Goal: Information Seeking & Learning: Learn about a topic

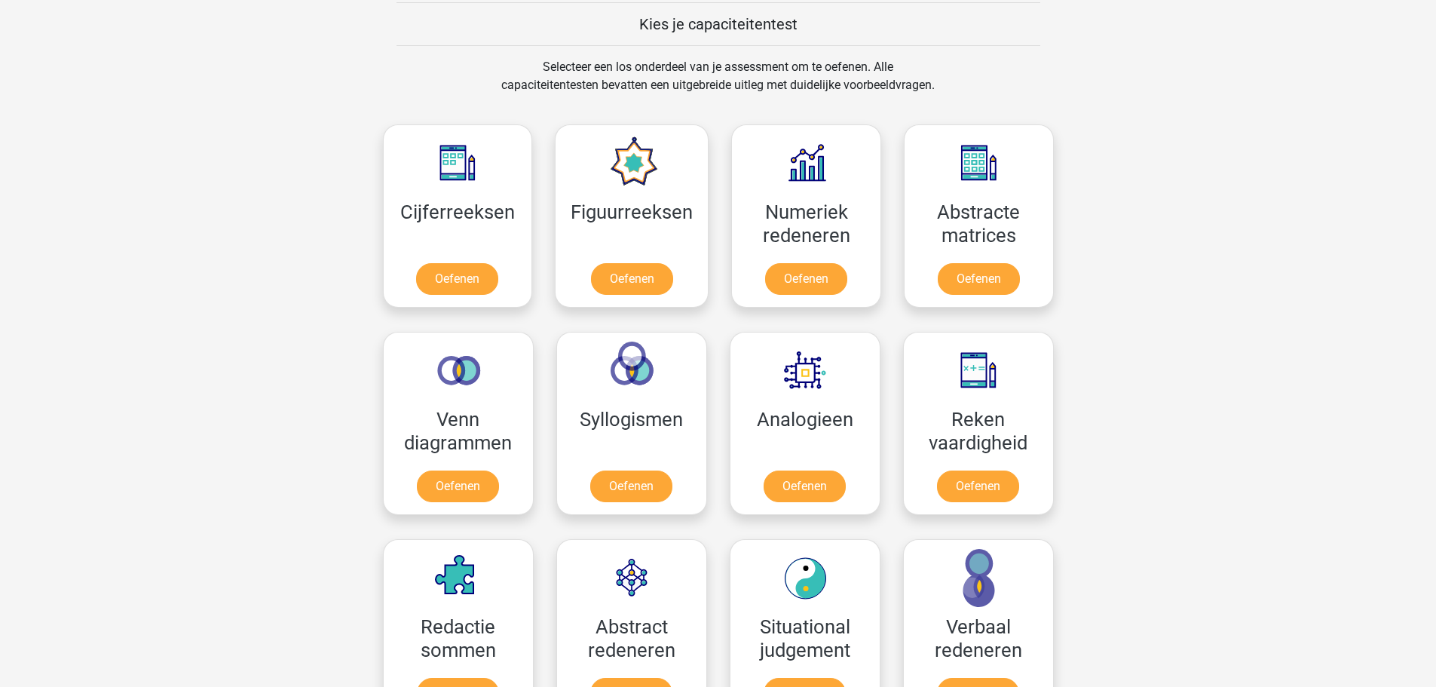
scroll to position [679, 0]
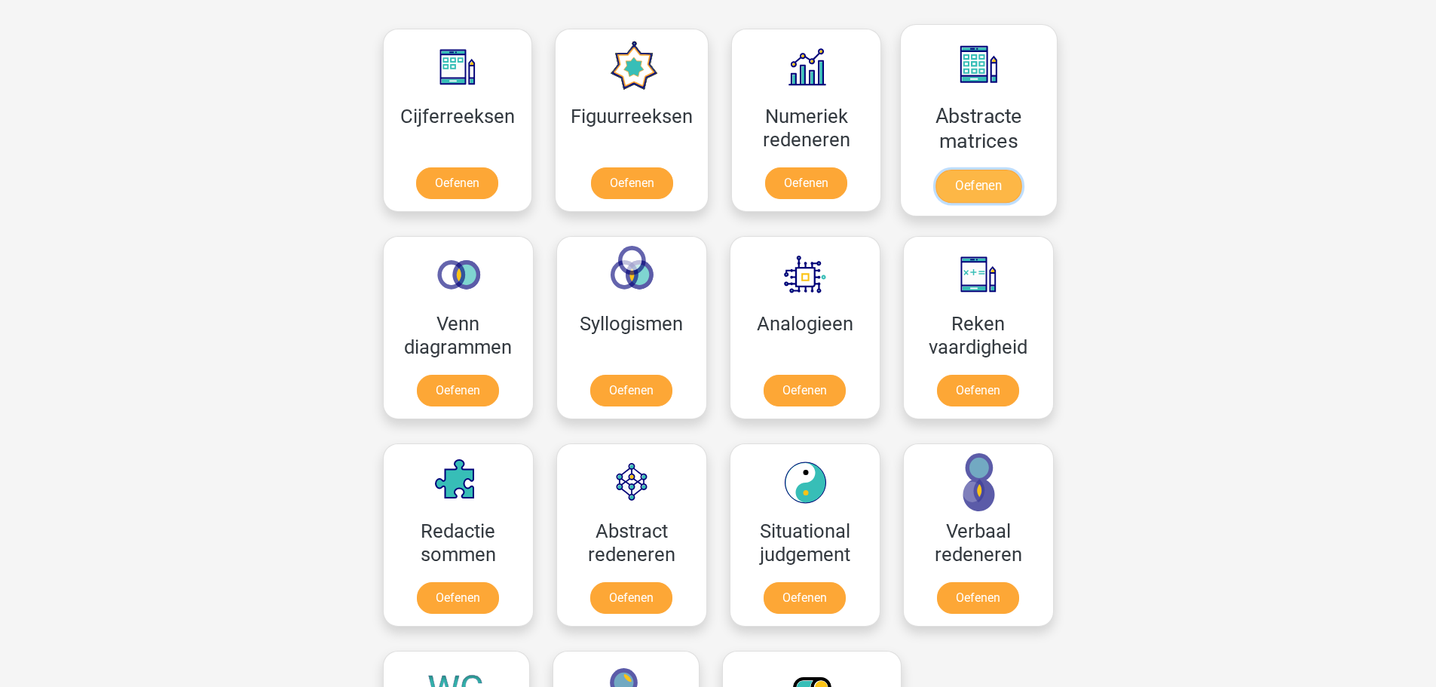
click at [949, 170] on link "Oefenen" at bounding box center [979, 186] width 86 height 33
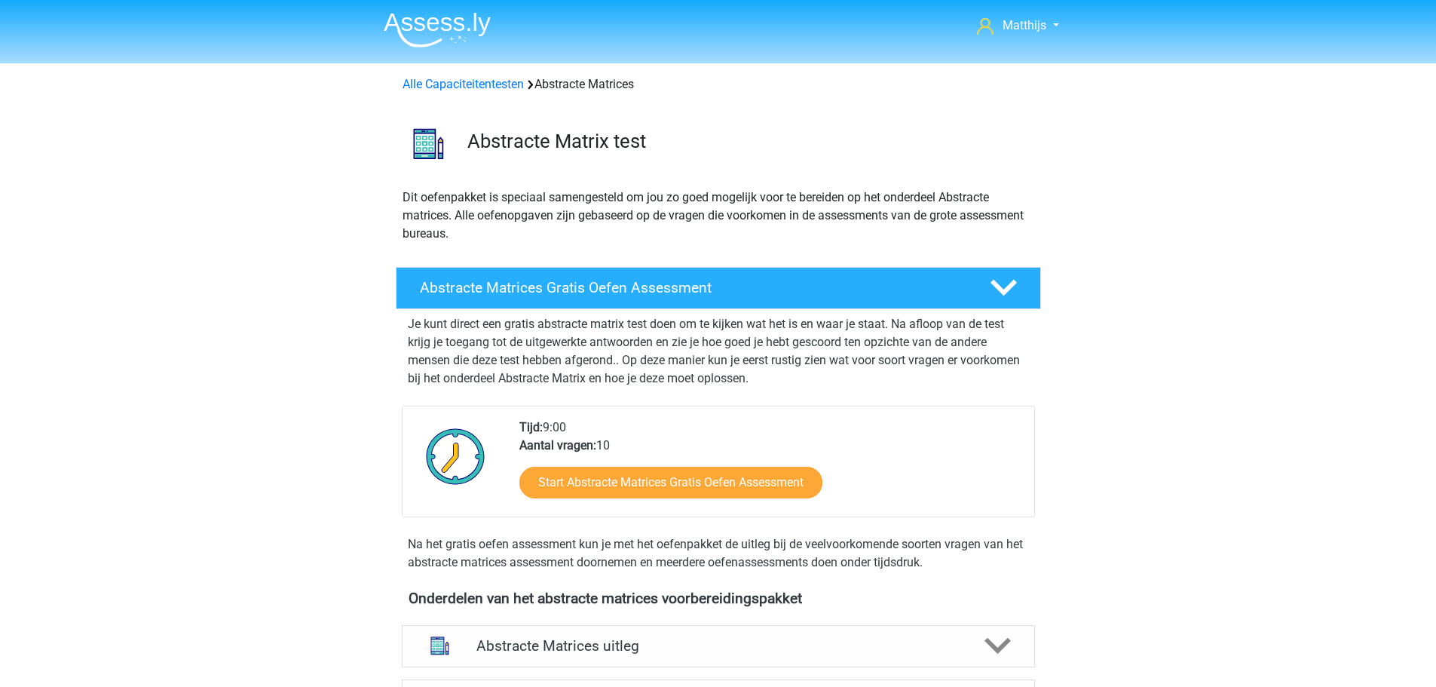
scroll to position [452, 0]
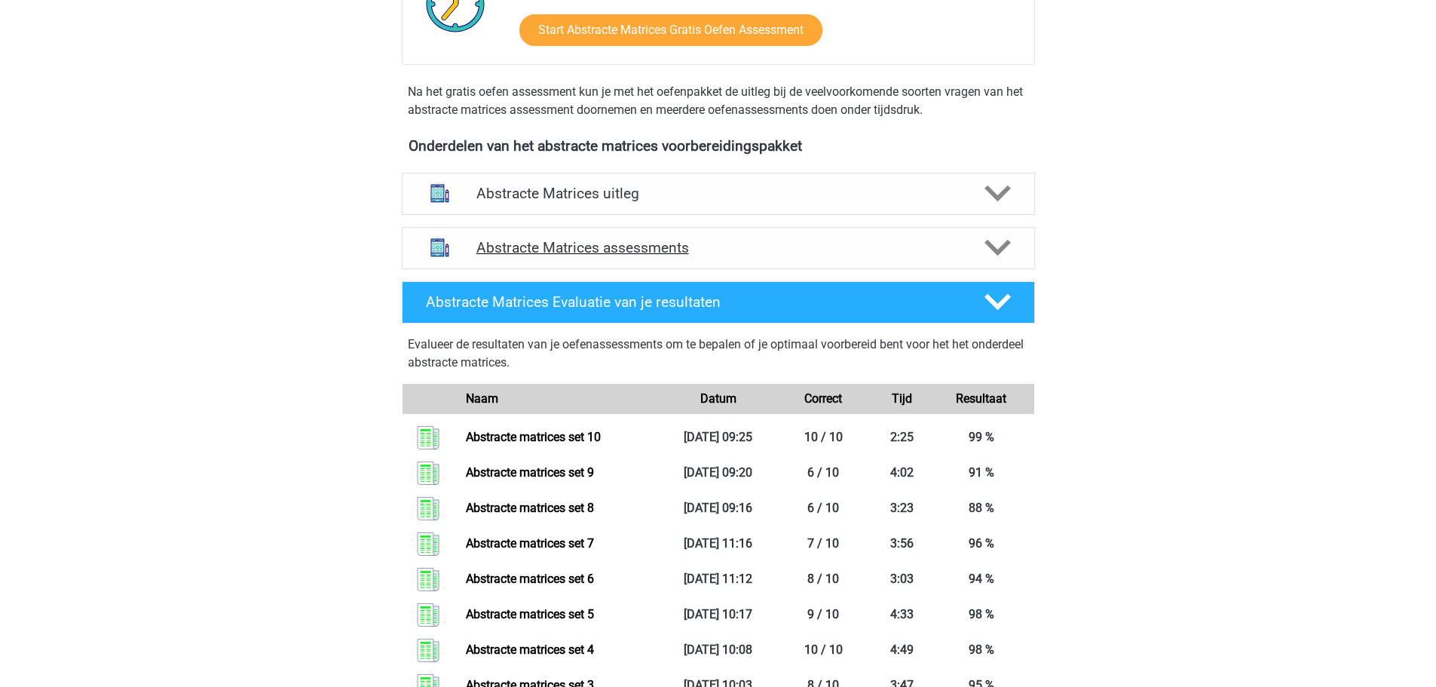
click at [587, 253] on h4 "Abstracte Matrices assessments" at bounding box center [719, 247] width 484 height 17
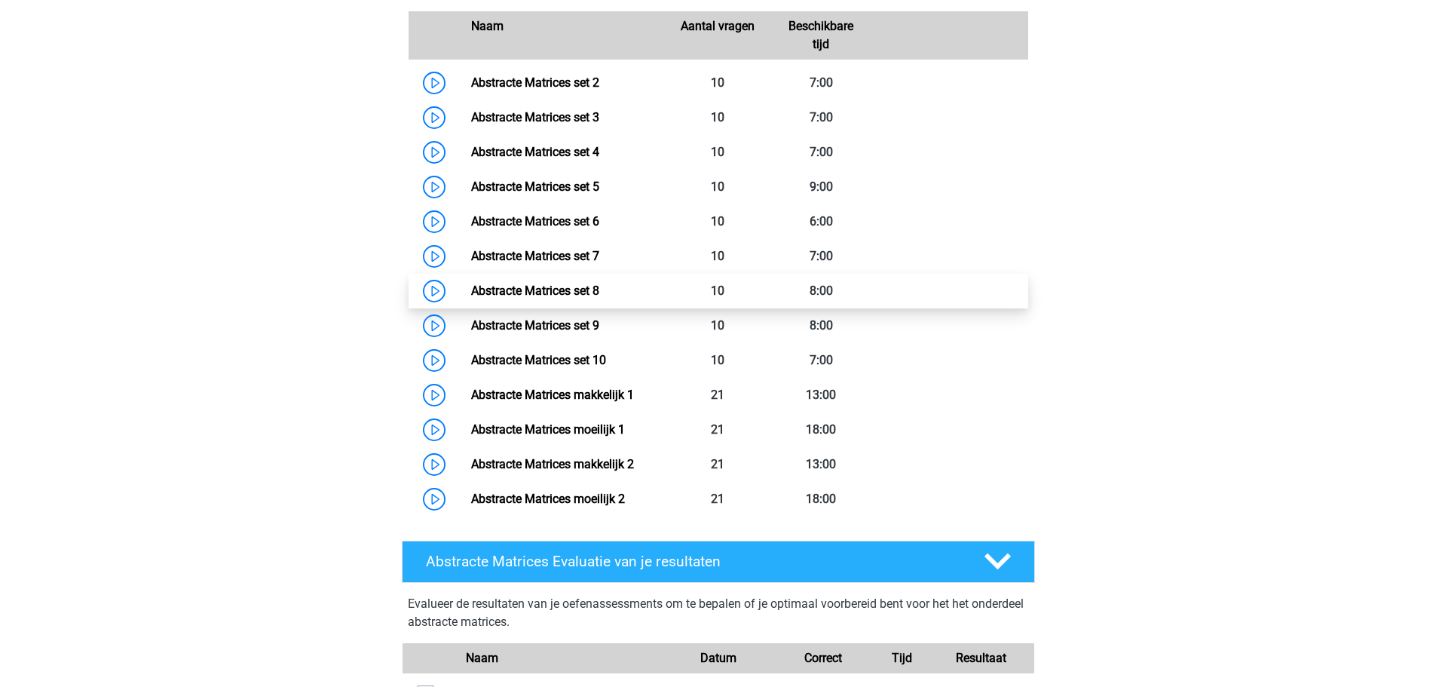
scroll to position [980, 0]
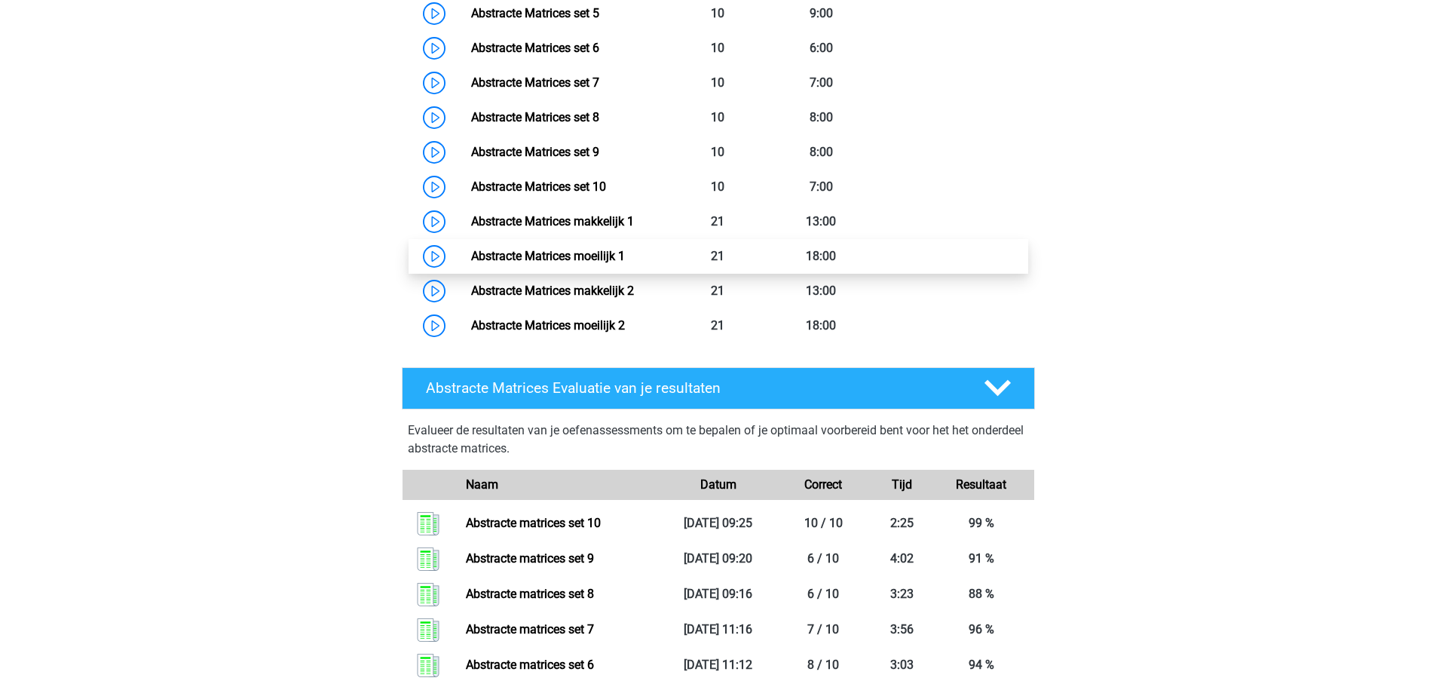
click at [625, 259] on link "Abstracte Matrices moeilijk 1" at bounding box center [548, 256] width 154 height 14
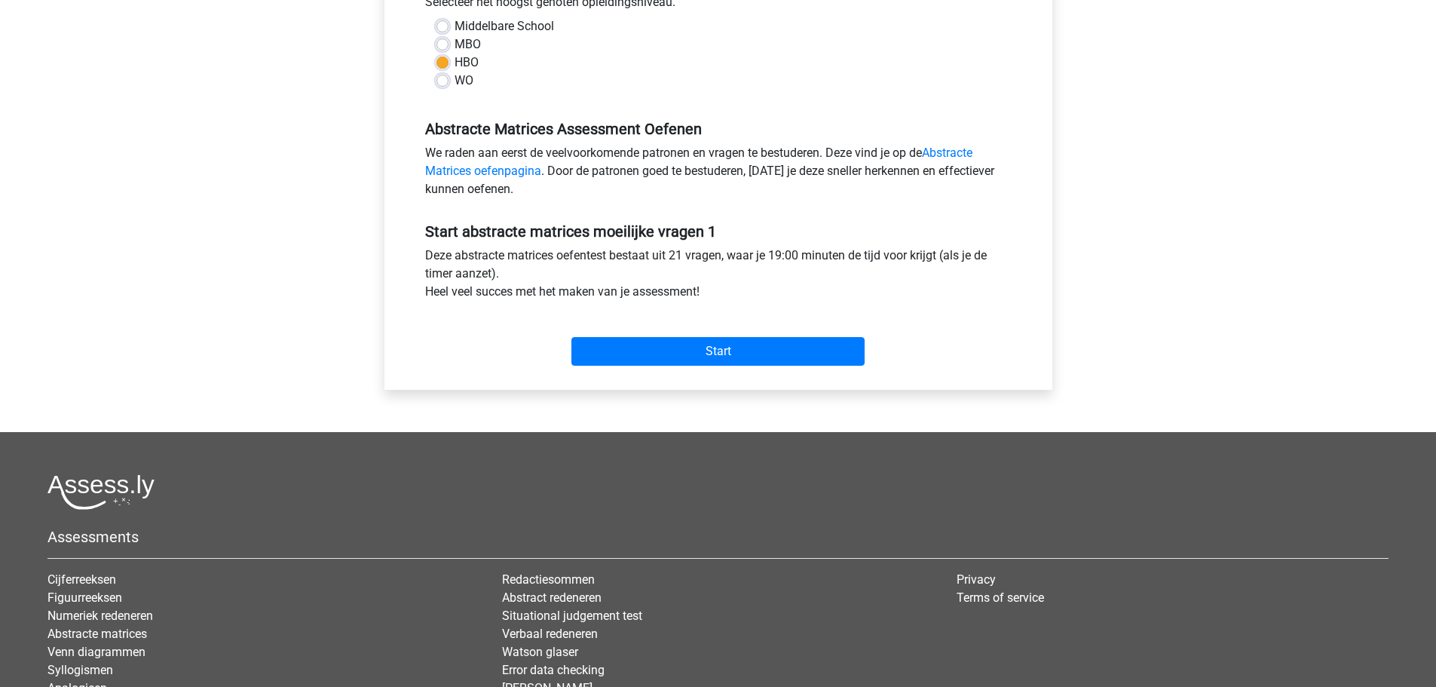
scroll to position [377, 0]
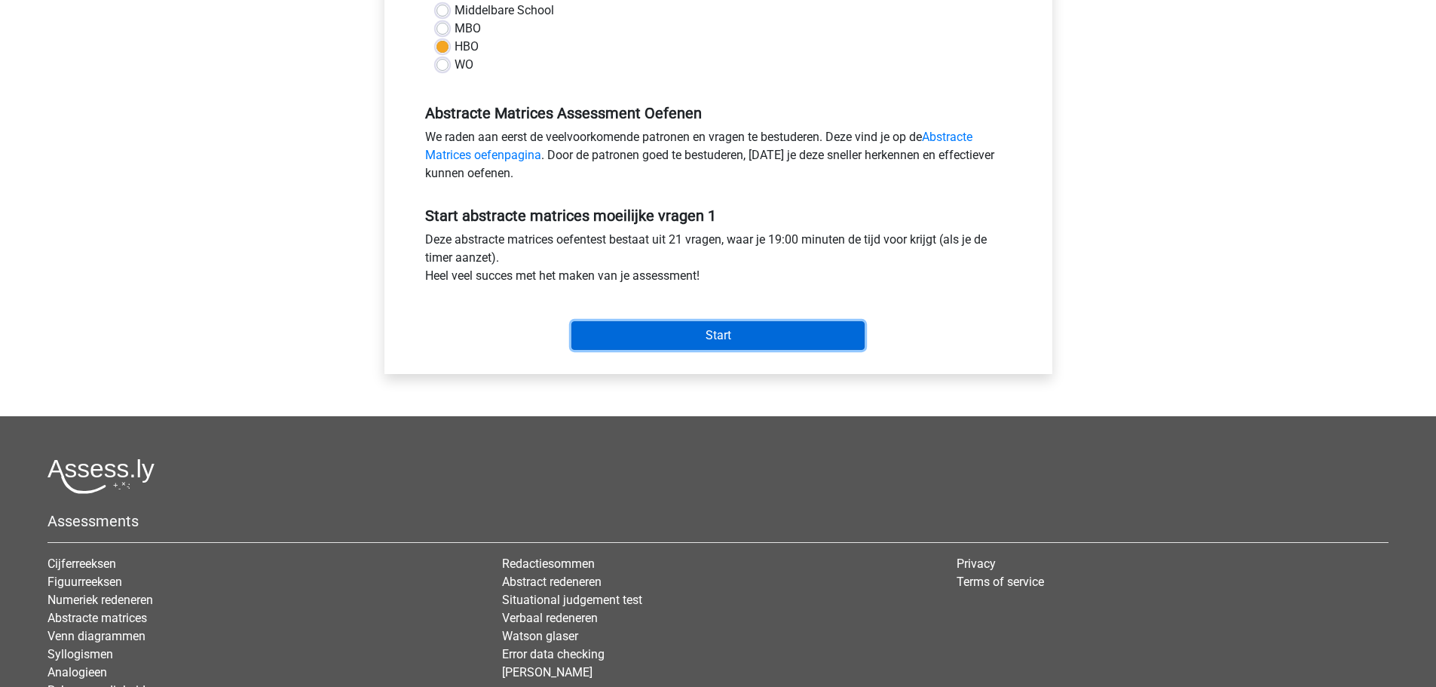
click at [759, 336] on input "Start" at bounding box center [718, 335] width 293 height 29
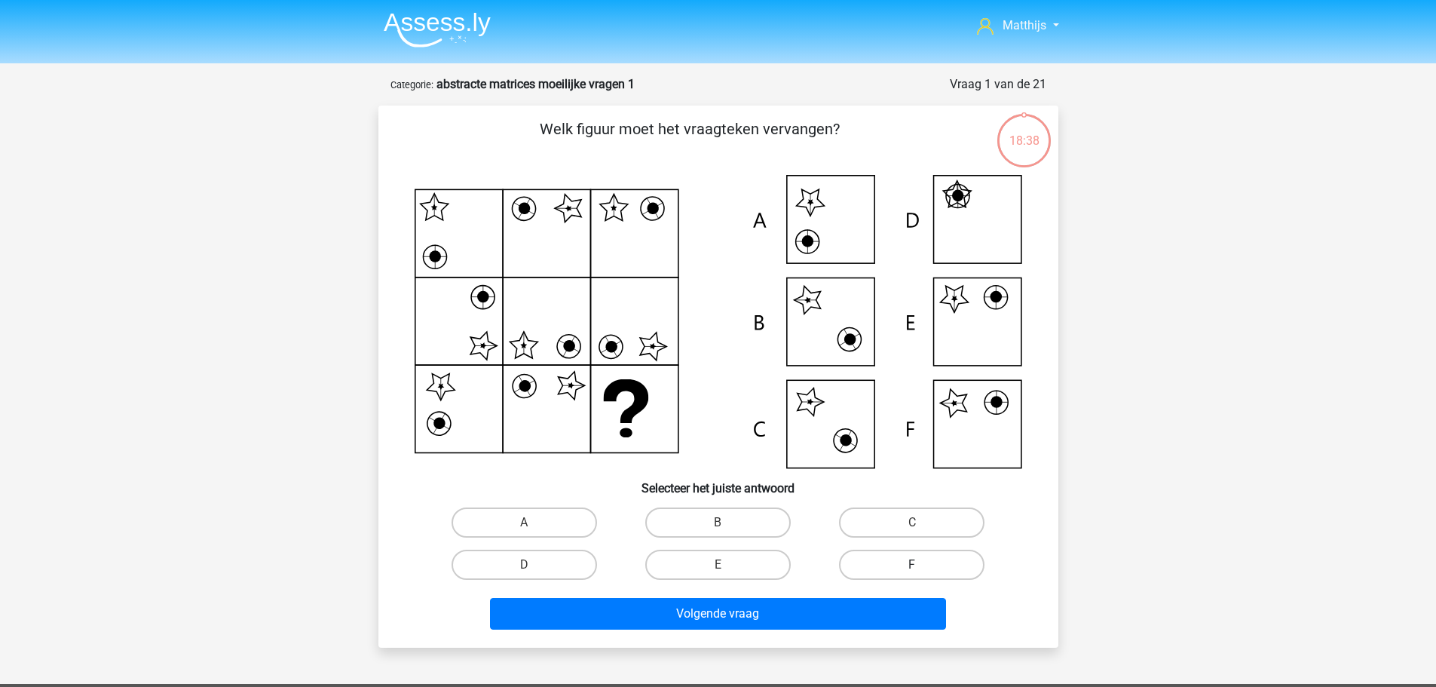
click at [869, 560] on label "F" at bounding box center [912, 565] width 146 height 30
click at [912, 565] on input "F" at bounding box center [917, 570] width 10 height 10
radio input "true"
click at [805, 631] on div "Volgende vraag" at bounding box center [719, 617] width 582 height 38
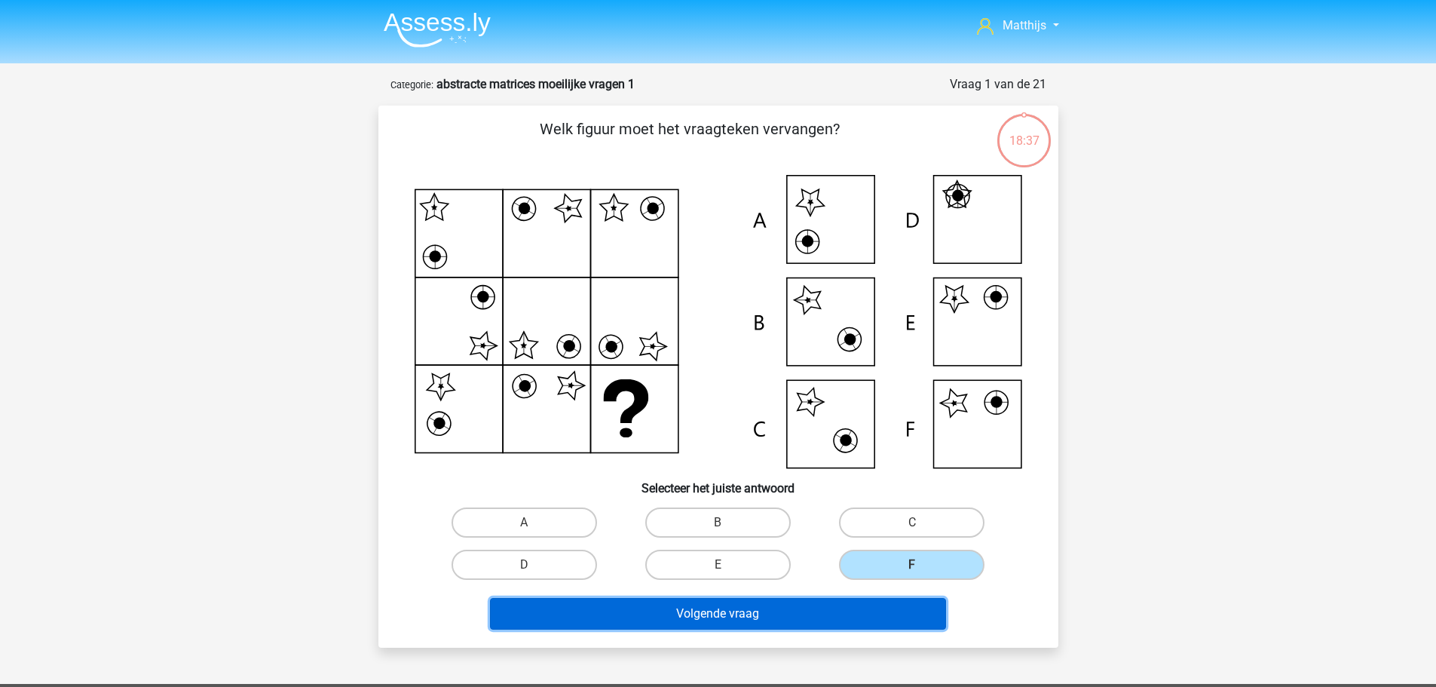
click at [786, 614] on button "Volgende vraag" at bounding box center [718, 614] width 456 height 32
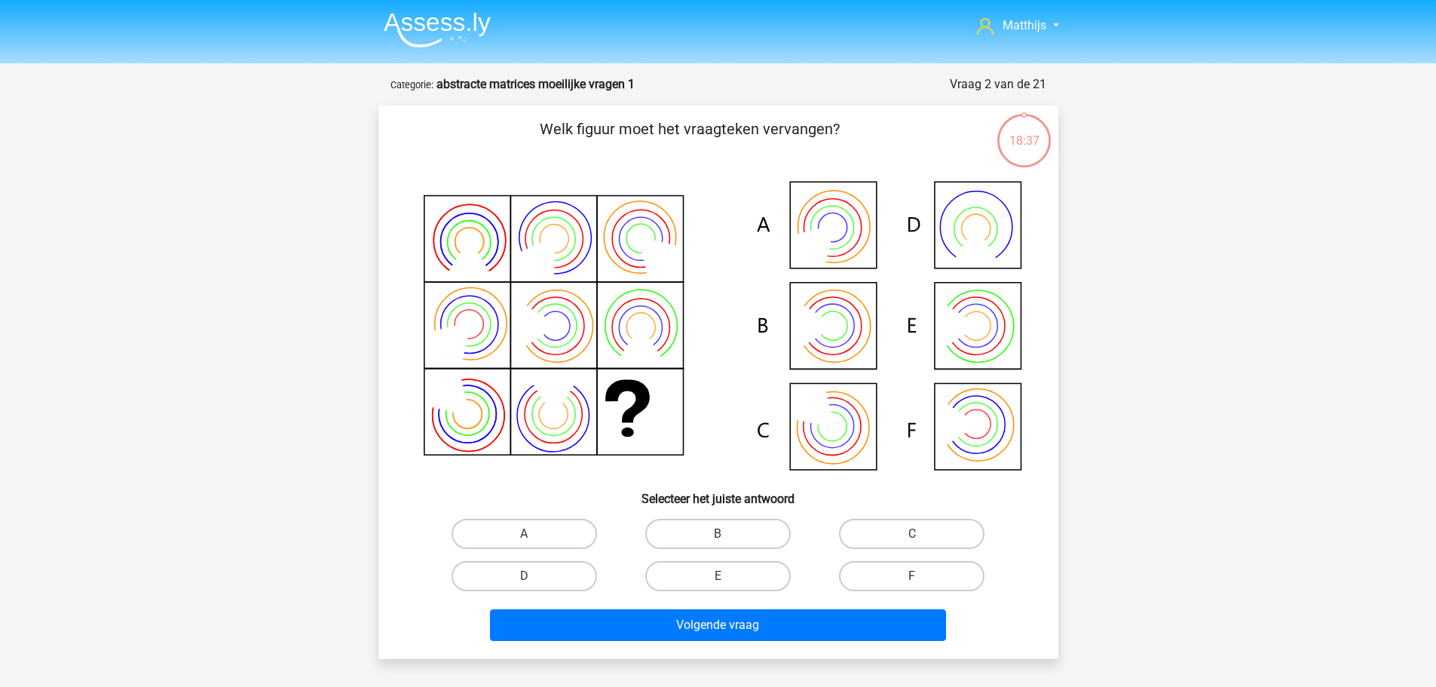
scroll to position [75, 0]
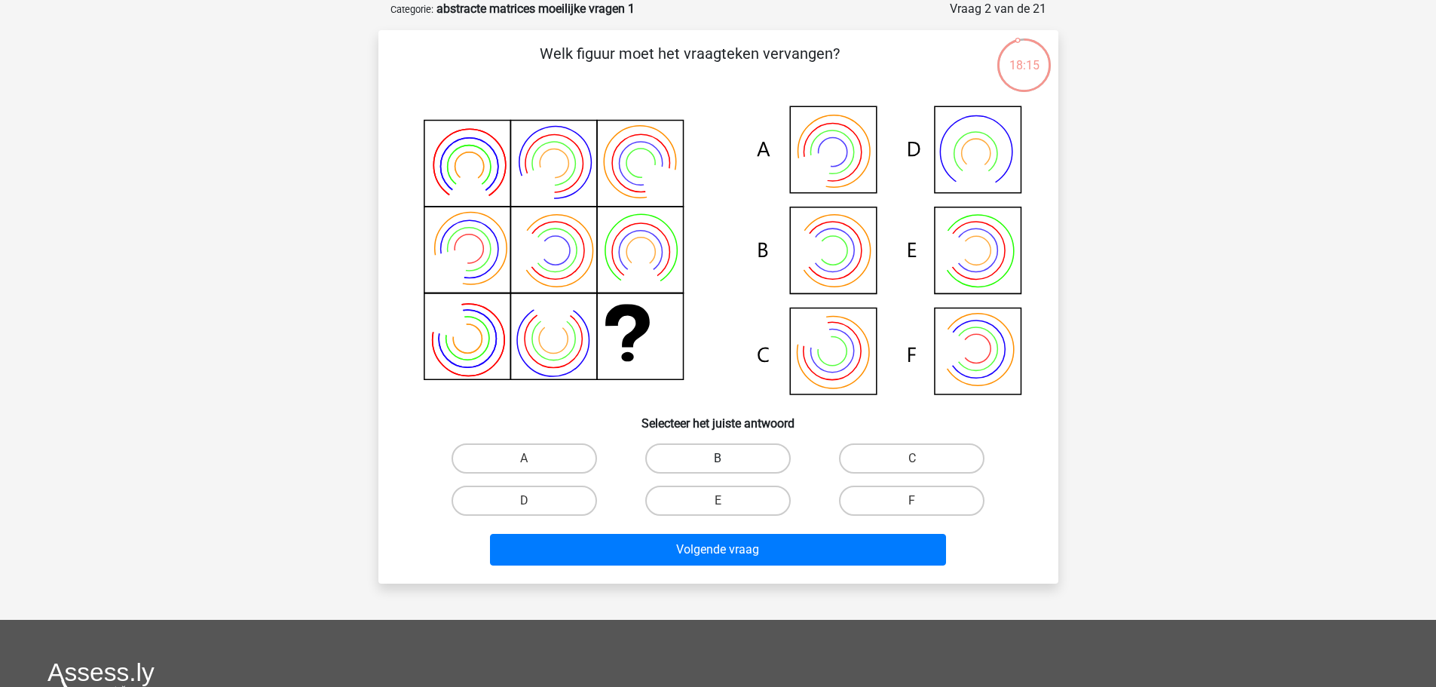
click at [738, 471] on div "A B C D E" at bounding box center [719, 479] width 582 height 84
click at [736, 460] on label "B" at bounding box center [718, 458] width 146 height 30
click at [728, 460] on input "B" at bounding box center [723, 463] width 10 height 10
radio input "true"
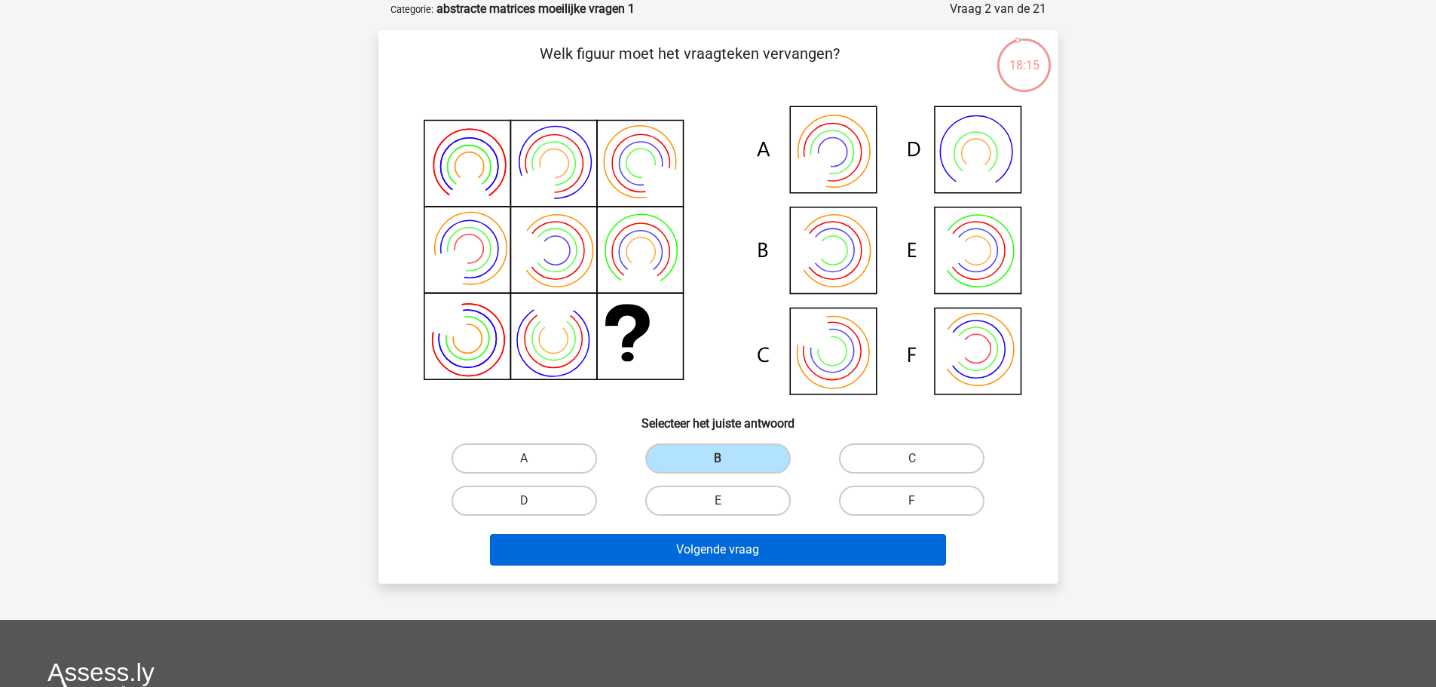
click at [758, 536] on div "Volgende vraag" at bounding box center [719, 547] width 632 height 50
click at [774, 546] on button "Volgende vraag" at bounding box center [718, 550] width 456 height 32
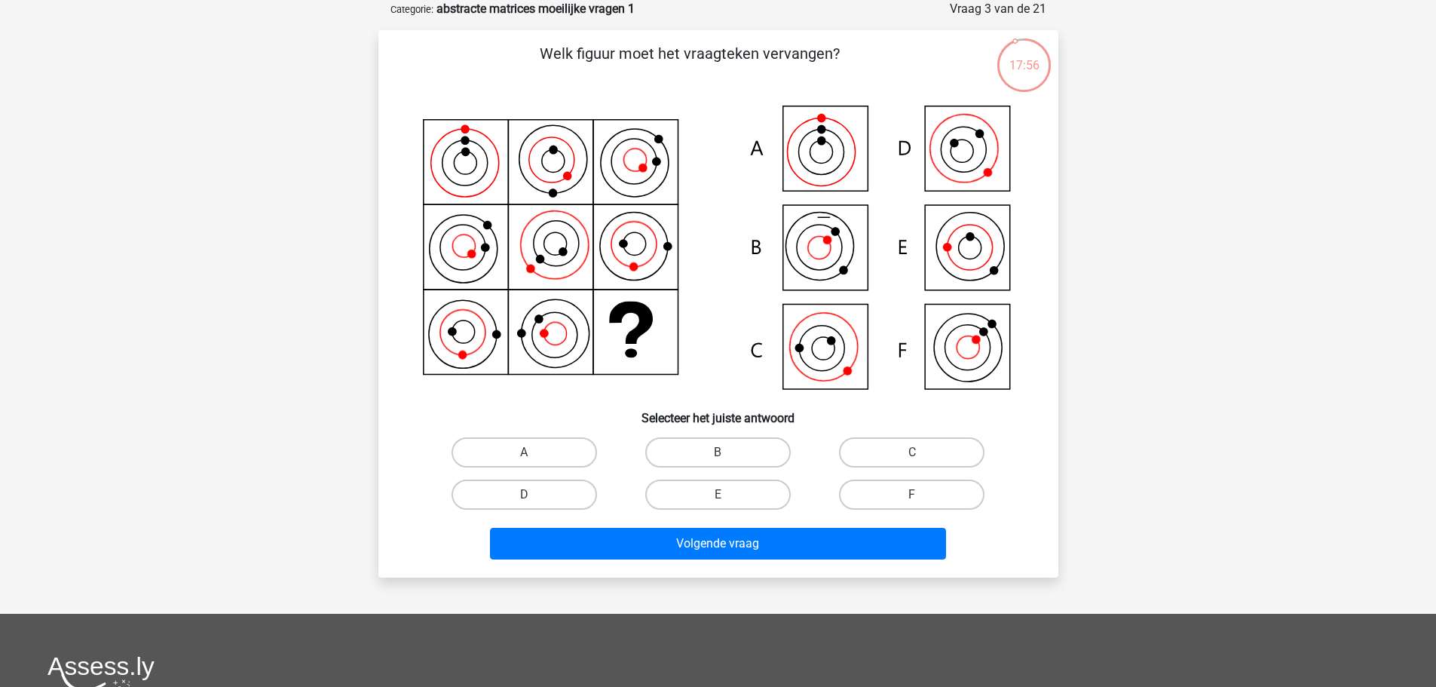
click at [940, 464] on label "C" at bounding box center [912, 452] width 146 height 30
click at [922, 462] on input "C" at bounding box center [917, 457] width 10 height 10
radio input "true"
click at [903, 527] on div "Volgende vraag" at bounding box center [719, 541] width 632 height 50
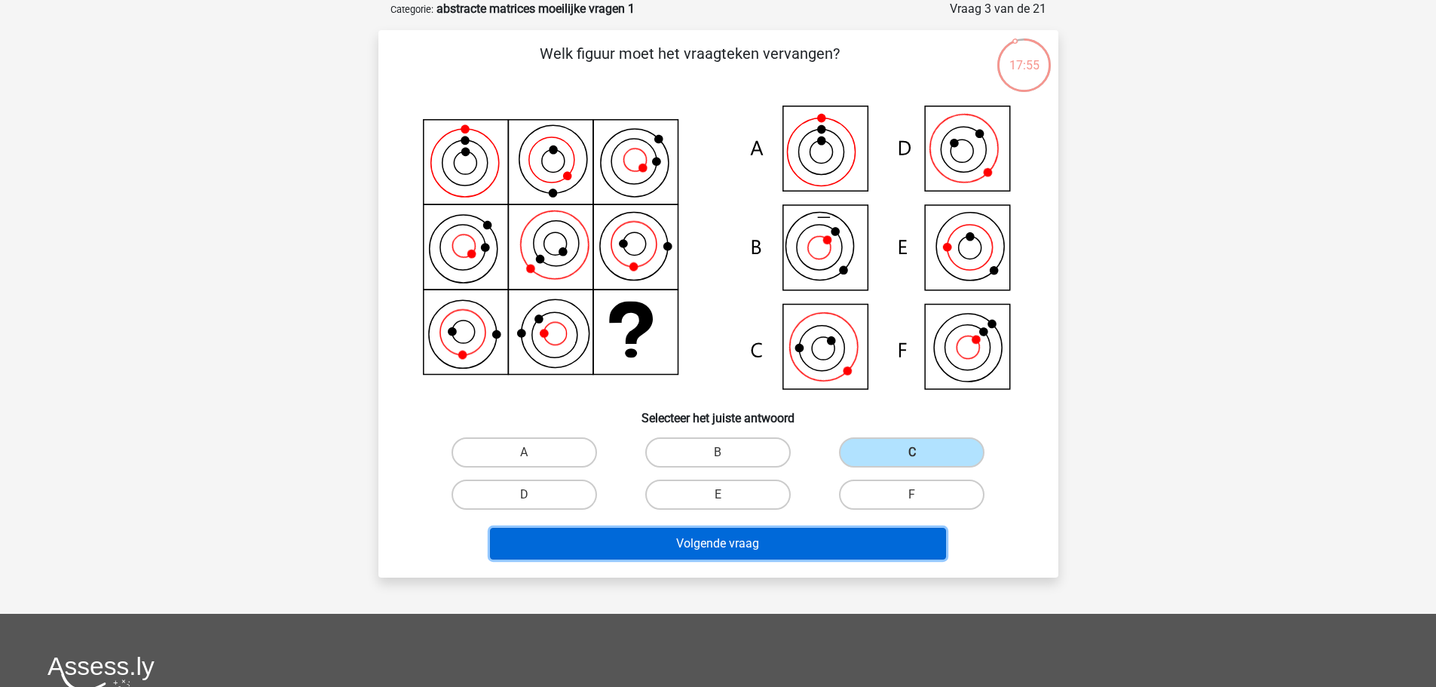
click at [826, 554] on button "Volgende vraag" at bounding box center [718, 544] width 456 height 32
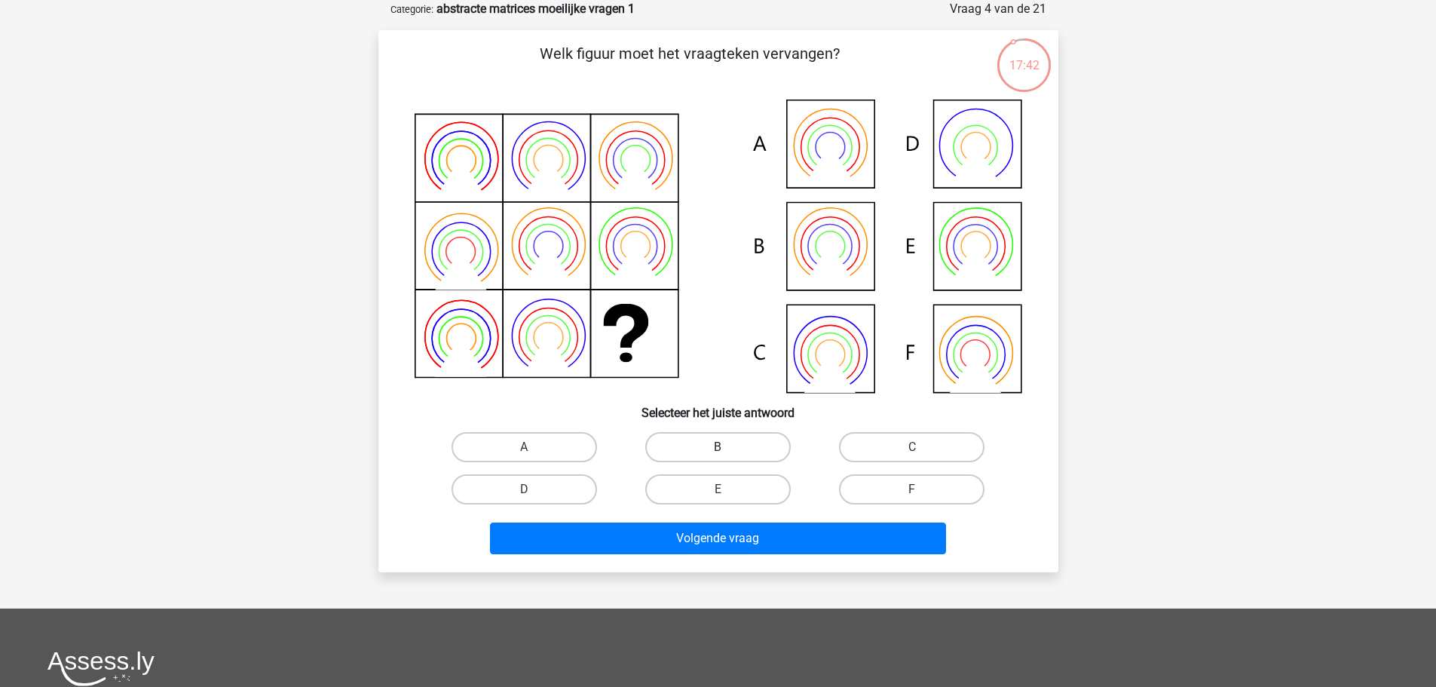
drag, startPoint x: 768, startPoint y: 437, endPoint x: 771, endPoint y: 449, distance: 12.6
click at [771, 449] on label "B" at bounding box center [718, 447] width 146 height 30
click at [728, 449] on input "B" at bounding box center [723, 452] width 10 height 10
radio input "true"
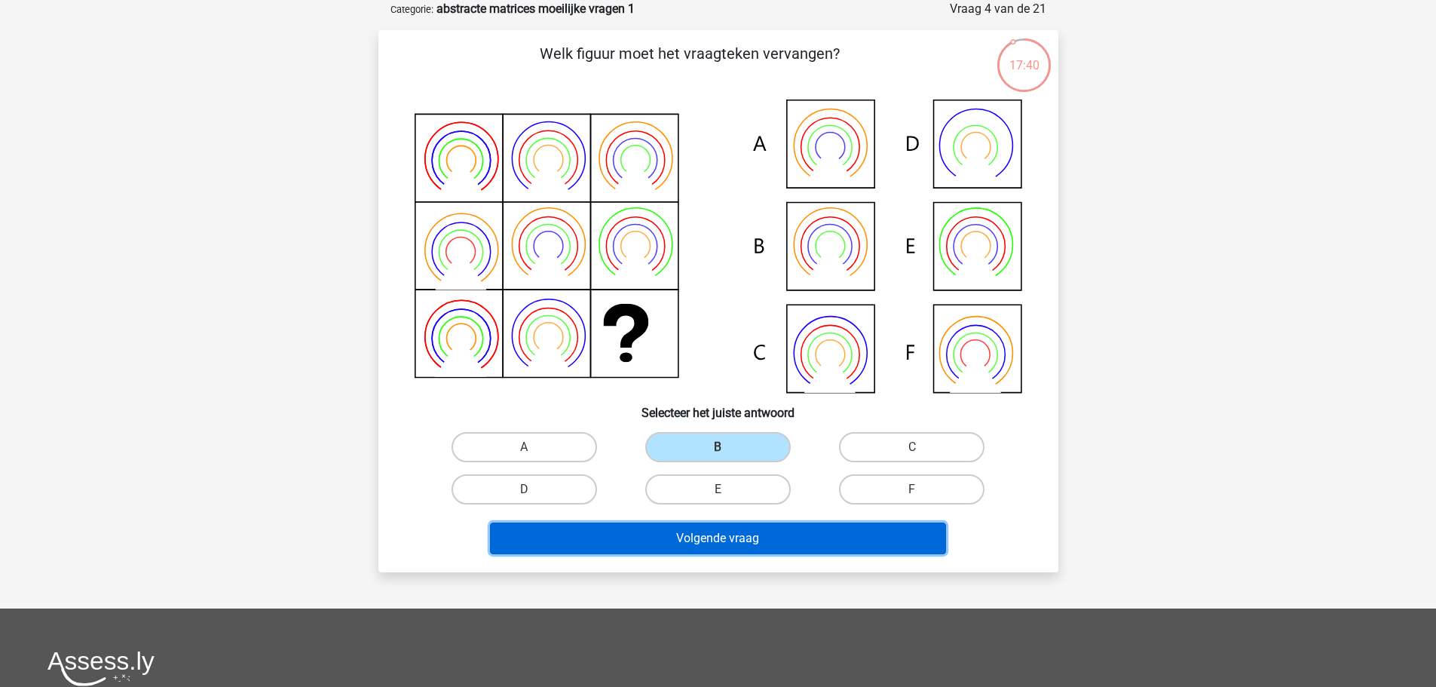
click at [874, 541] on button "Volgende vraag" at bounding box center [718, 539] width 456 height 32
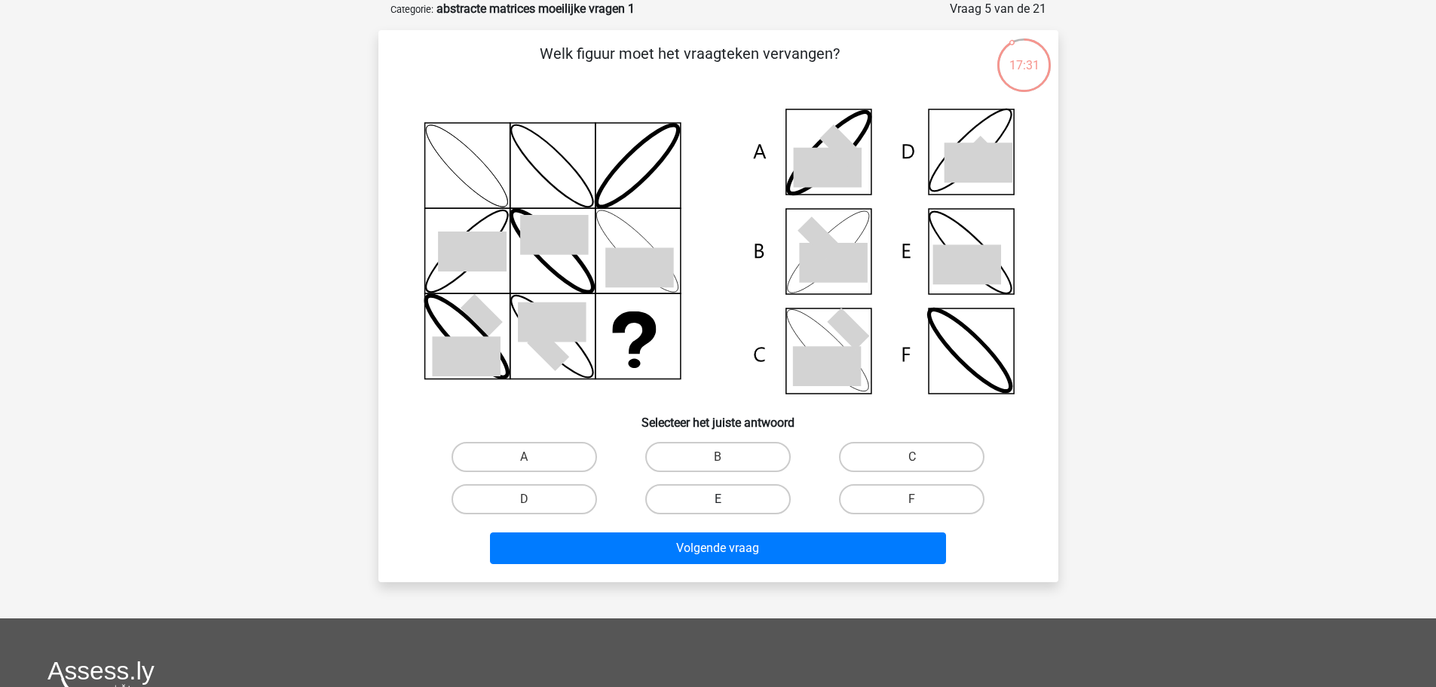
drag, startPoint x: 722, startPoint y: 446, endPoint x: 749, endPoint y: 488, distance: 49.6
click at [723, 448] on label "B" at bounding box center [718, 457] width 146 height 30
click at [723, 457] on input "B" at bounding box center [723, 462] width 10 height 10
radio input "true"
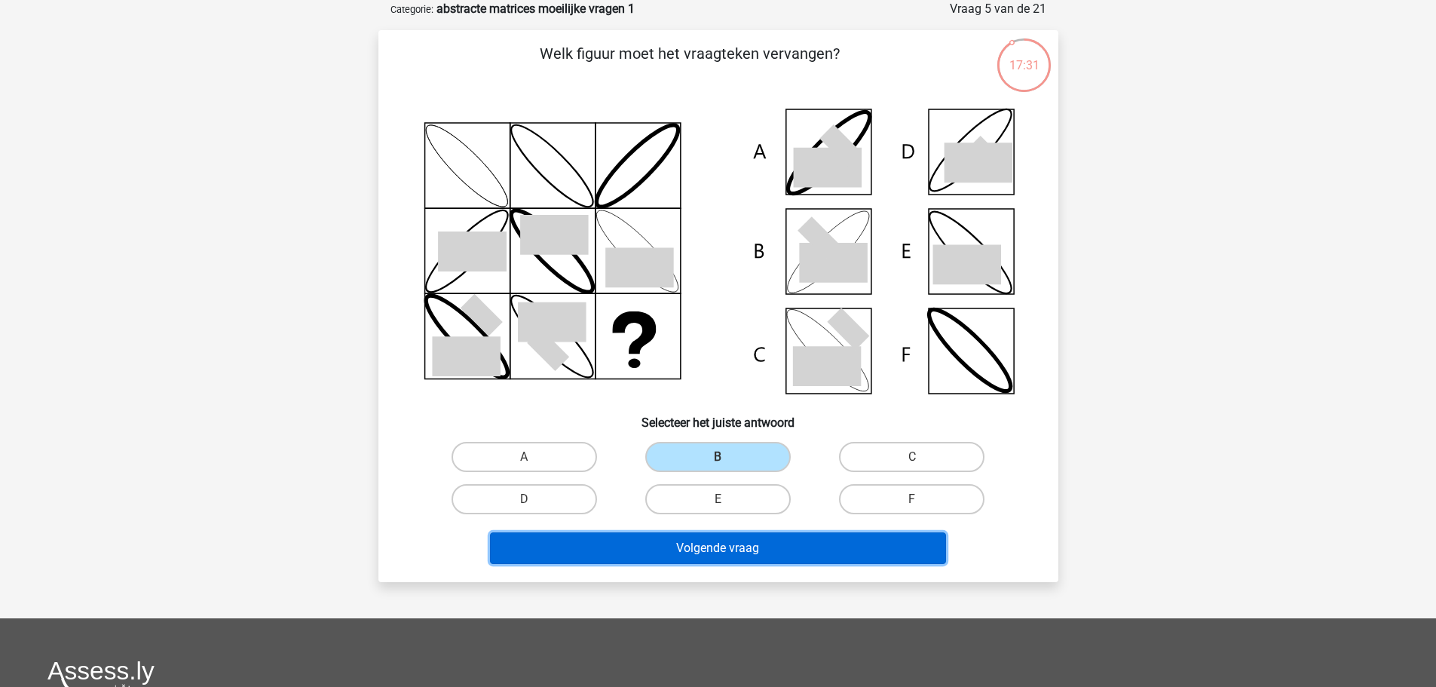
click at [813, 559] on button "Volgende vraag" at bounding box center [718, 548] width 456 height 32
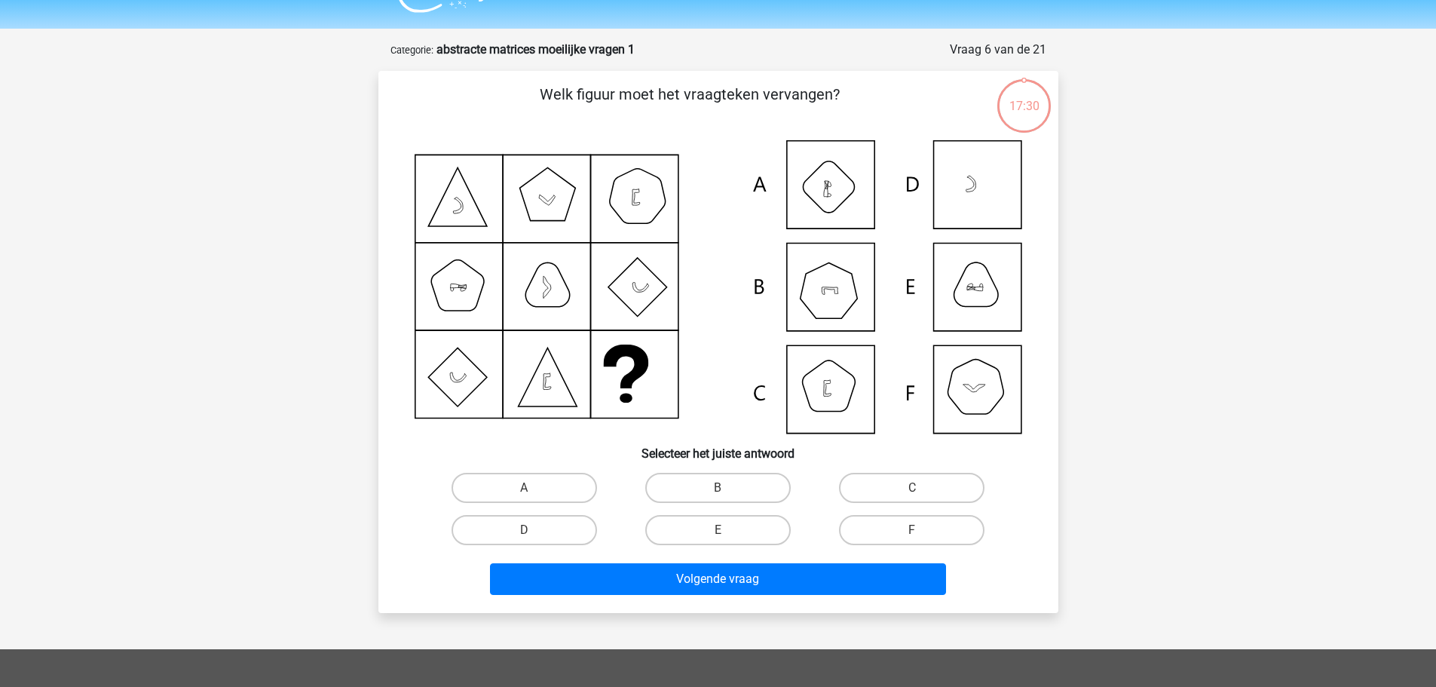
scroll to position [0, 0]
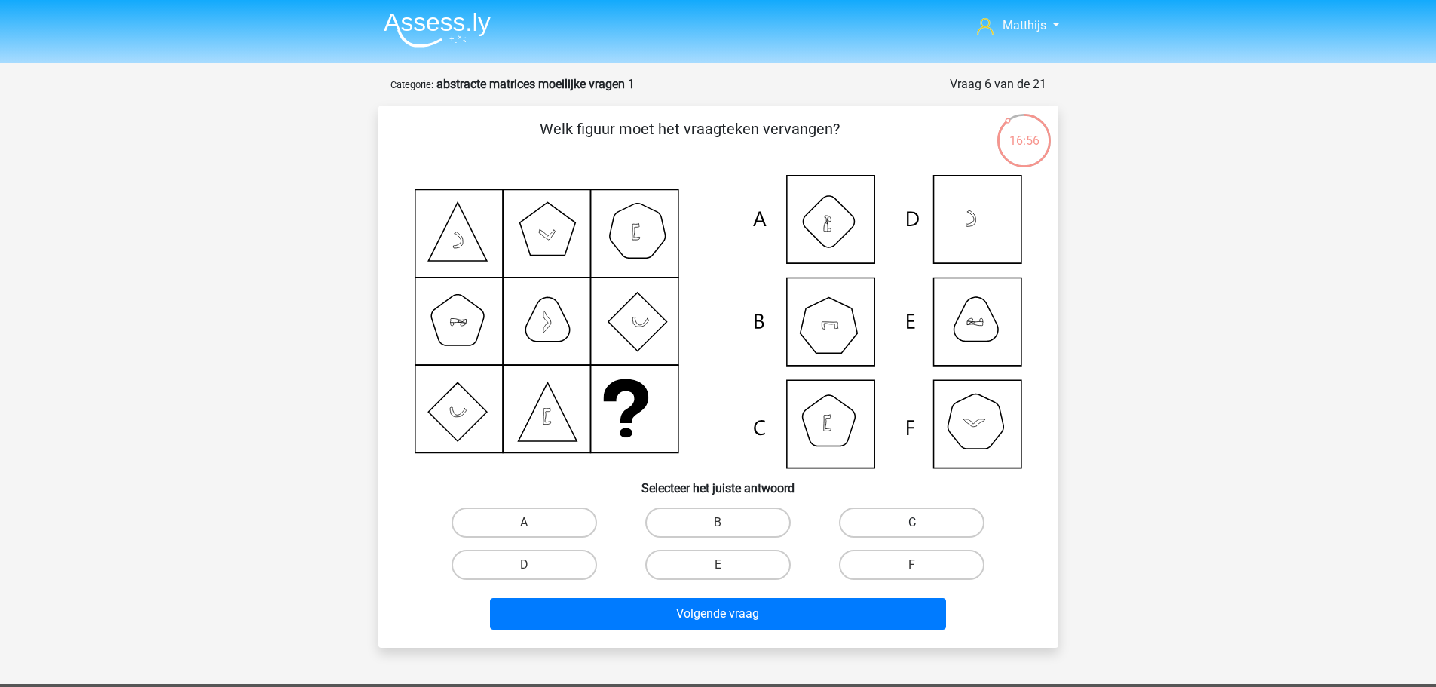
click at [931, 528] on label "C" at bounding box center [912, 522] width 146 height 30
click at [922, 528] on input "C" at bounding box center [917, 528] width 10 height 10
radio input "true"
click at [734, 557] on label "E" at bounding box center [718, 565] width 146 height 30
click at [728, 565] on input "E" at bounding box center [723, 570] width 10 height 10
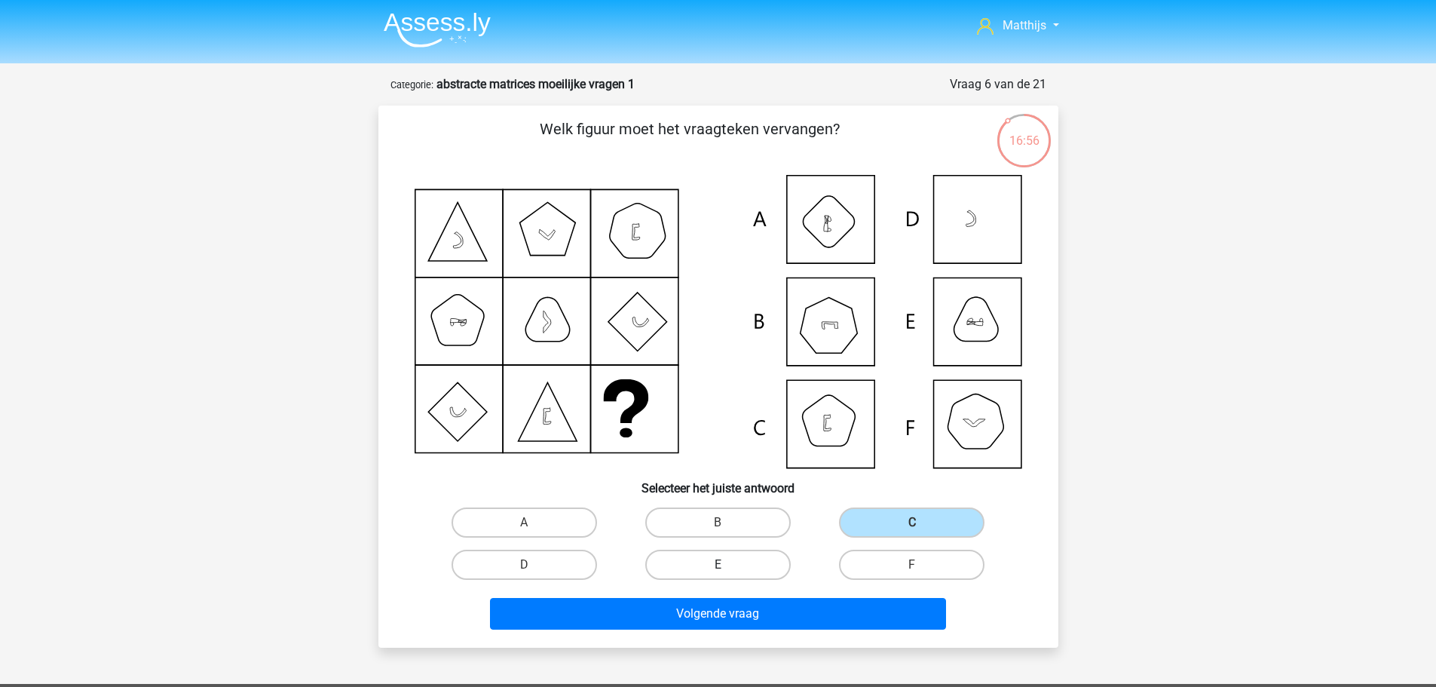
radio input "true"
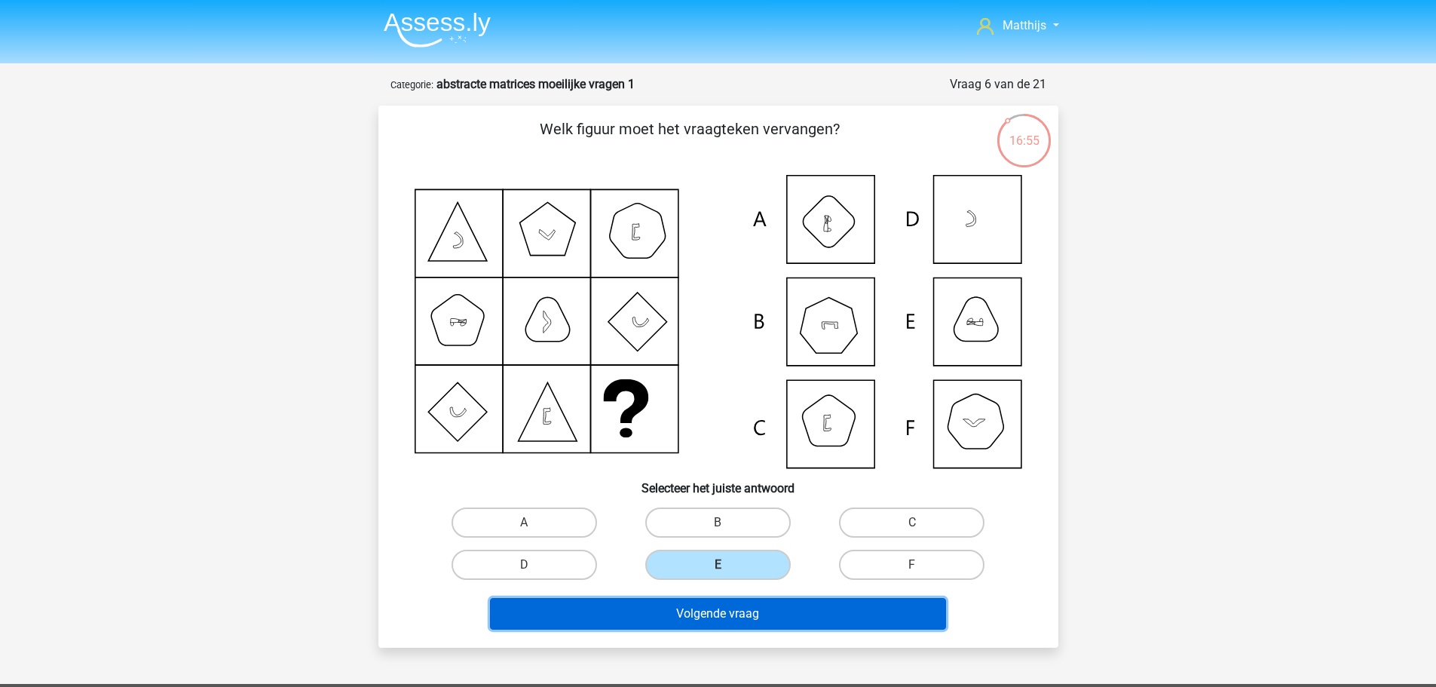
click at [856, 609] on button "Volgende vraag" at bounding box center [718, 614] width 456 height 32
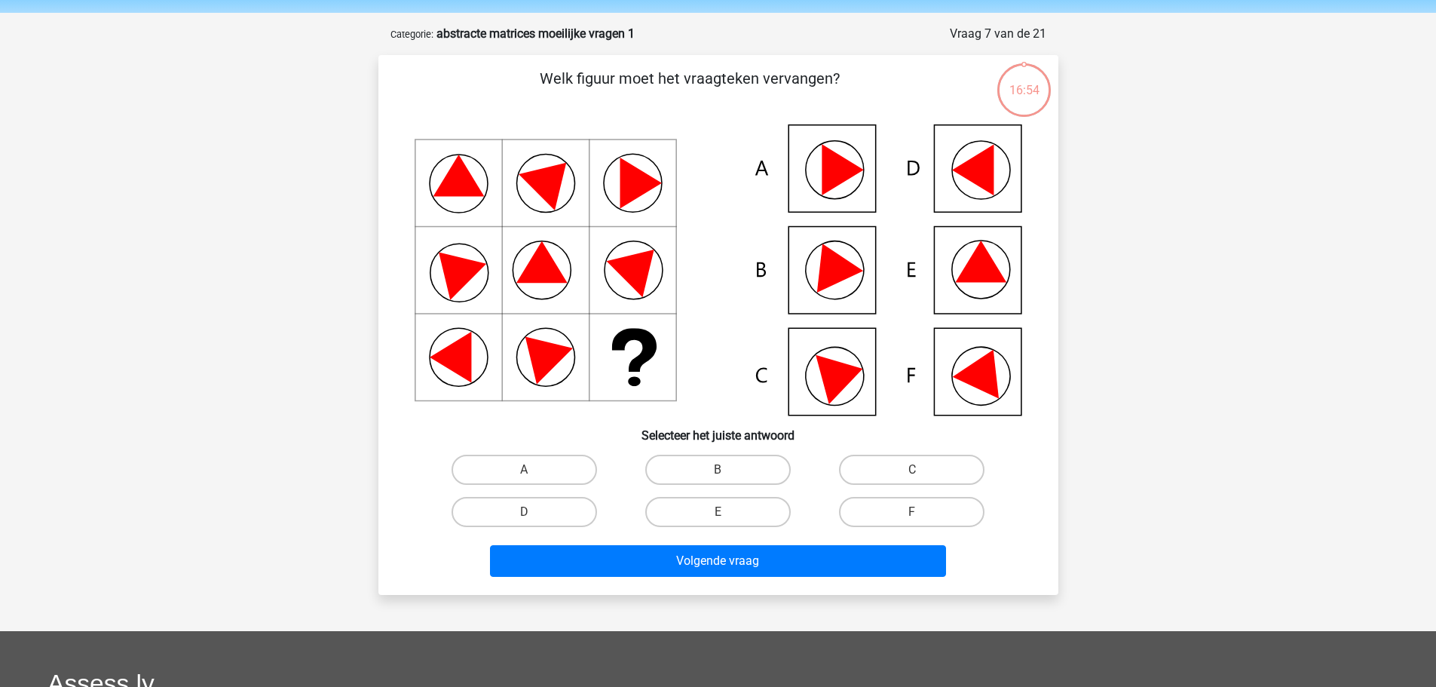
scroll to position [75, 0]
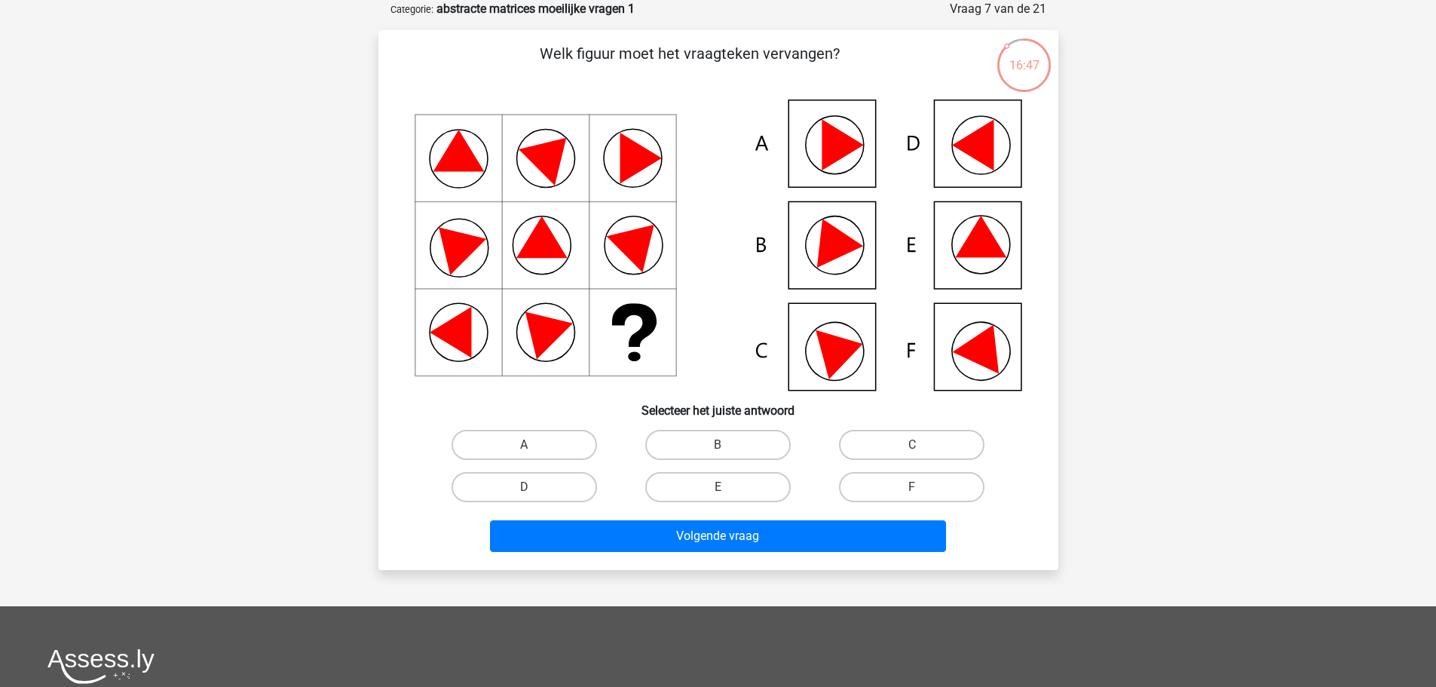
drag, startPoint x: 918, startPoint y: 434, endPoint x: 921, endPoint y: 449, distance: 14.6
click at [919, 435] on label "C" at bounding box center [912, 445] width 146 height 30
click at [919, 445] on input "C" at bounding box center [917, 450] width 10 height 10
radio input "true"
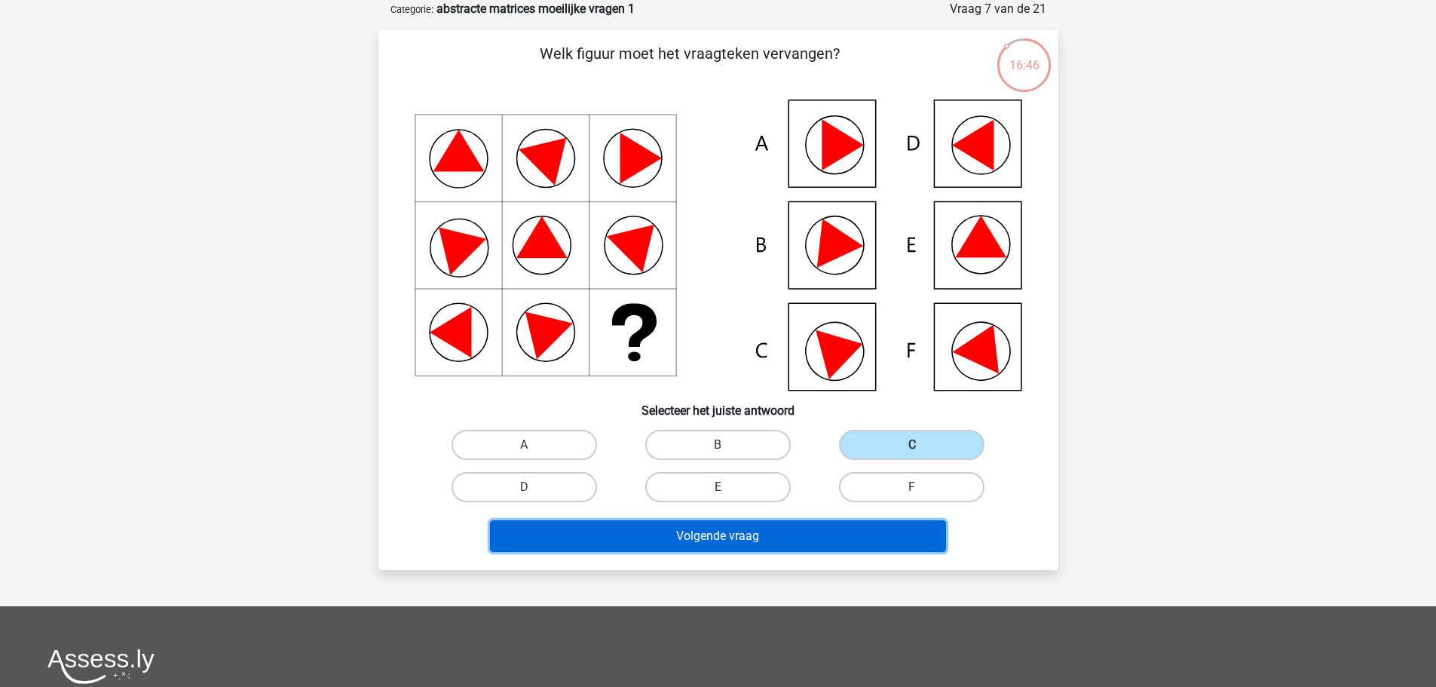
click at [843, 535] on button "Volgende vraag" at bounding box center [718, 536] width 456 height 32
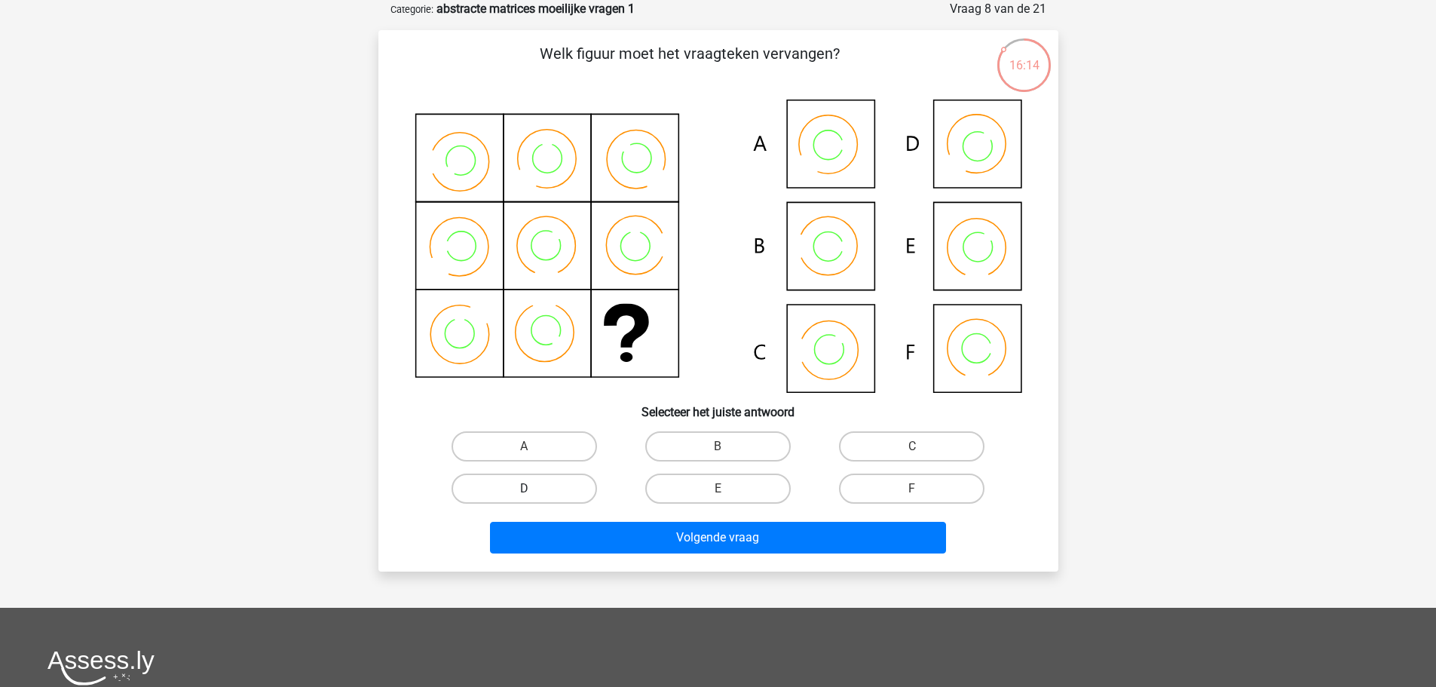
drag, startPoint x: 554, startPoint y: 496, endPoint x: 564, endPoint y: 501, distance: 11.1
click at [556, 498] on label "D" at bounding box center [525, 489] width 146 height 30
click at [534, 498] on input "D" at bounding box center [529, 494] width 10 height 10
radio input "true"
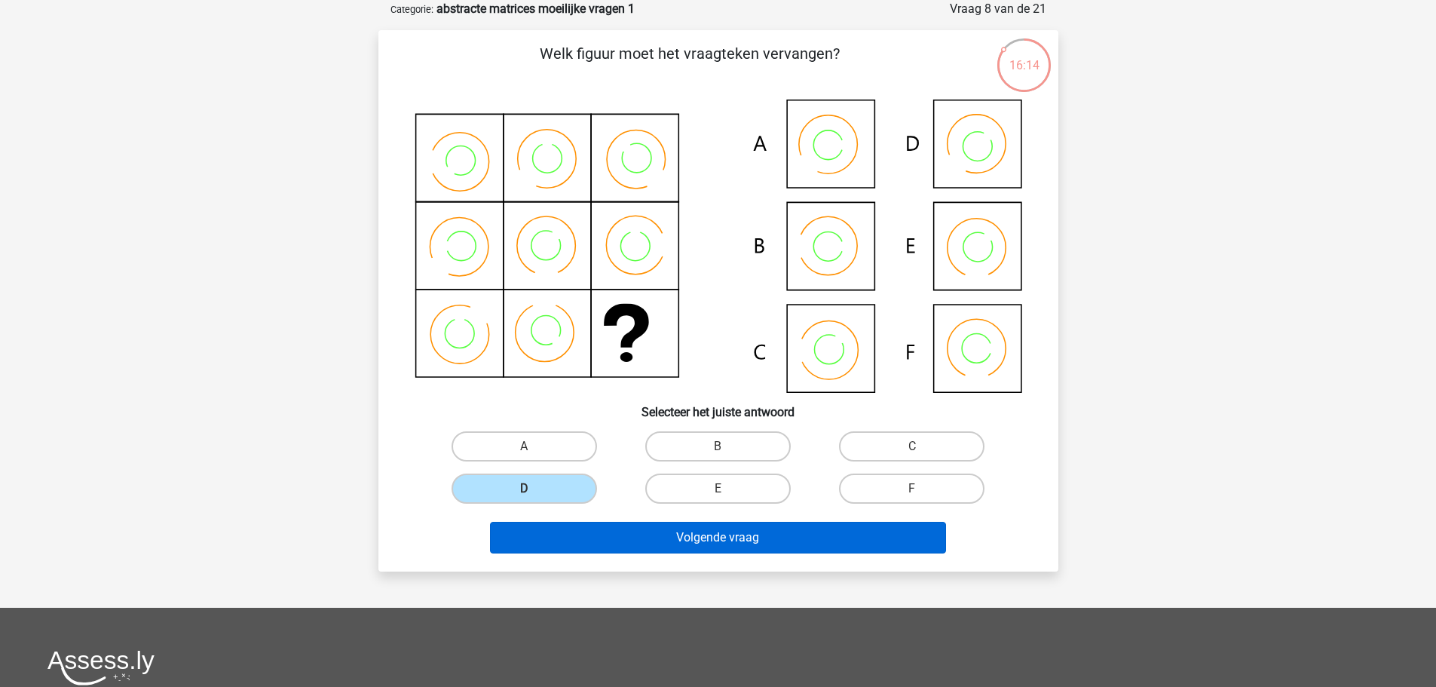
drag, startPoint x: 707, startPoint y: 522, endPoint x: 758, endPoint y: 535, distance: 52.3
click at [715, 524] on div "Volgende vraag" at bounding box center [719, 535] width 632 height 50
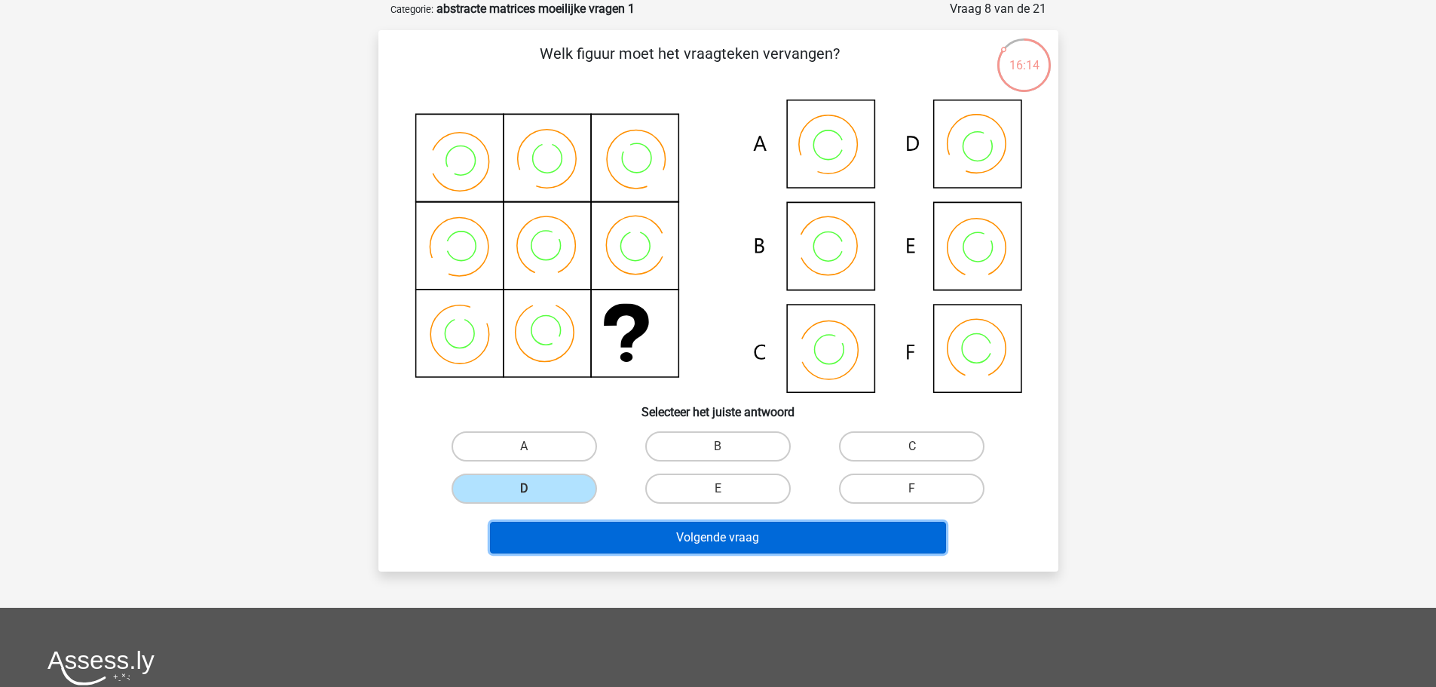
drag, startPoint x: 760, startPoint y: 538, endPoint x: 762, endPoint y: 530, distance: 8.6
click at [761, 535] on button "Volgende vraag" at bounding box center [718, 538] width 456 height 32
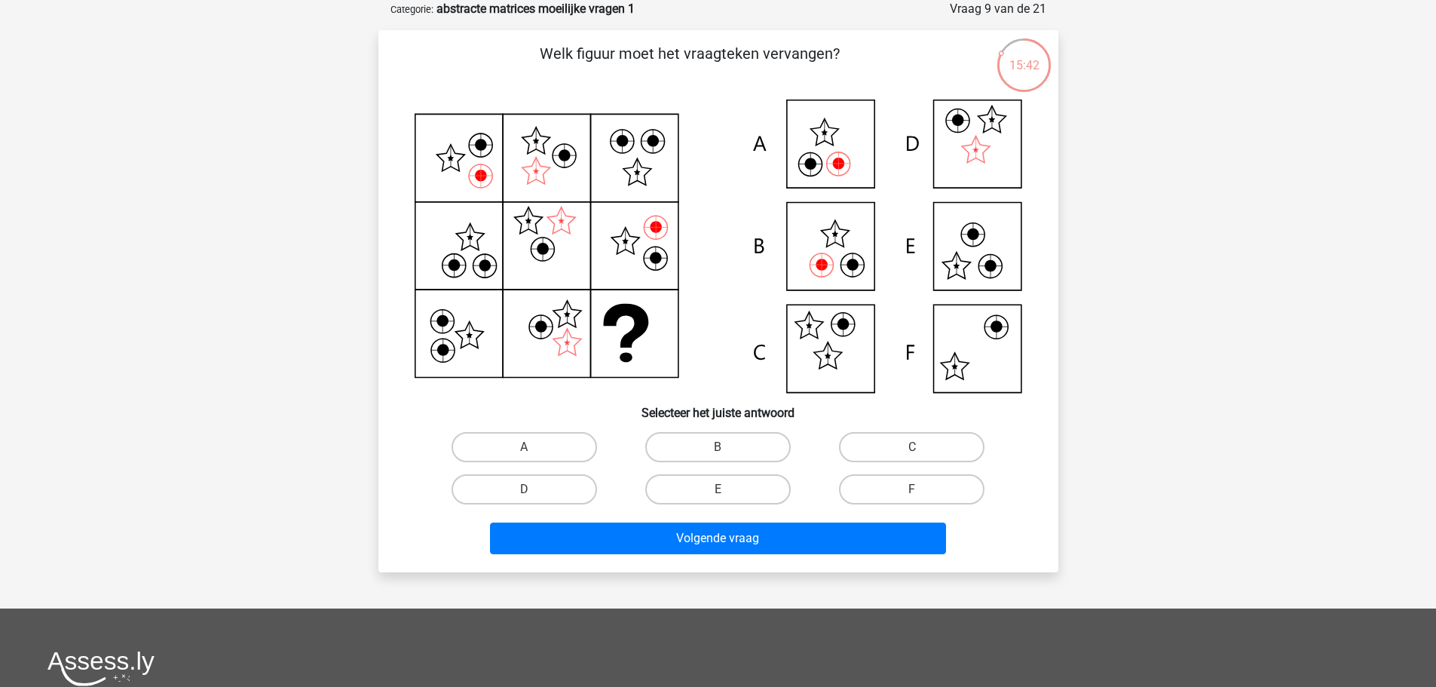
drag, startPoint x: 520, startPoint y: 448, endPoint x: 550, endPoint y: 464, distance: 34.1
click at [523, 450] on label "A" at bounding box center [525, 447] width 146 height 30
click at [524, 450] on input "A" at bounding box center [529, 452] width 10 height 10
radio input "true"
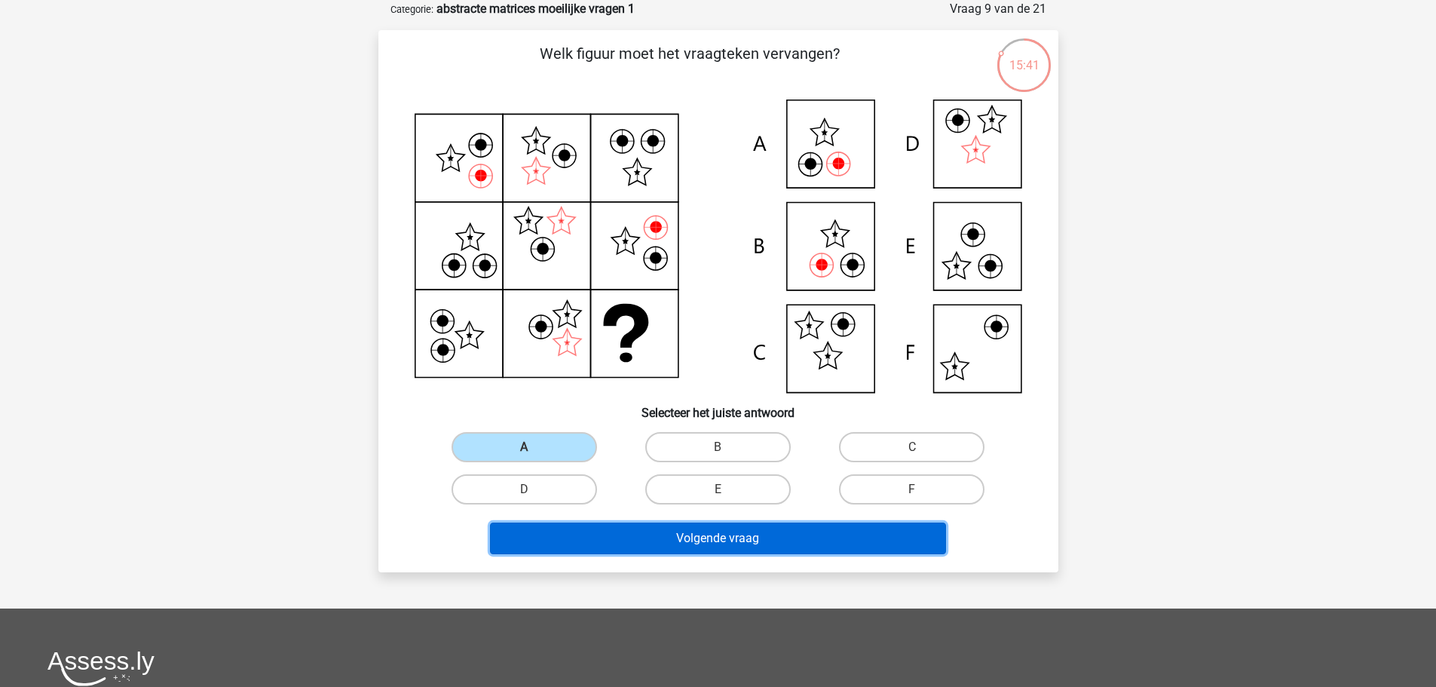
click at [736, 538] on button "Volgende vraag" at bounding box center [718, 539] width 456 height 32
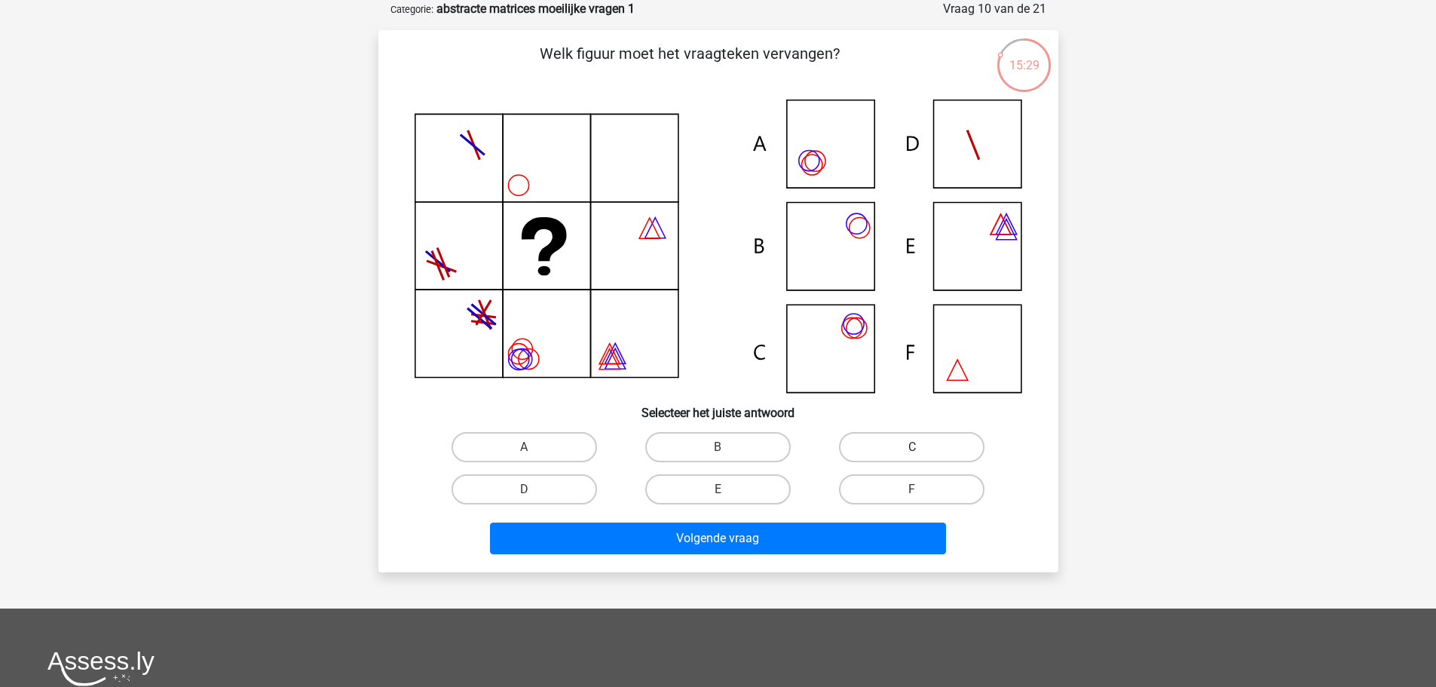
click at [907, 446] on label "C" at bounding box center [912, 447] width 146 height 30
click at [912, 447] on input "C" at bounding box center [917, 452] width 10 height 10
radio input "true"
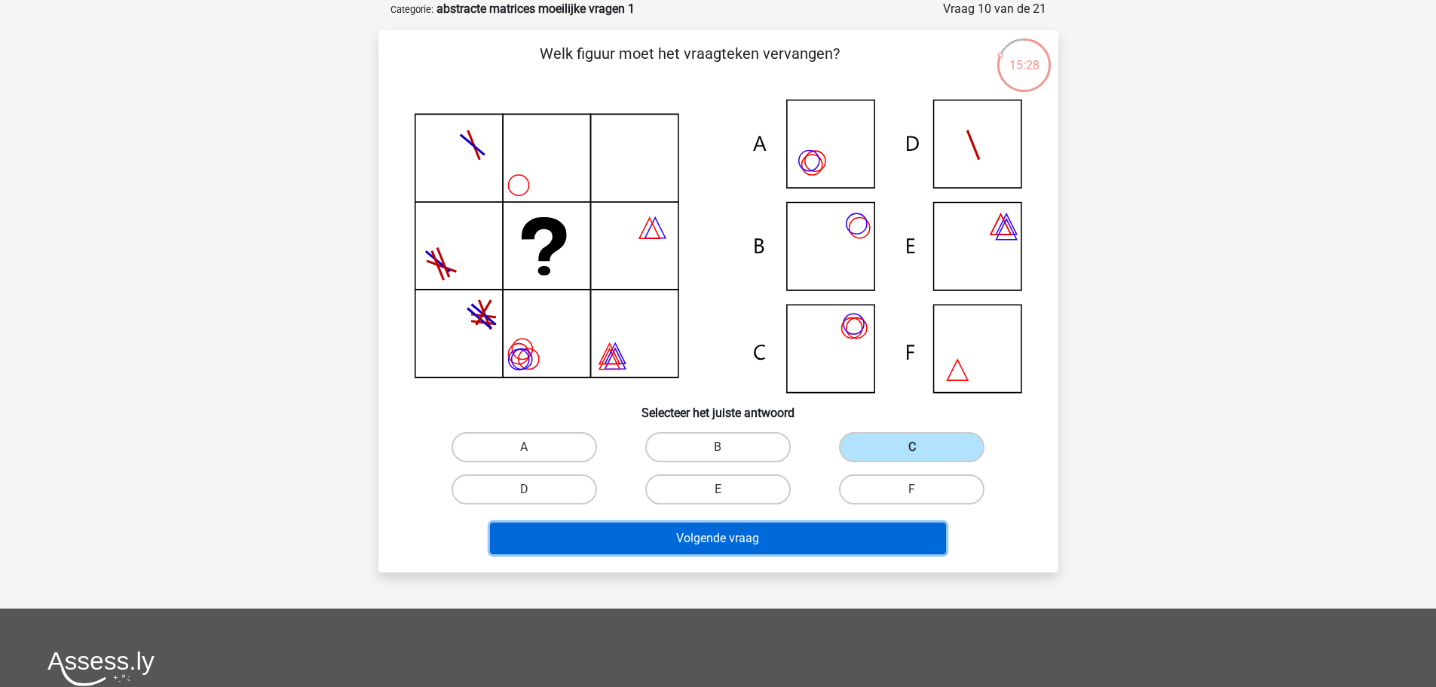
click at [887, 535] on button "Volgende vraag" at bounding box center [718, 539] width 456 height 32
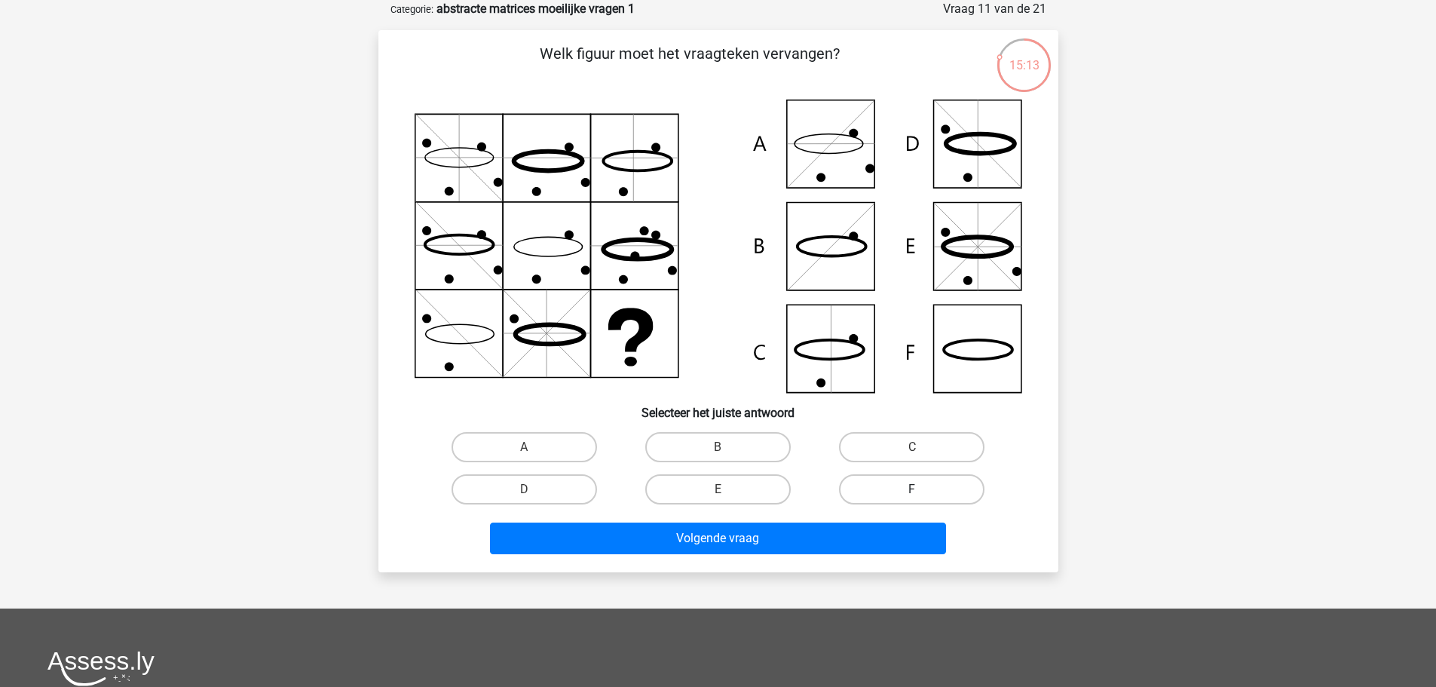
click at [881, 484] on label "F" at bounding box center [912, 489] width 146 height 30
click at [912, 489] on input "F" at bounding box center [917, 494] width 10 height 10
radio input "true"
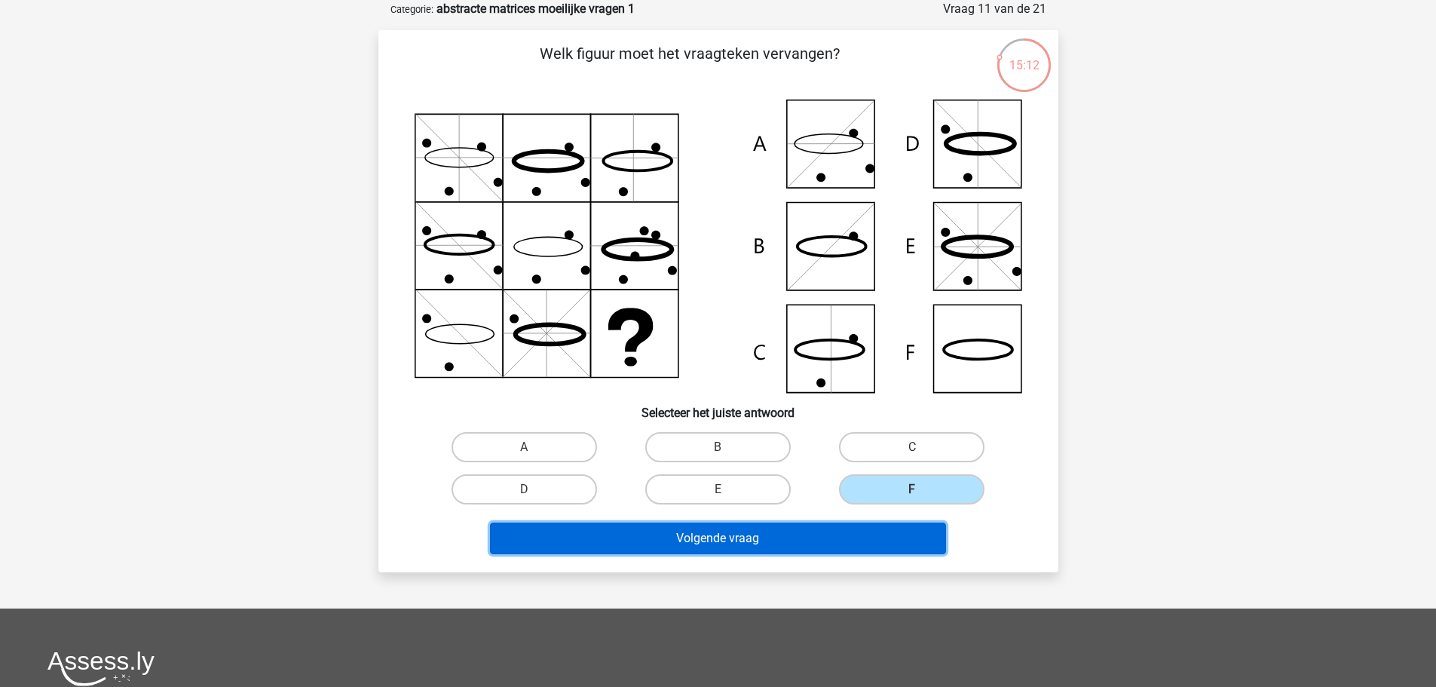
click at [853, 553] on button "Volgende vraag" at bounding box center [718, 539] width 456 height 32
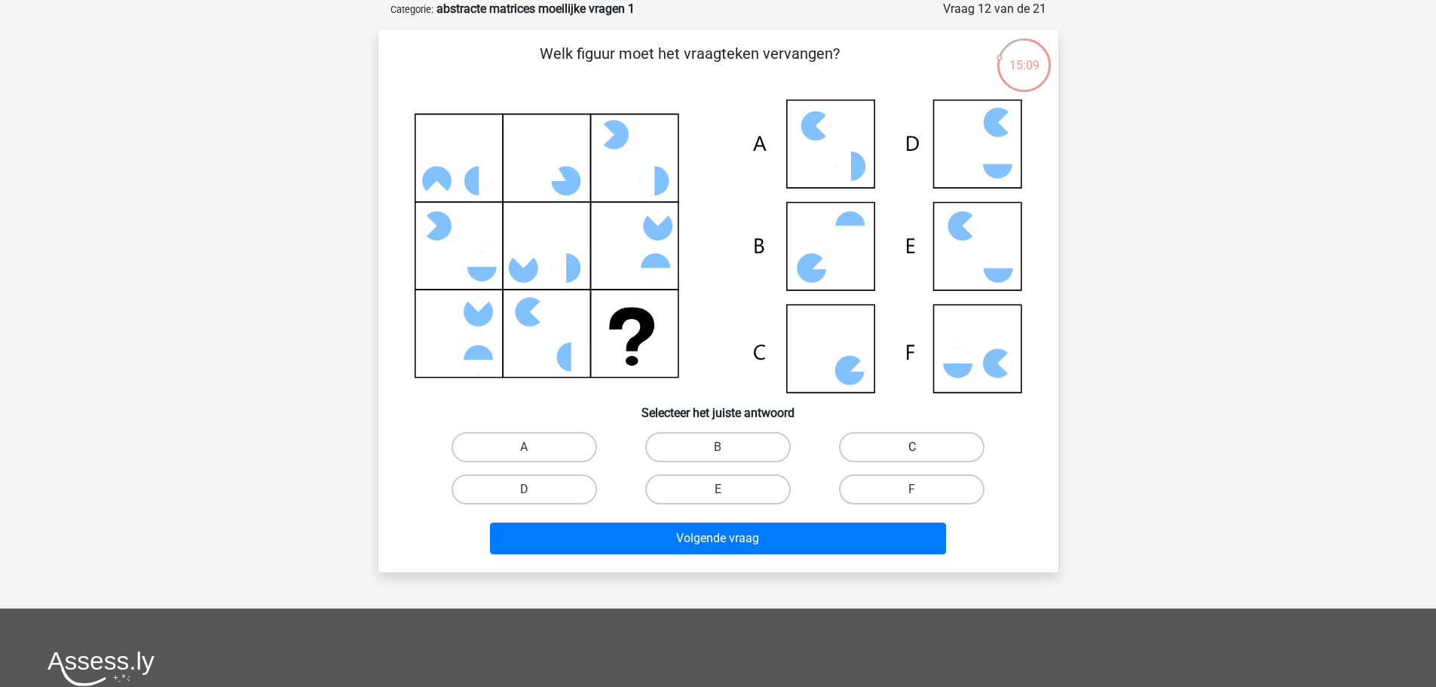
click at [878, 449] on label "C" at bounding box center [912, 447] width 146 height 30
click at [912, 449] on input "C" at bounding box center [917, 452] width 10 height 10
radio input "true"
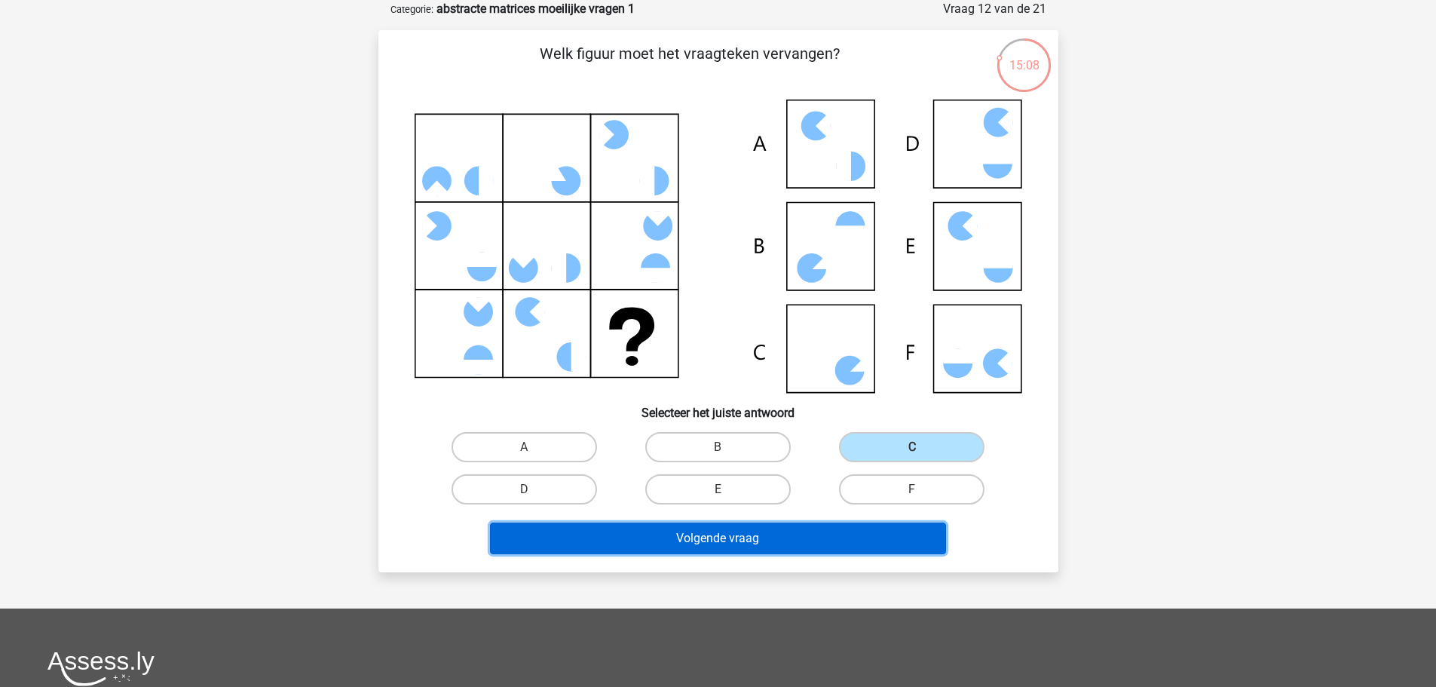
click at [838, 537] on button "Volgende vraag" at bounding box center [718, 539] width 456 height 32
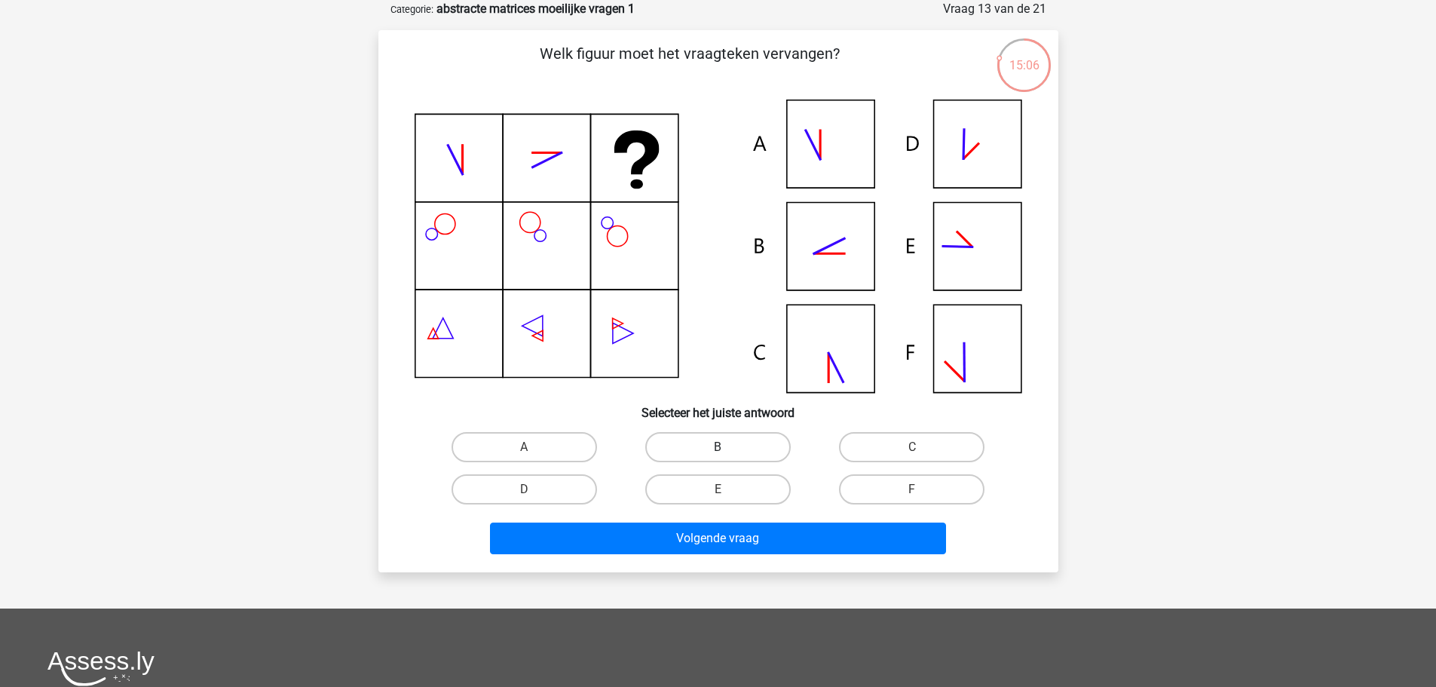
click at [737, 452] on label "B" at bounding box center [718, 447] width 146 height 30
click at [728, 452] on input "B" at bounding box center [723, 452] width 10 height 10
radio input "true"
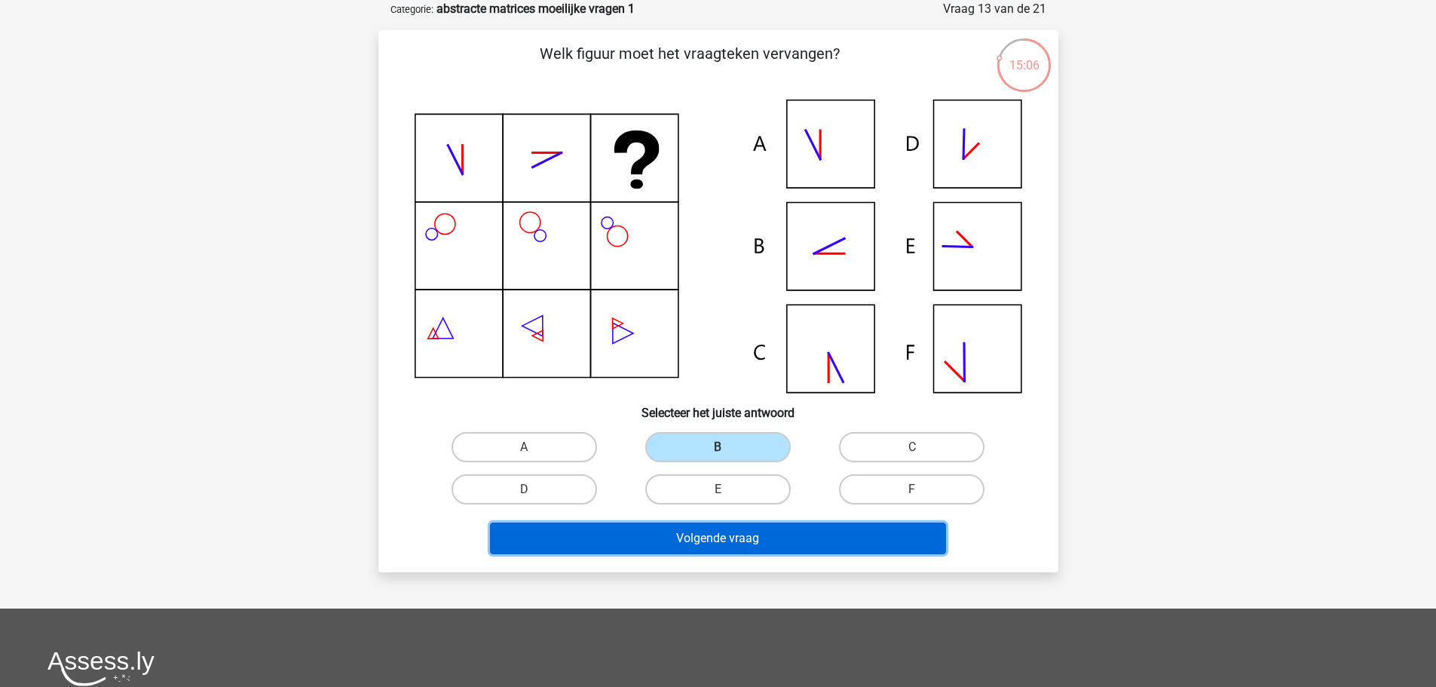
click at [774, 543] on button "Volgende vraag" at bounding box center [718, 539] width 456 height 32
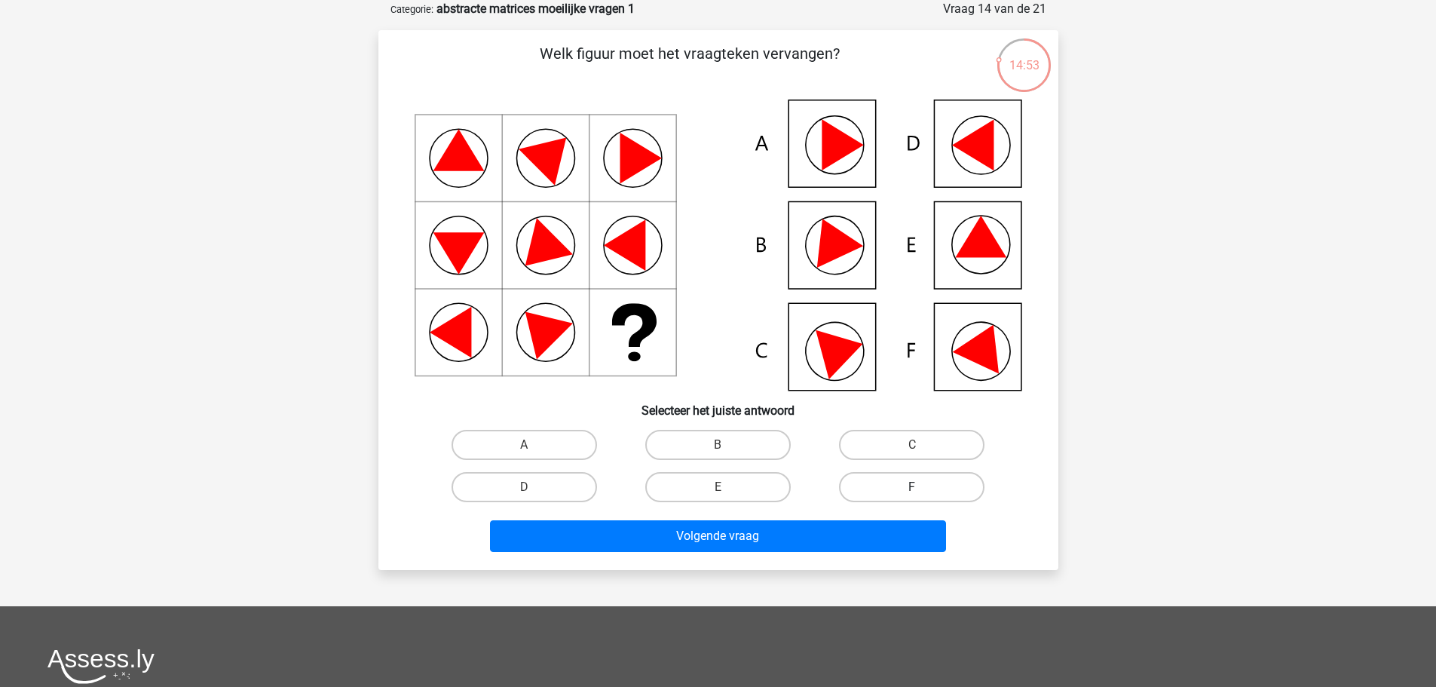
drag, startPoint x: 943, startPoint y: 440, endPoint x: 940, endPoint y: 482, distance: 41.6
click at [943, 459] on label "C" at bounding box center [912, 445] width 146 height 30
click at [922, 455] on input "C" at bounding box center [917, 450] width 10 height 10
radio input "true"
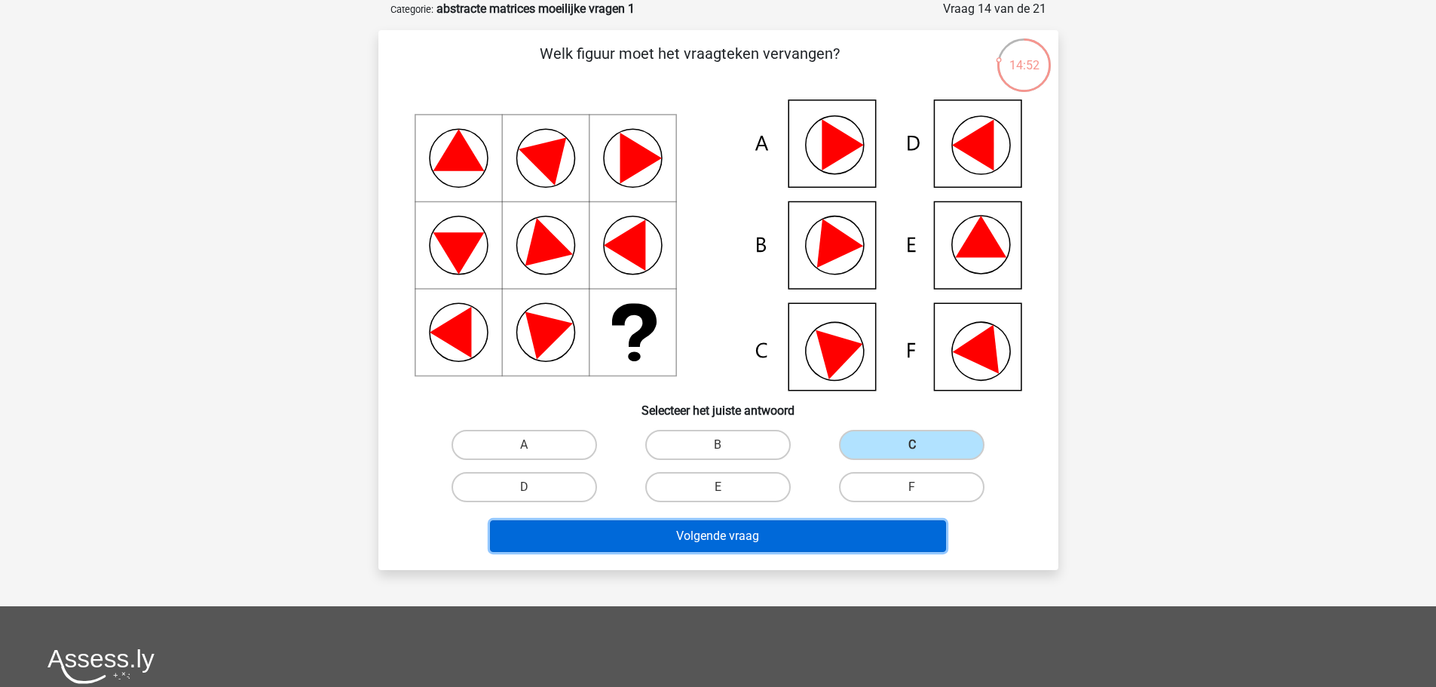
click at [924, 543] on button "Volgende vraag" at bounding box center [718, 536] width 456 height 32
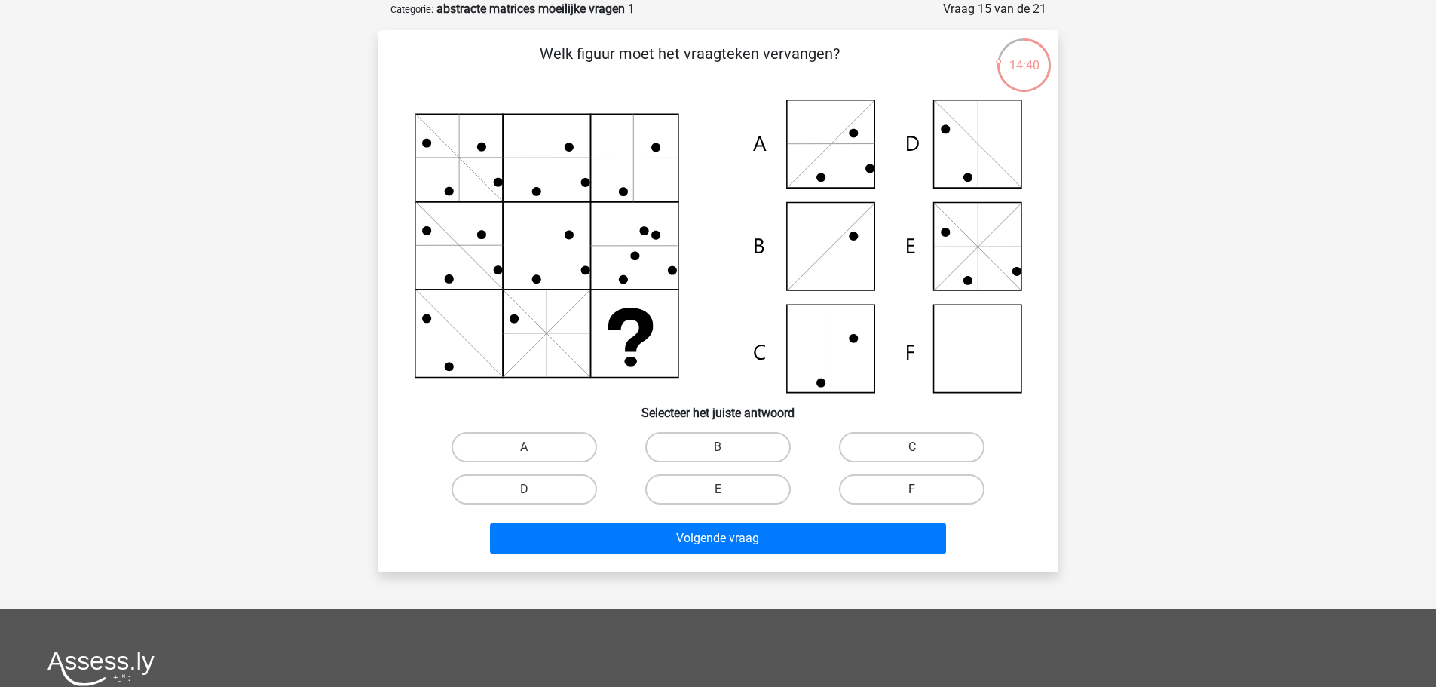
drag, startPoint x: 940, startPoint y: 498, endPoint x: 918, endPoint y: 527, distance: 36.5
click at [940, 498] on label "F" at bounding box center [912, 489] width 146 height 30
click at [922, 498] on input "F" at bounding box center [917, 494] width 10 height 10
radio input "true"
click at [901, 554] on div "Volgende vraag" at bounding box center [719, 542] width 582 height 38
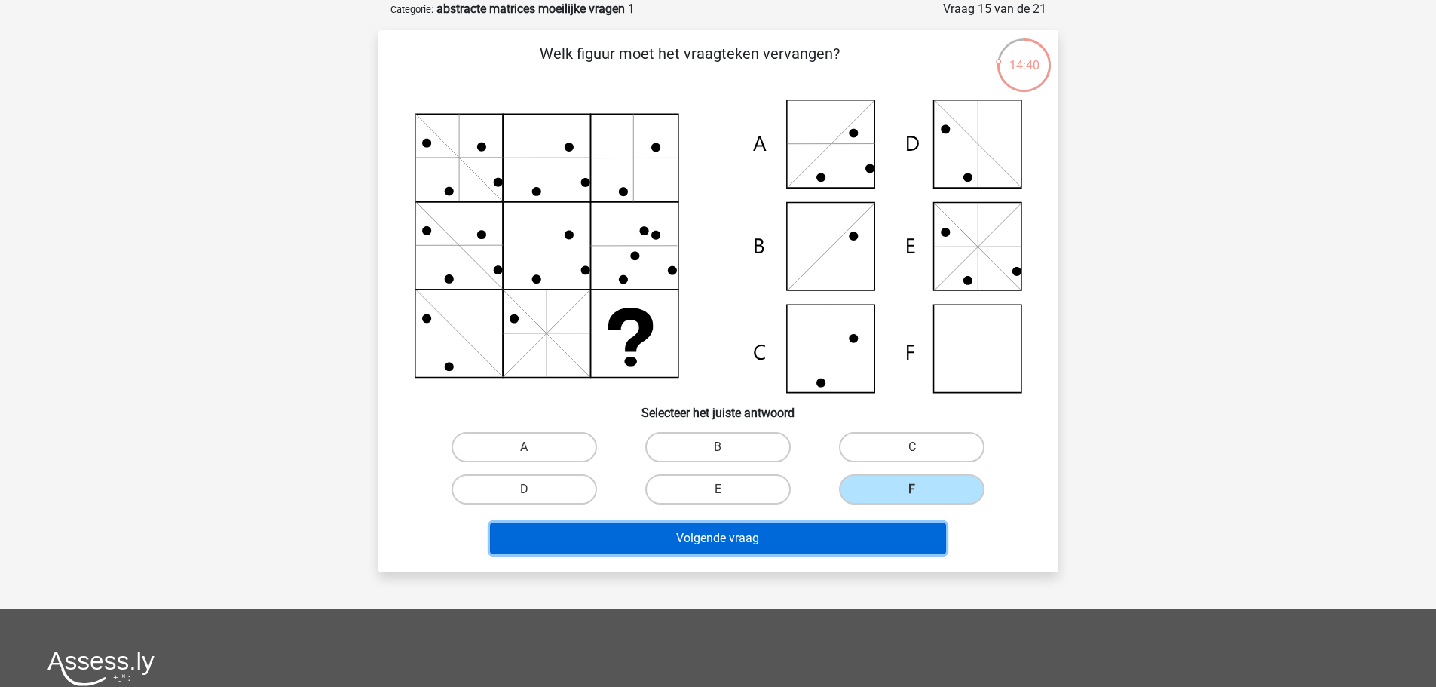
click at [902, 544] on button "Volgende vraag" at bounding box center [718, 539] width 456 height 32
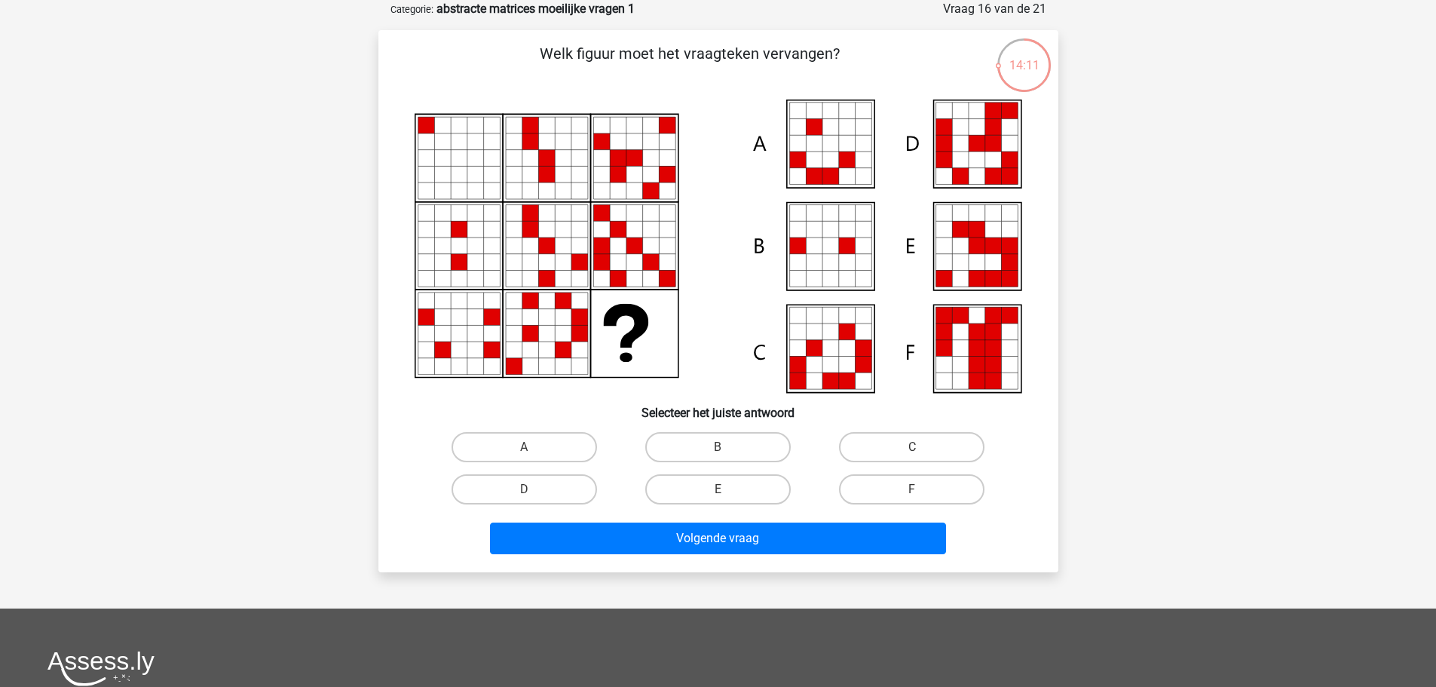
click at [718, 493] on div "E" at bounding box center [718, 489] width 182 height 30
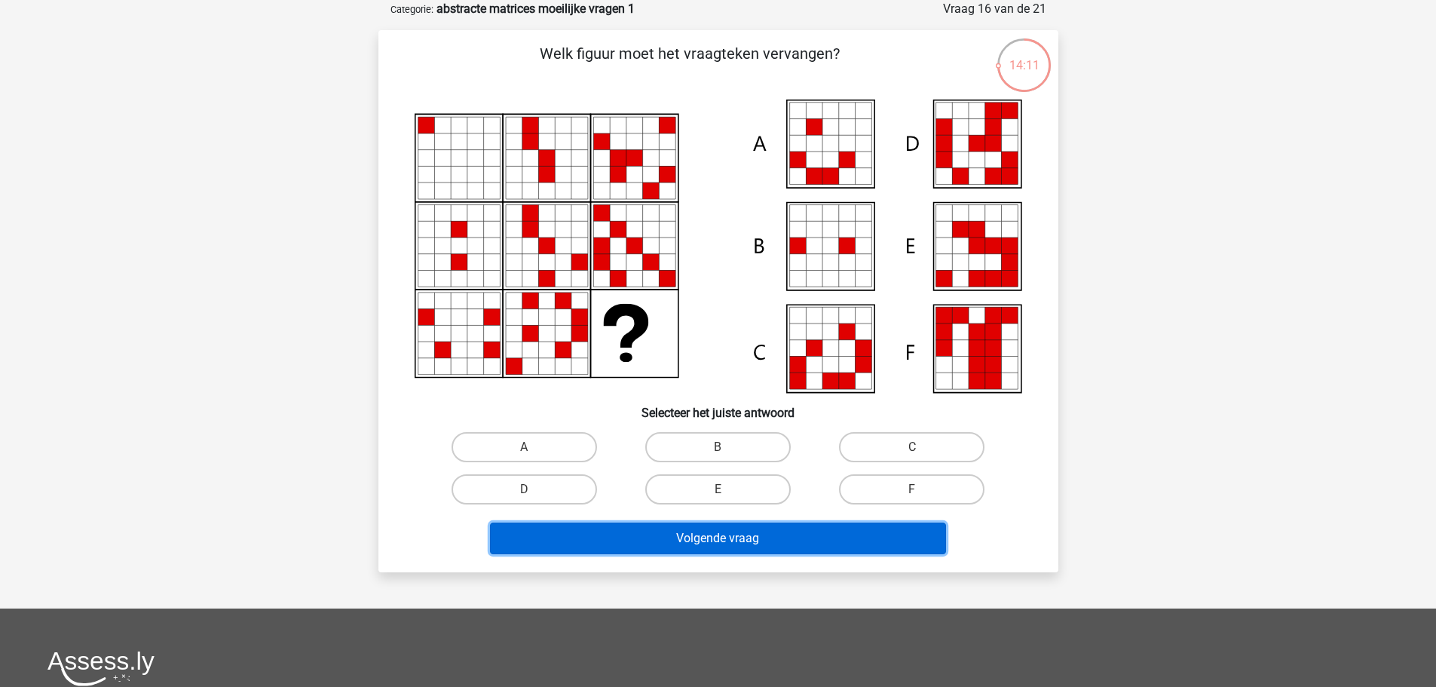
click at [761, 541] on button "Volgende vraag" at bounding box center [718, 539] width 456 height 32
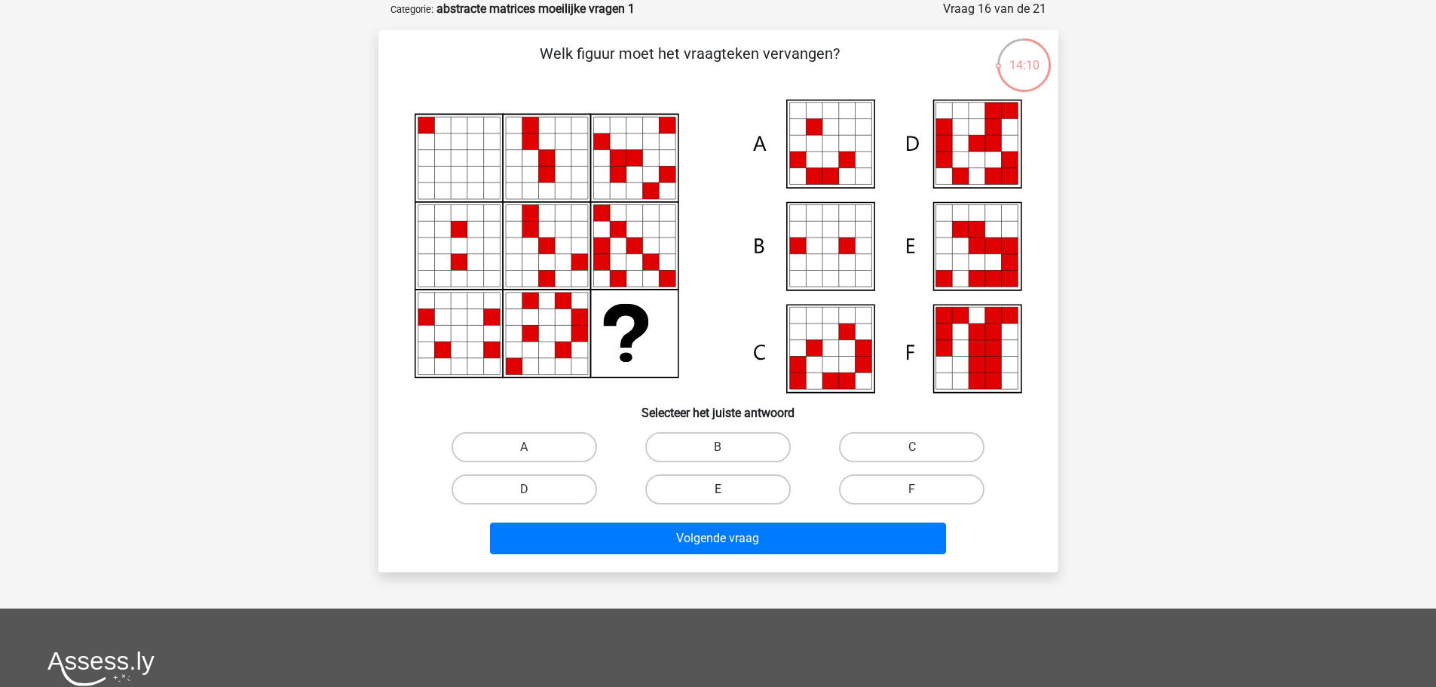
click at [745, 490] on label "E" at bounding box center [718, 489] width 146 height 30
click at [728, 490] on input "E" at bounding box center [723, 494] width 10 height 10
radio input "true"
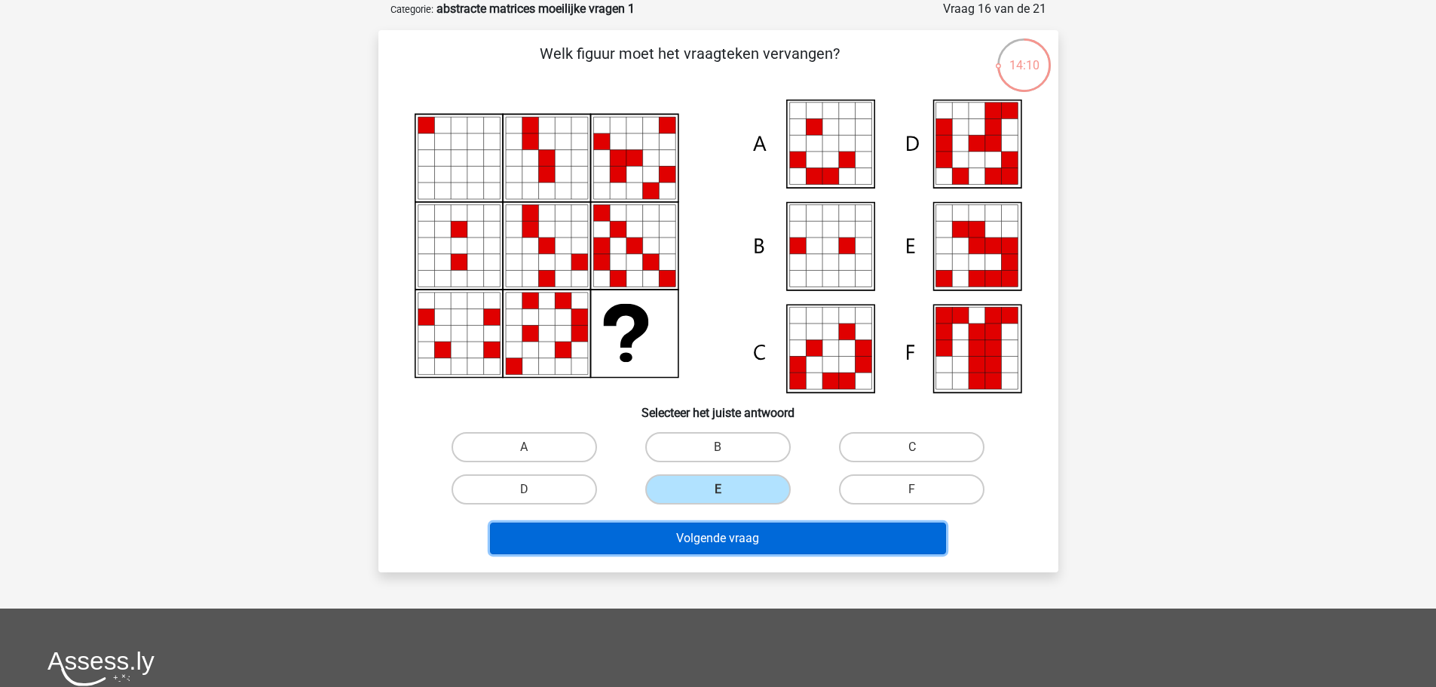
click at [773, 544] on button "Volgende vraag" at bounding box center [718, 539] width 456 height 32
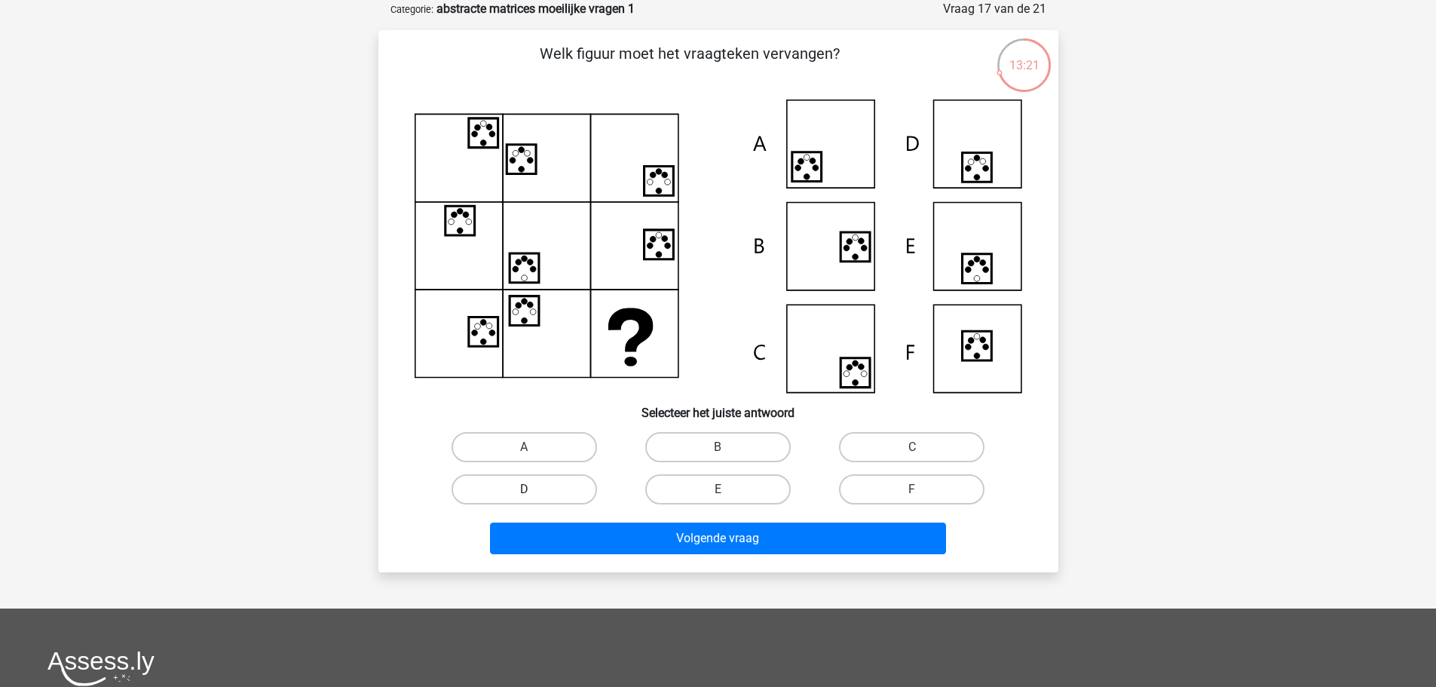
drag, startPoint x: 552, startPoint y: 489, endPoint x: 661, endPoint y: 526, distance: 114.9
click at [555, 491] on label "D" at bounding box center [525, 489] width 146 height 30
click at [534, 491] on input "D" at bounding box center [529, 494] width 10 height 10
radio input "true"
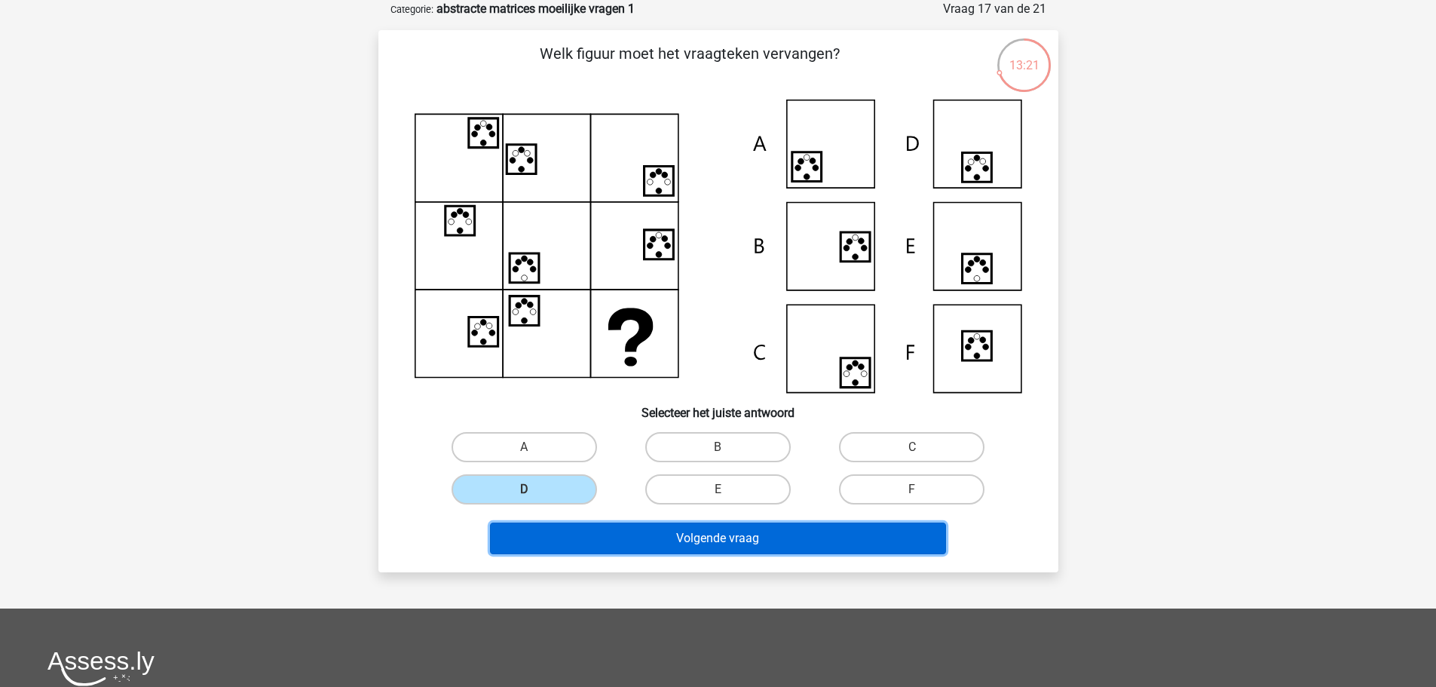
click at [707, 542] on button "Volgende vraag" at bounding box center [718, 539] width 456 height 32
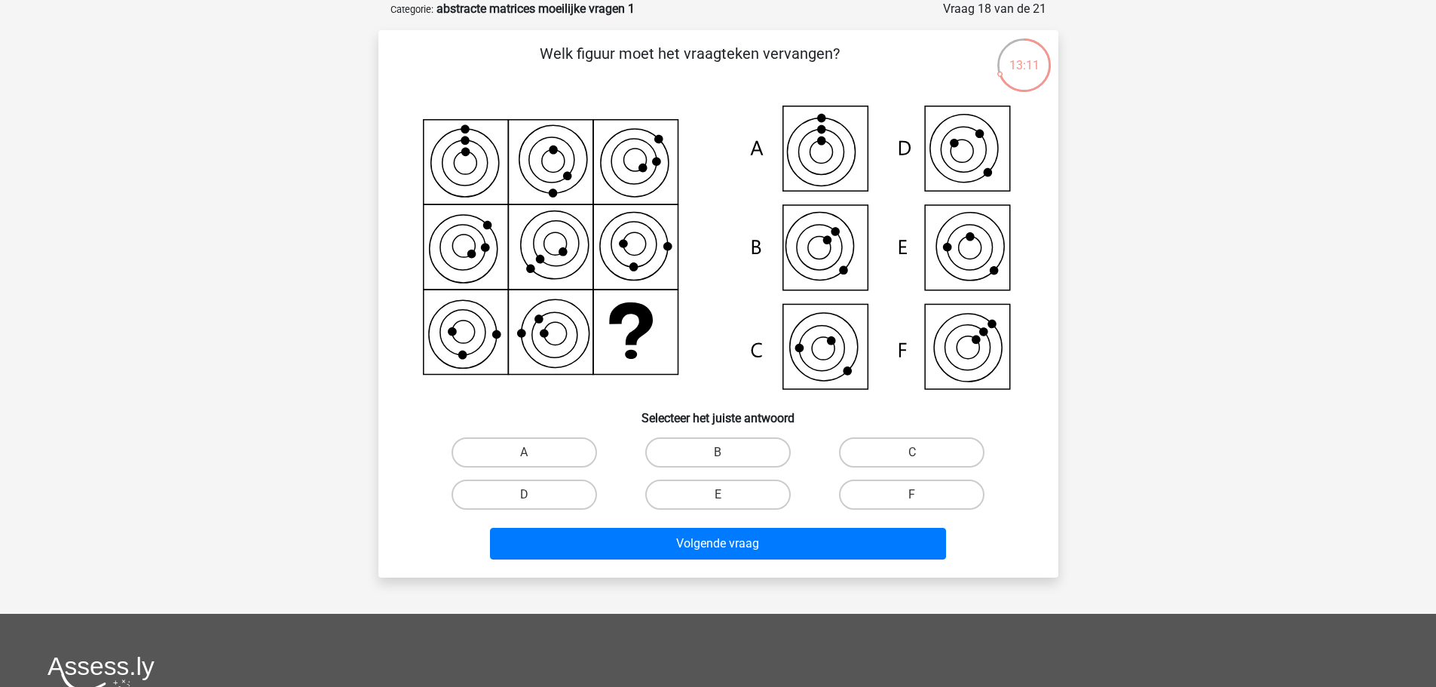
drag, startPoint x: 921, startPoint y: 443, endPoint x: 909, endPoint y: 468, distance: 28.7
click at [920, 444] on label "C" at bounding box center [912, 452] width 146 height 30
click at [920, 452] on input "C" at bounding box center [917, 457] width 10 height 10
radio input "true"
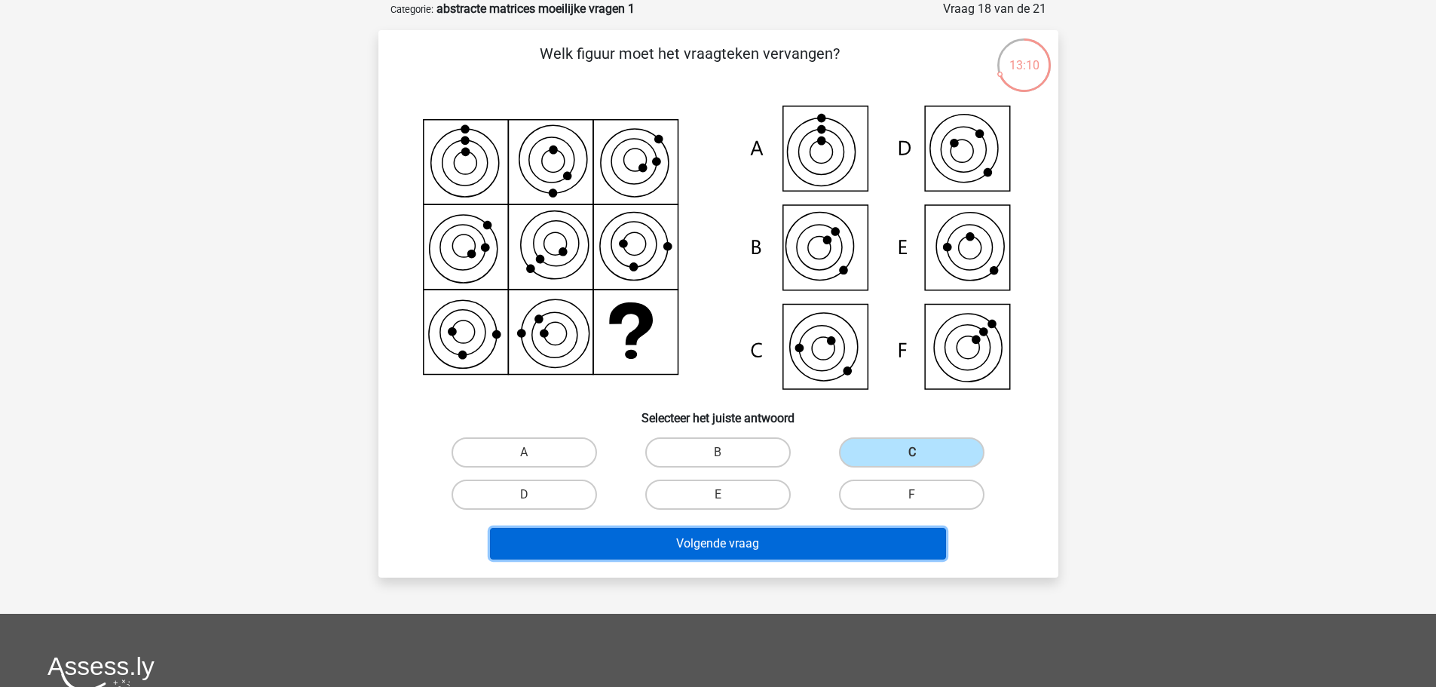
drag, startPoint x: 857, startPoint y: 548, endPoint x: 849, endPoint y: 547, distance: 7.7
click at [854, 548] on button "Volgende vraag" at bounding box center [718, 544] width 456 height 32
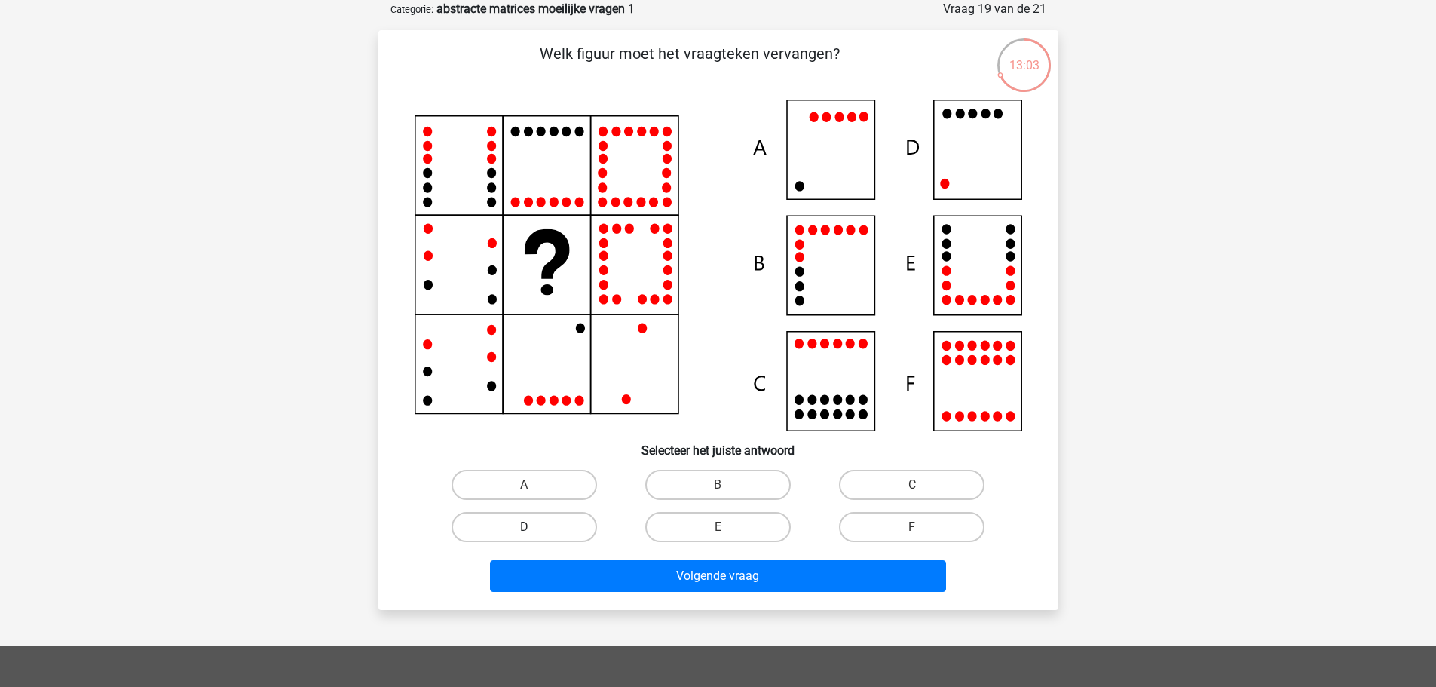
drag, startPoint x: 563, startPoint y: 530, endPoint x: 572, endPoint y: 535, distance: 10.1
click at [566, 531] on label "D" at bounding box center [525, 527] width 146 height 30
click at [534, 531] on input "D" at bounding box center [529, 532] width 10 height 10
radio input "true"
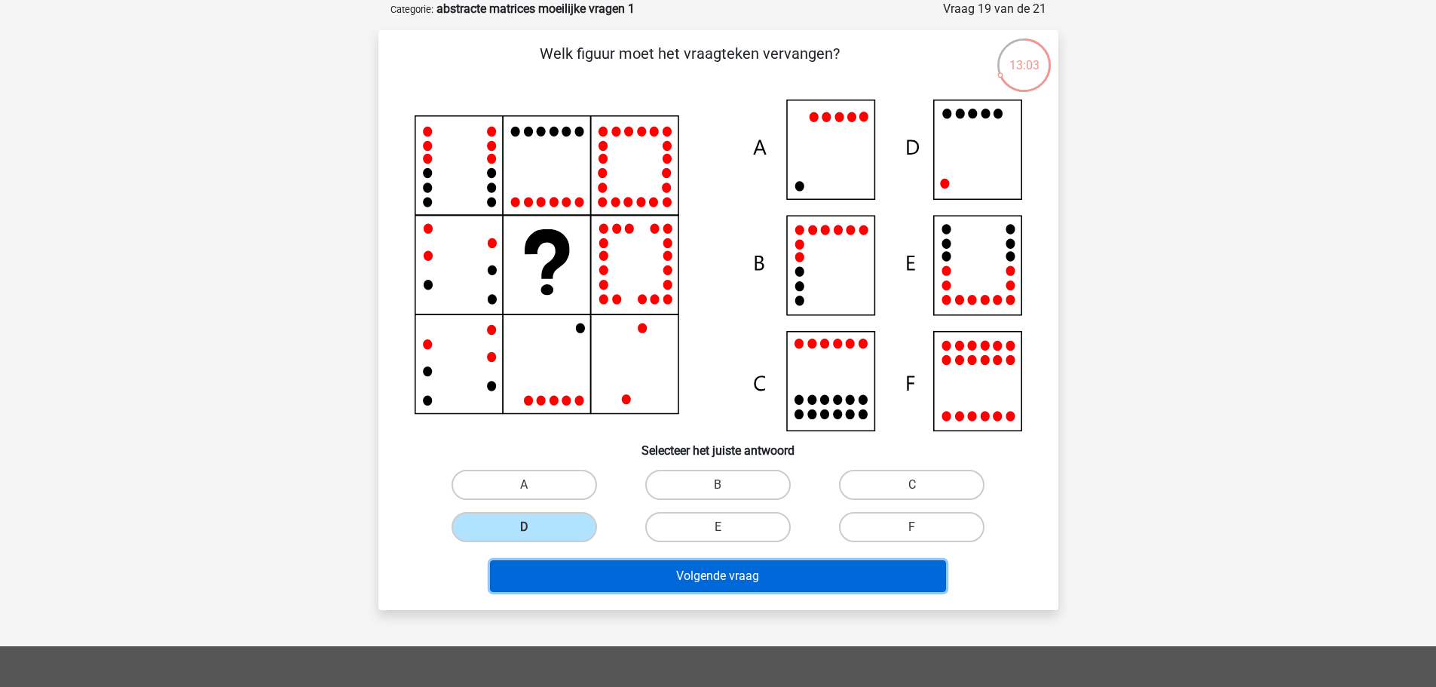
click at [690, 569] on button "Volgende vraag" at bounding box center [718, 576] width 456 height 32
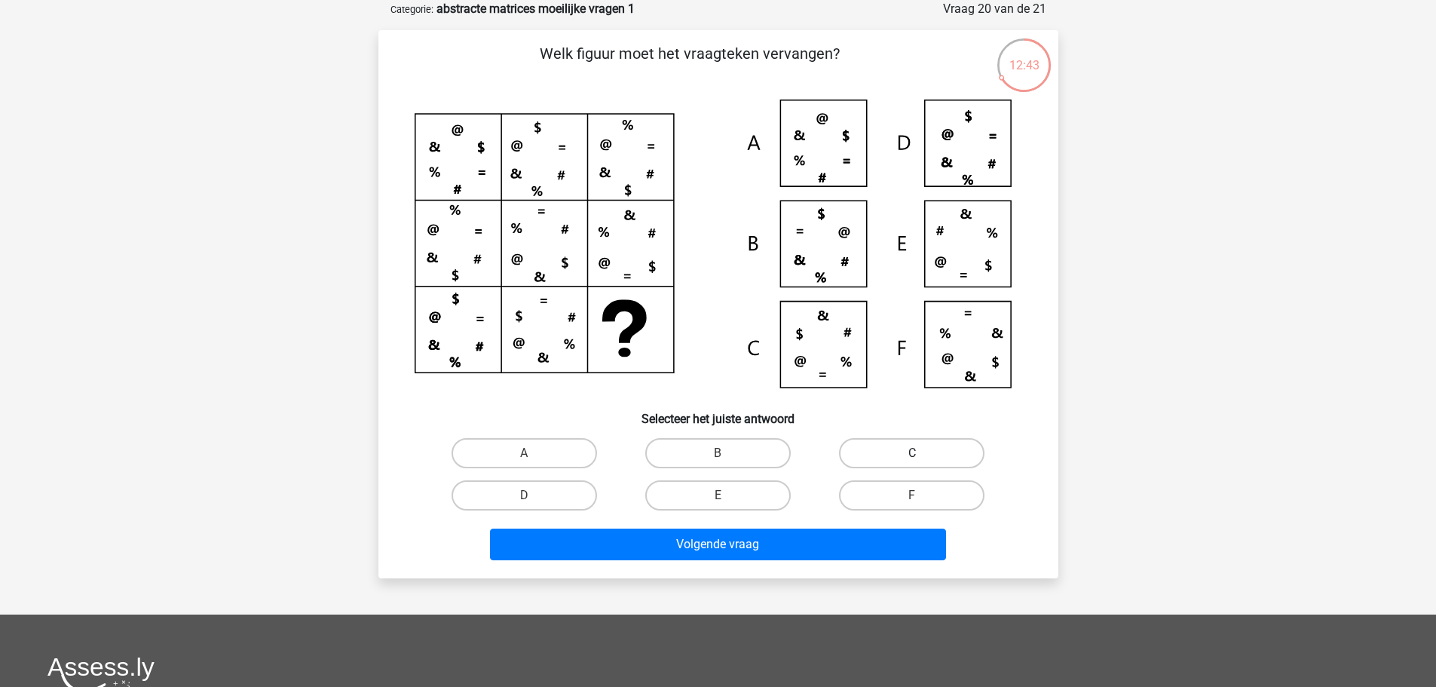
click at [920, 446] on label "C" at bounding box center [912, 453] width 146 height 30
click at [920, 453] on input "C" at bounding box center [917, 458] width 10 height 10
radio input "true"
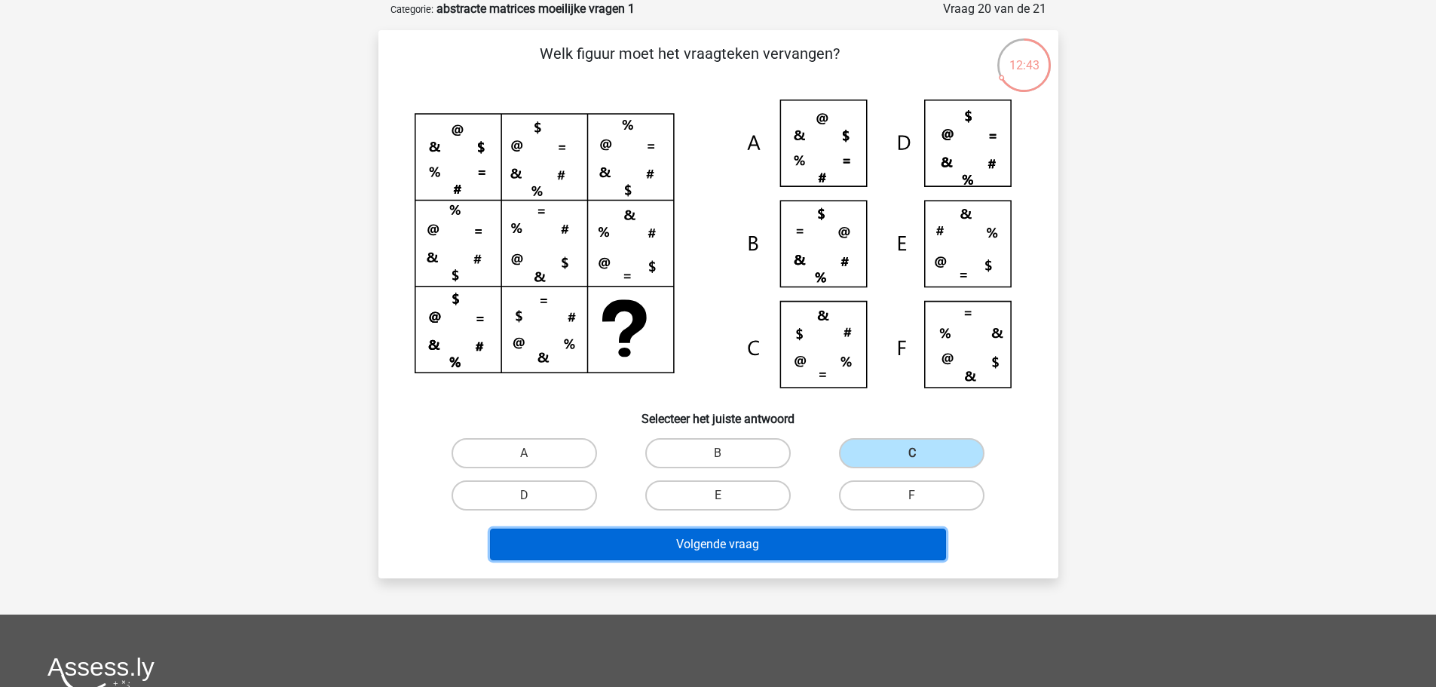
click at [881, 538] on button "Volgende vraag" at bounding box center [718, 545] width 456 height 32
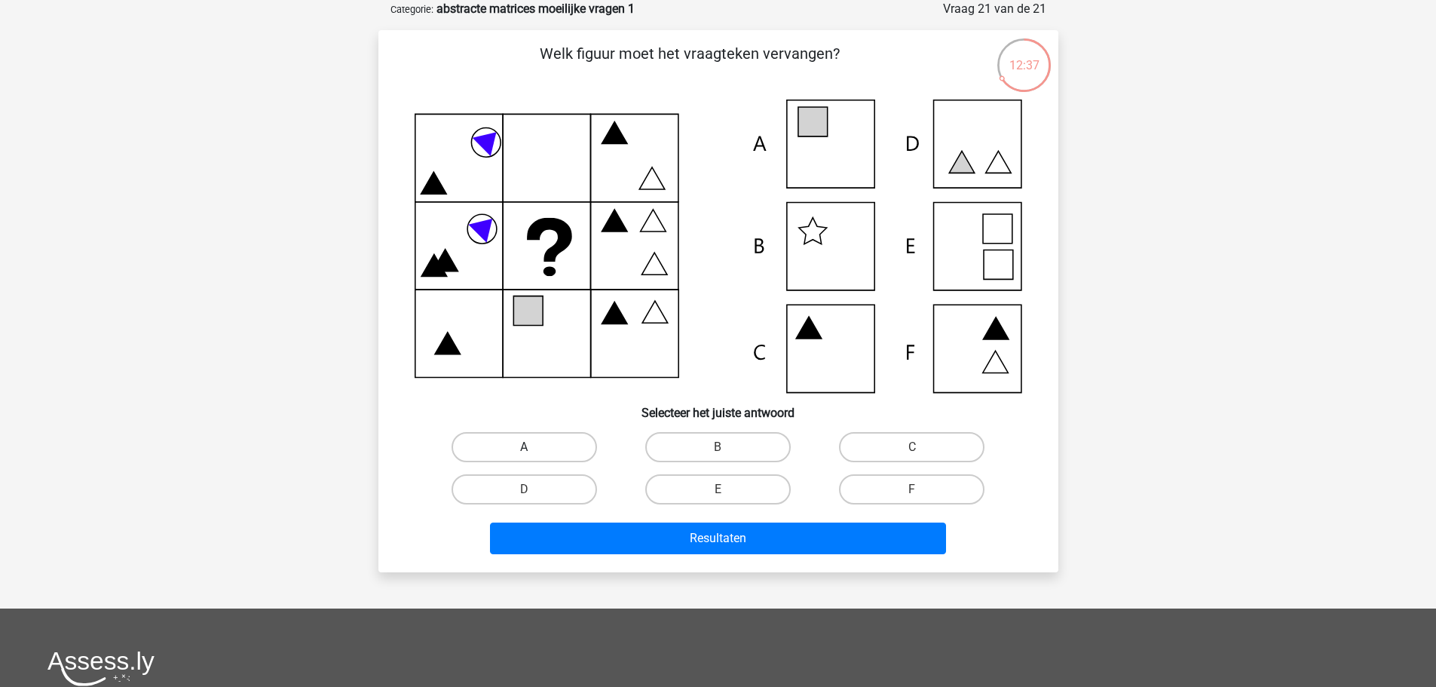
click at [510, 442] on label "A" at bounding box center [525, 447] width 146 height 30
click at [524, 447] on input "A" at bounding box center [529, 452] width 10 height 10
radio input "true"
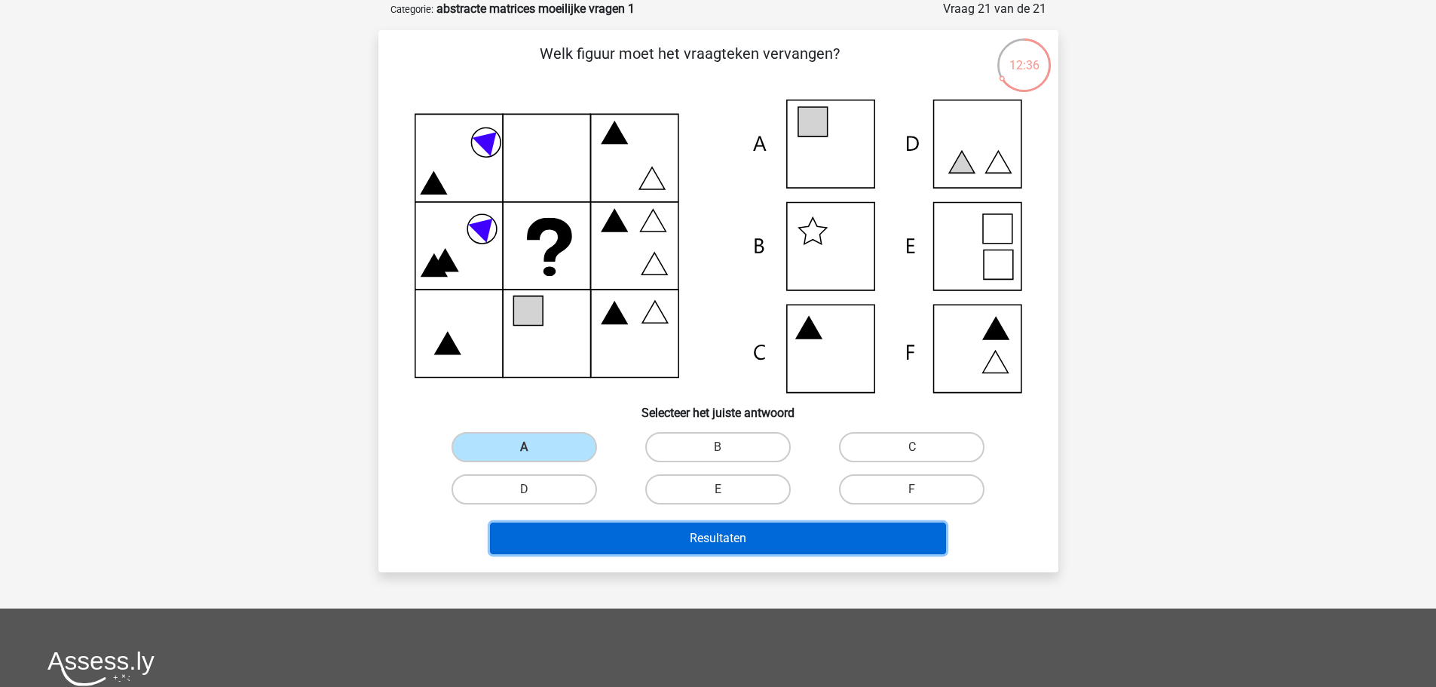
click at [808, 537] on button "Resultaten" at bounding box center [718, 539] width 456 height 32
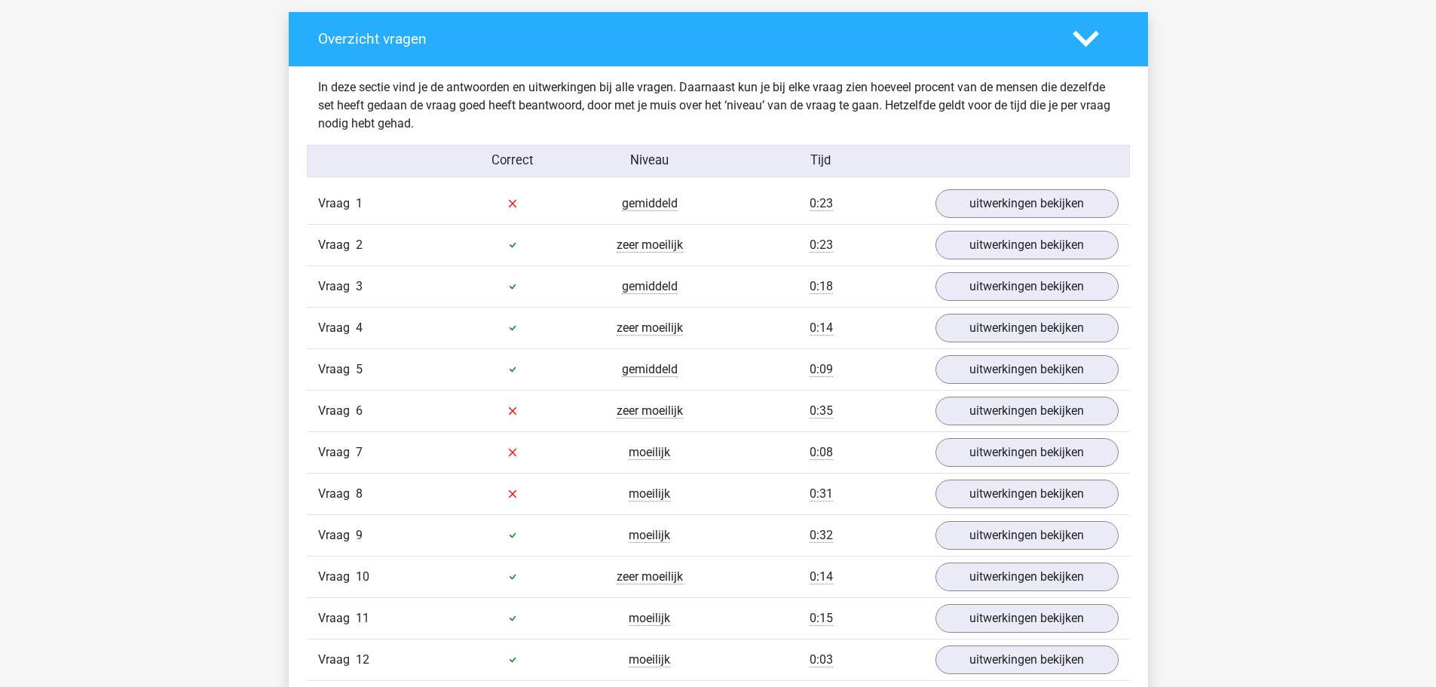
scroll to position [905, 0]
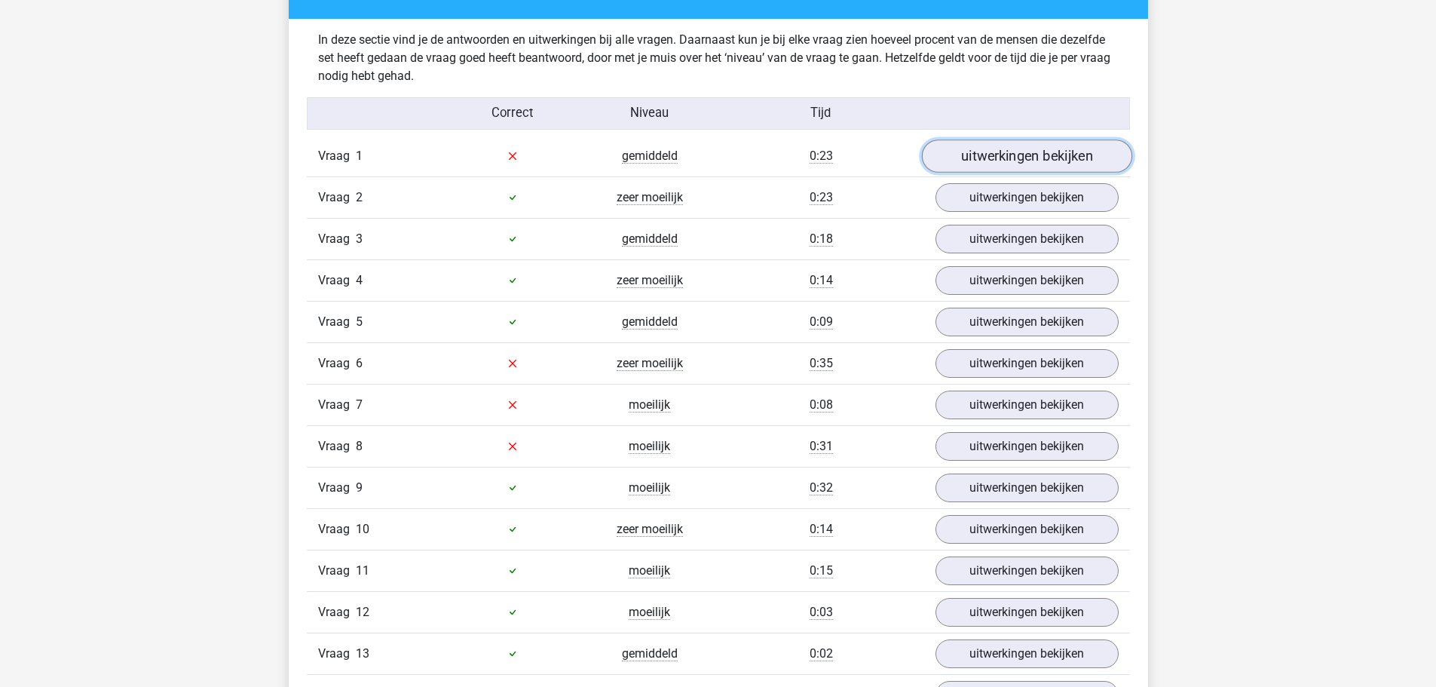
click at [1032, 159] on link "uitwerkingen bekijken" at bounding box center [1026, 155] width 210 height 33
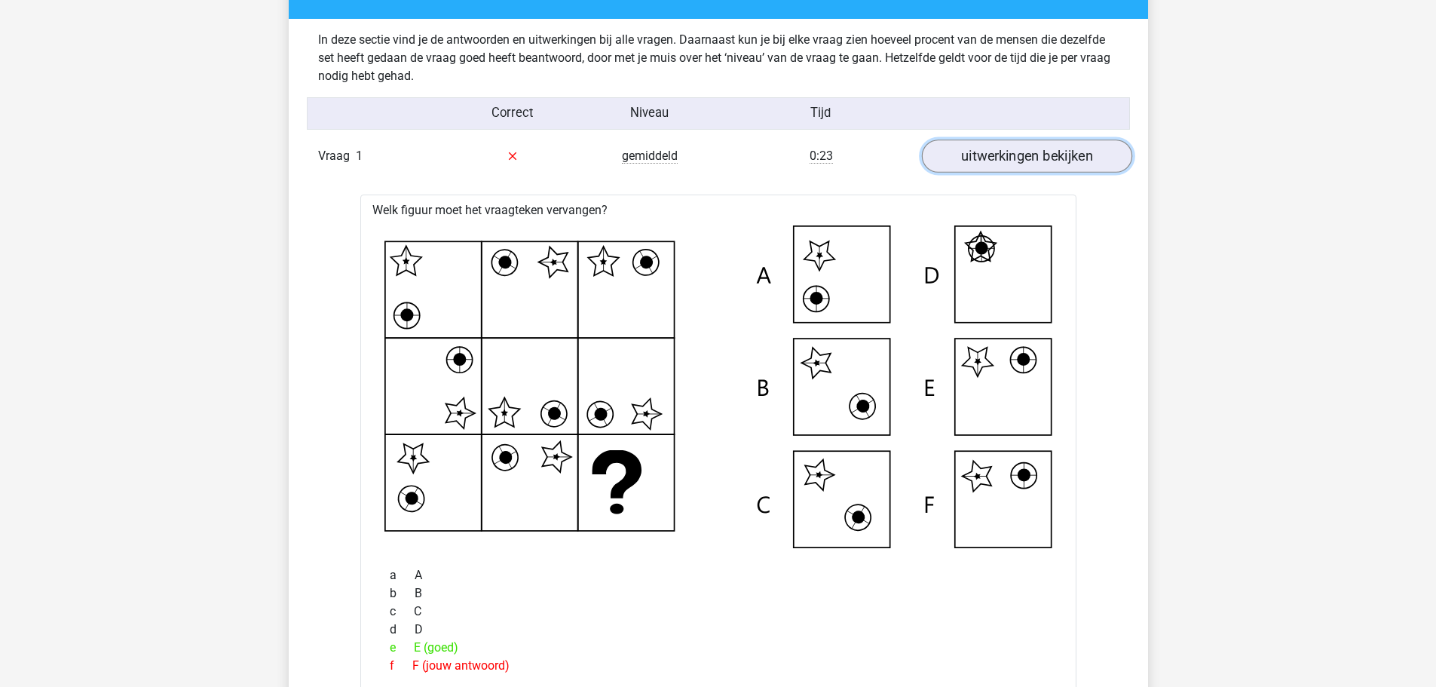
click at [1032, 159] on link "uitwerkingen bekijken" at bounding box center [1026, 155] width 210 height 33
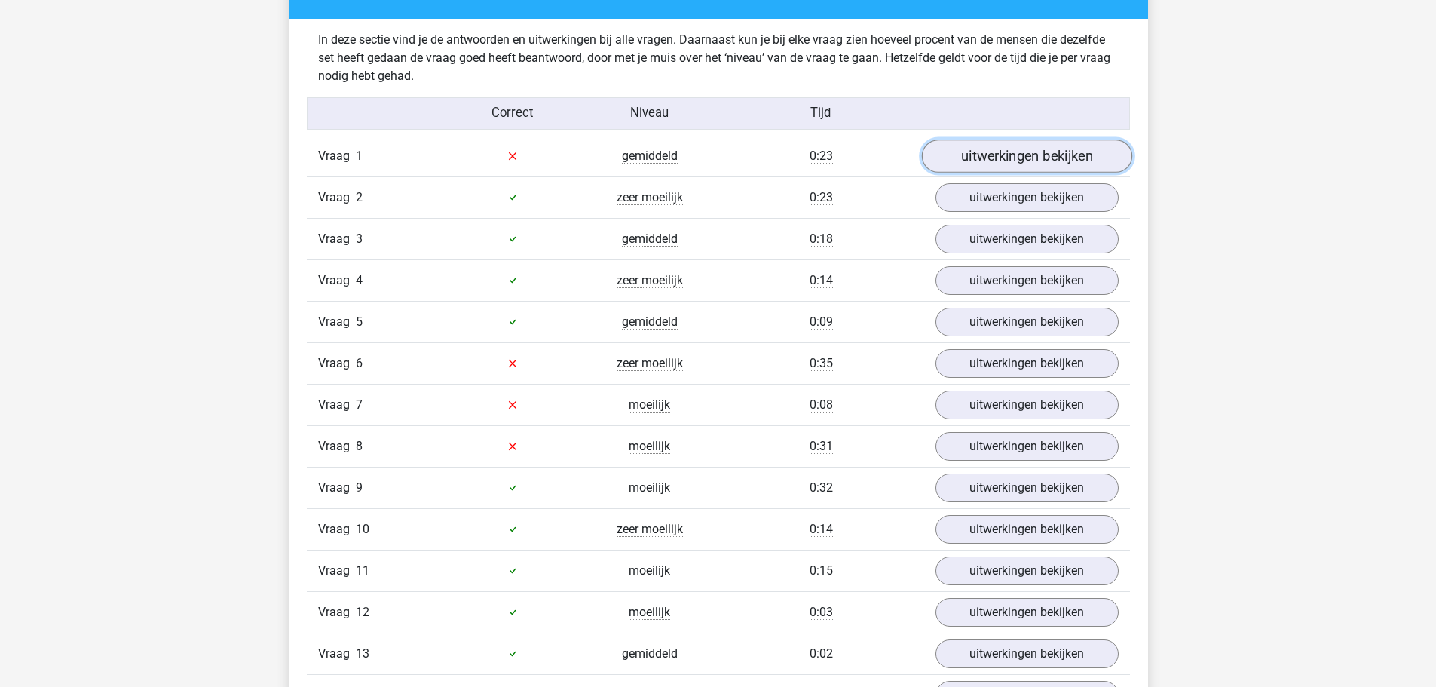
click at [1032, 159] on link "uitwerkingen bekijken" at bounding box center [1026, 155] width 210 height 33
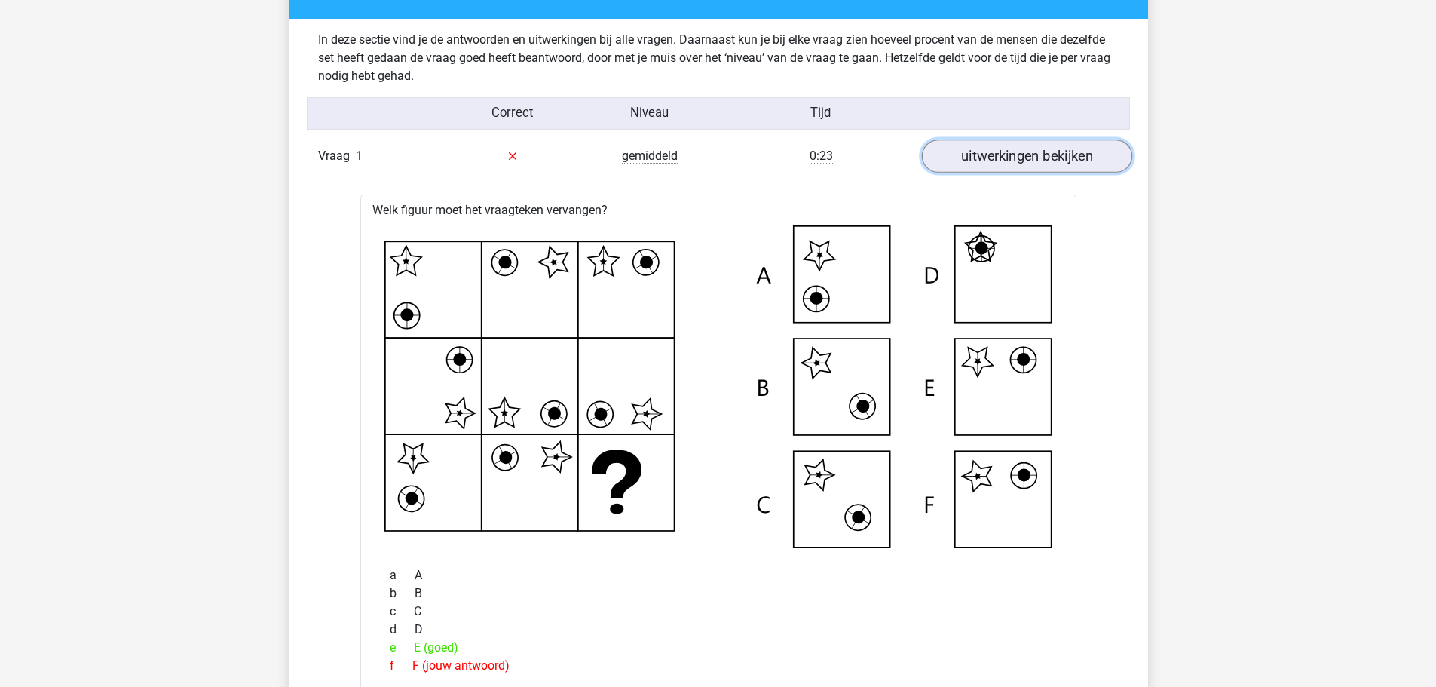
click at [1040, 148] on link "uitwerkingen bekijken" at bounding box center [1026, 155] width 210 height 33
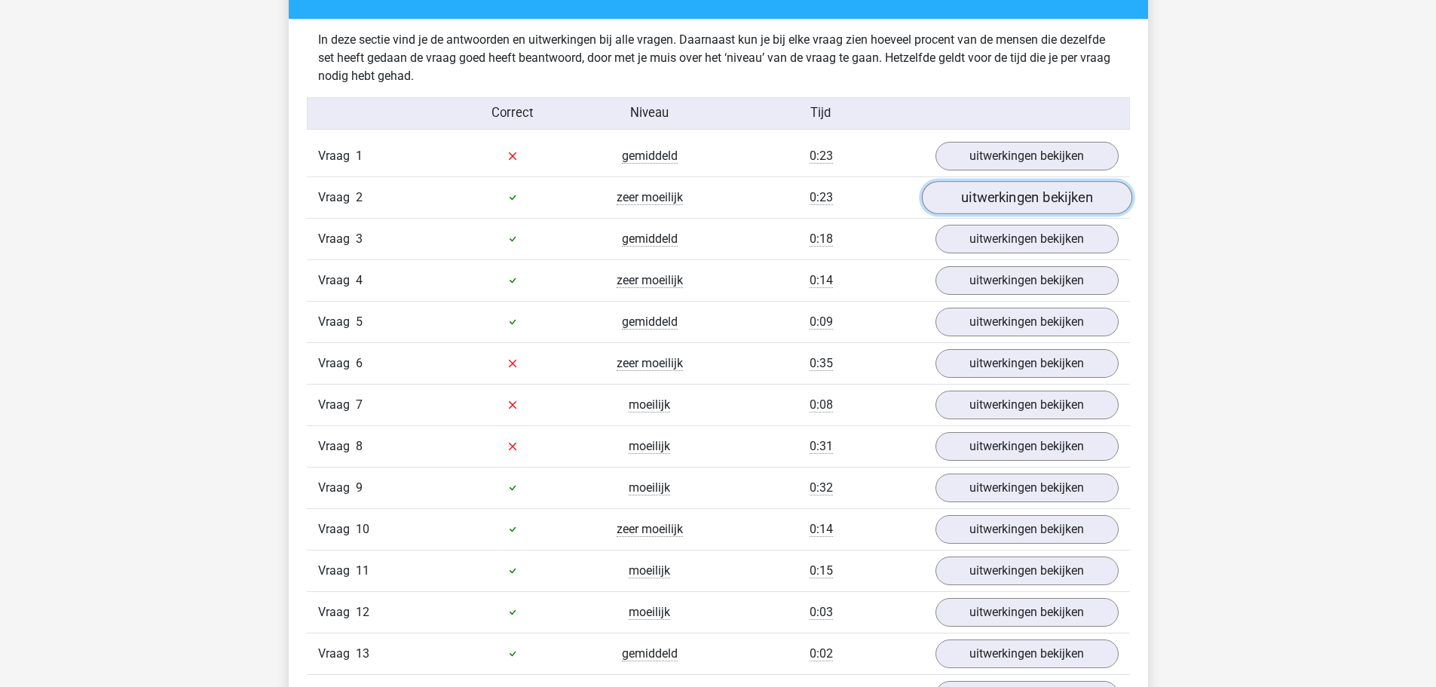
click at [1041, 206] on link "uitwerkingen bekijken" at bounding box center [1026, 197] width 210 height 33
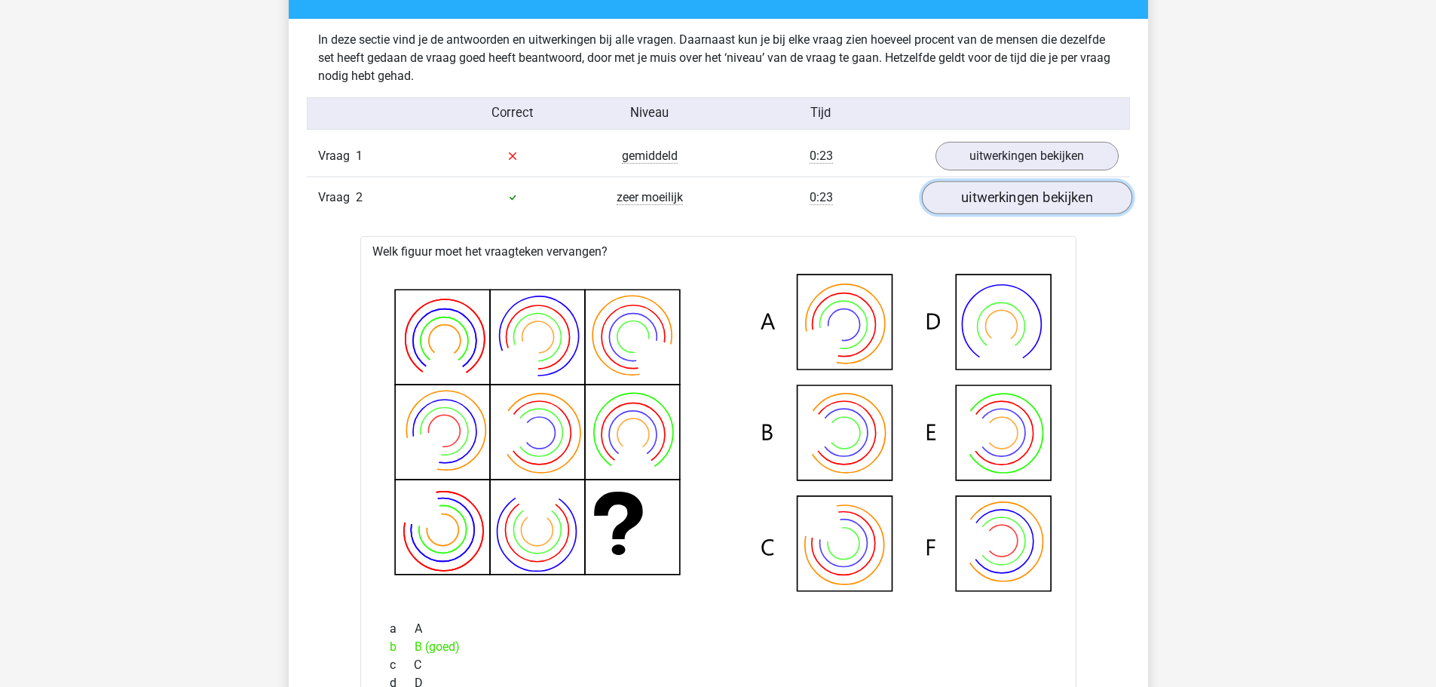
click at [1038, 206] on link "uitwerkingen bekijken" at bounding box center [1026, 197] width 210 height 33
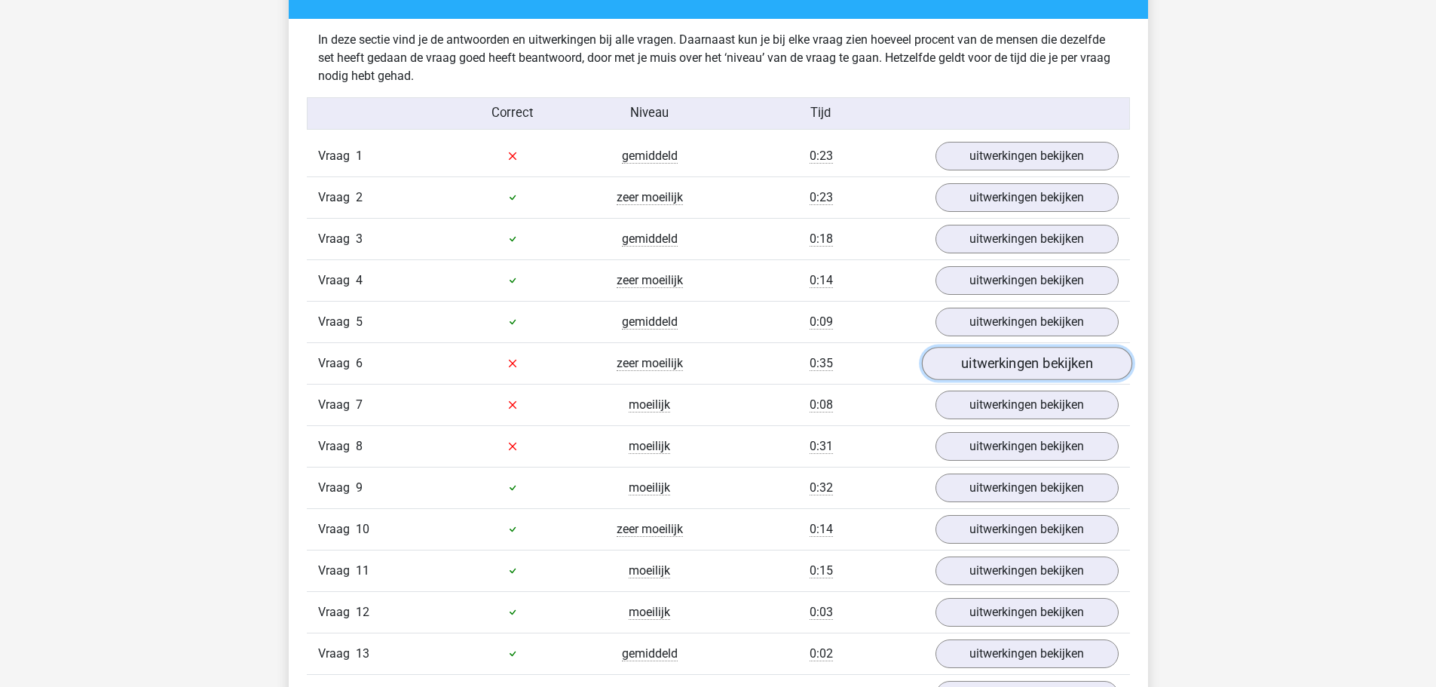
click at [1037, 377] on link "uitwerkingen bekijken" at bounding box center [1026, 363] width 210 height 33
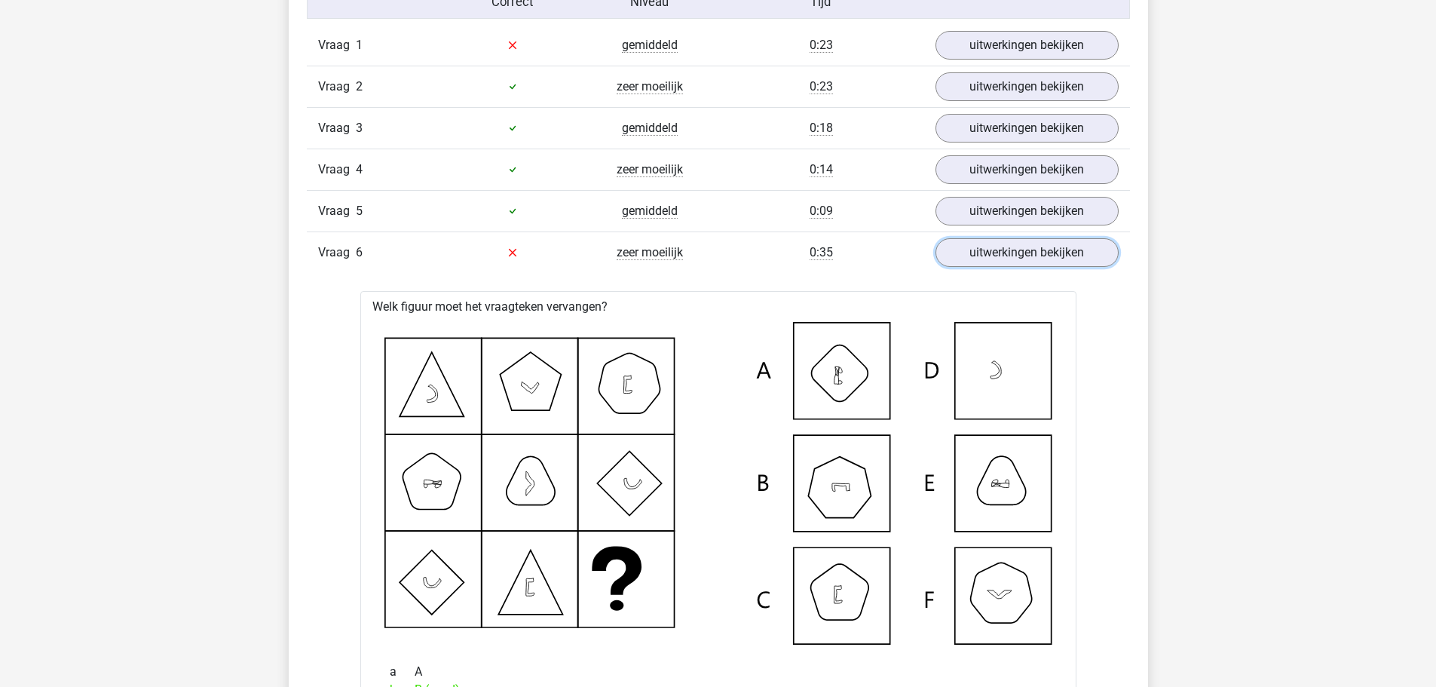
scroll to position [1131, 0]
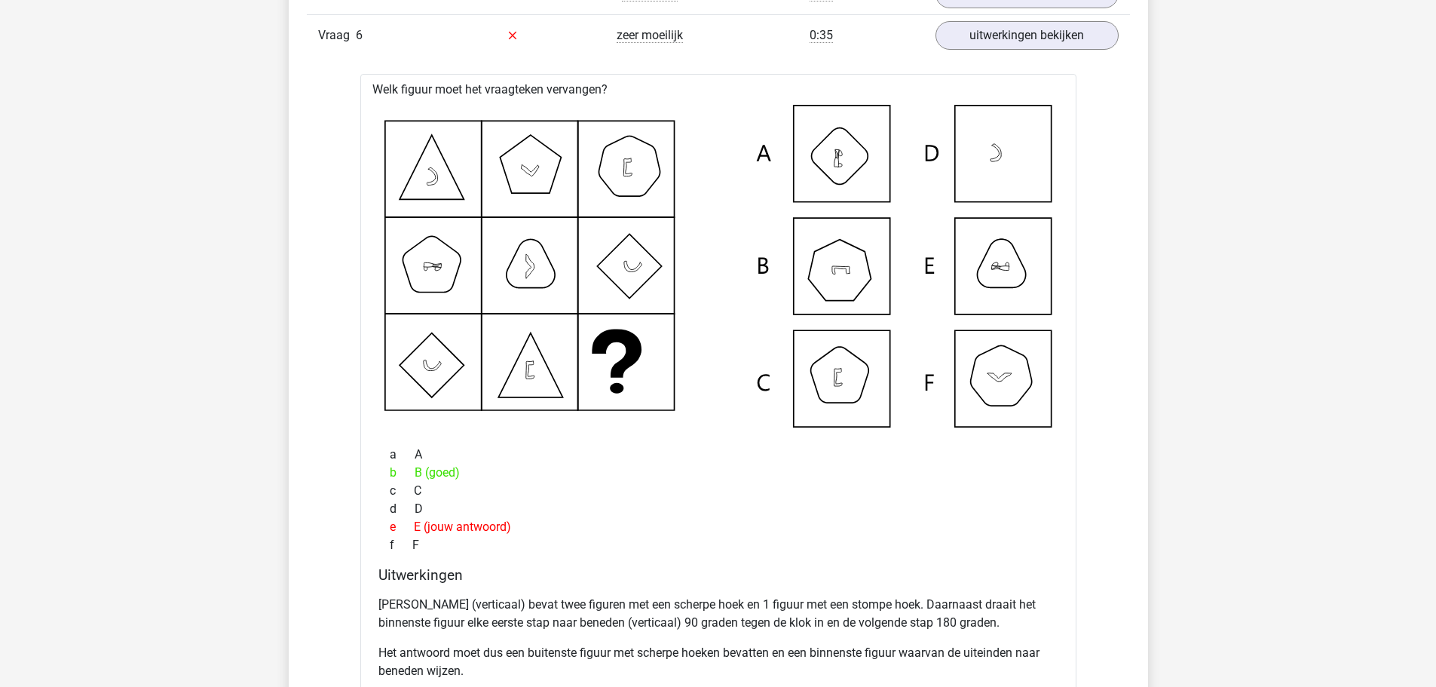
scroll to position [1206, 0]
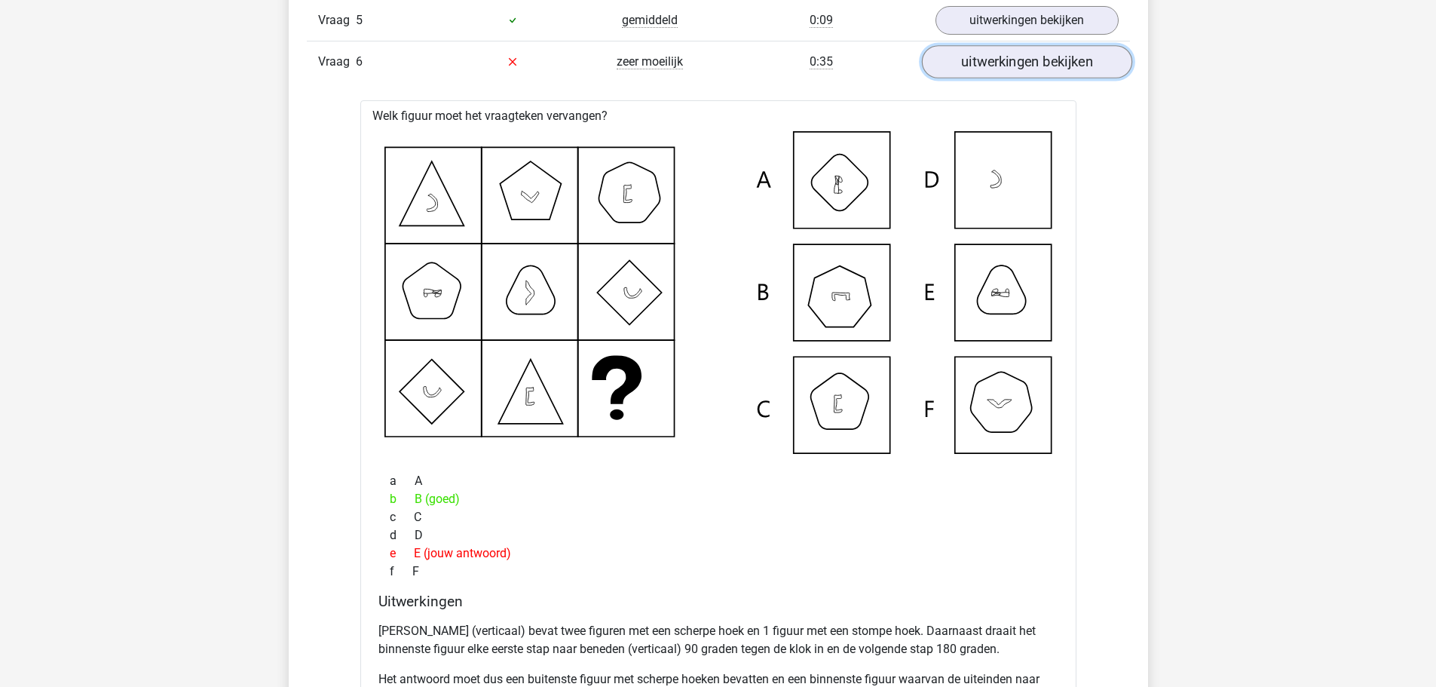
click at [1029, 59] on link "uitwerkingen bekijken" at bounding box center [1026, 61] width 210 height 33
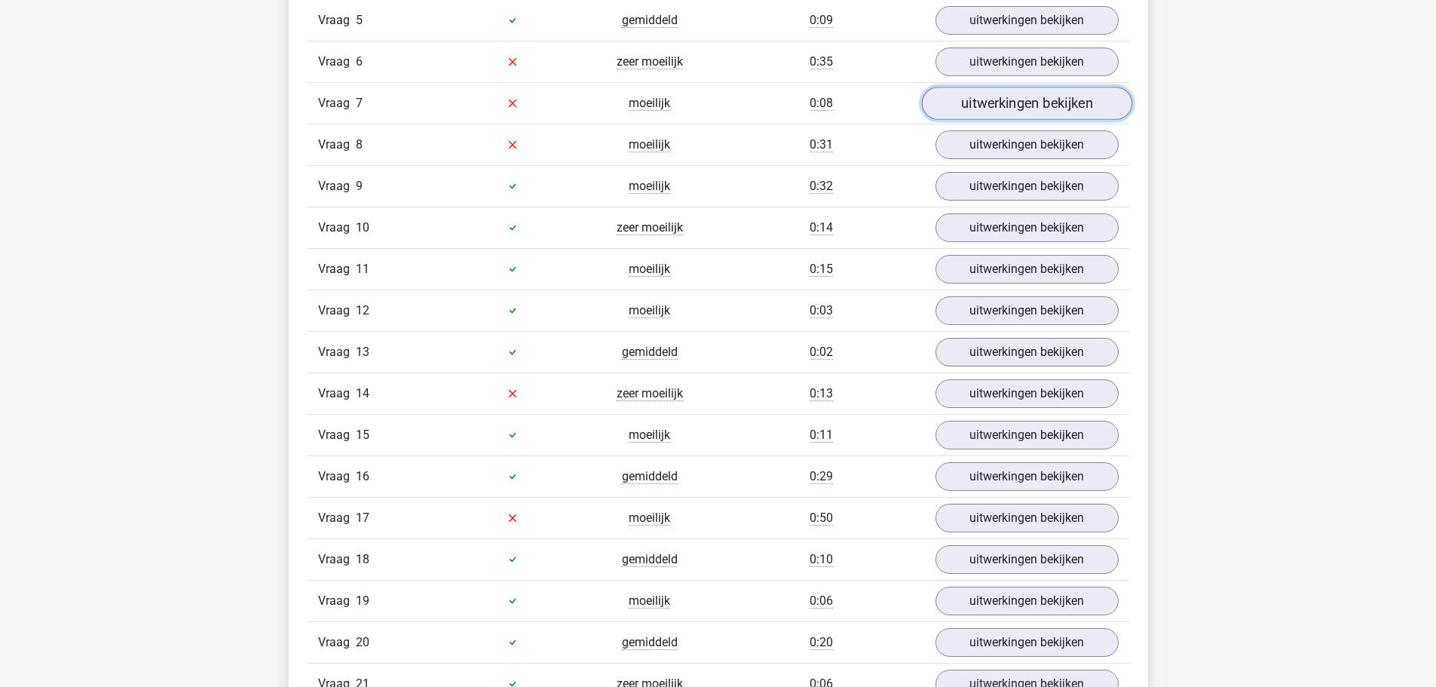
click at [1031, 99] on link "uitwerkingen bekijken" at bounding box center [1026, 103] width 210 height 33
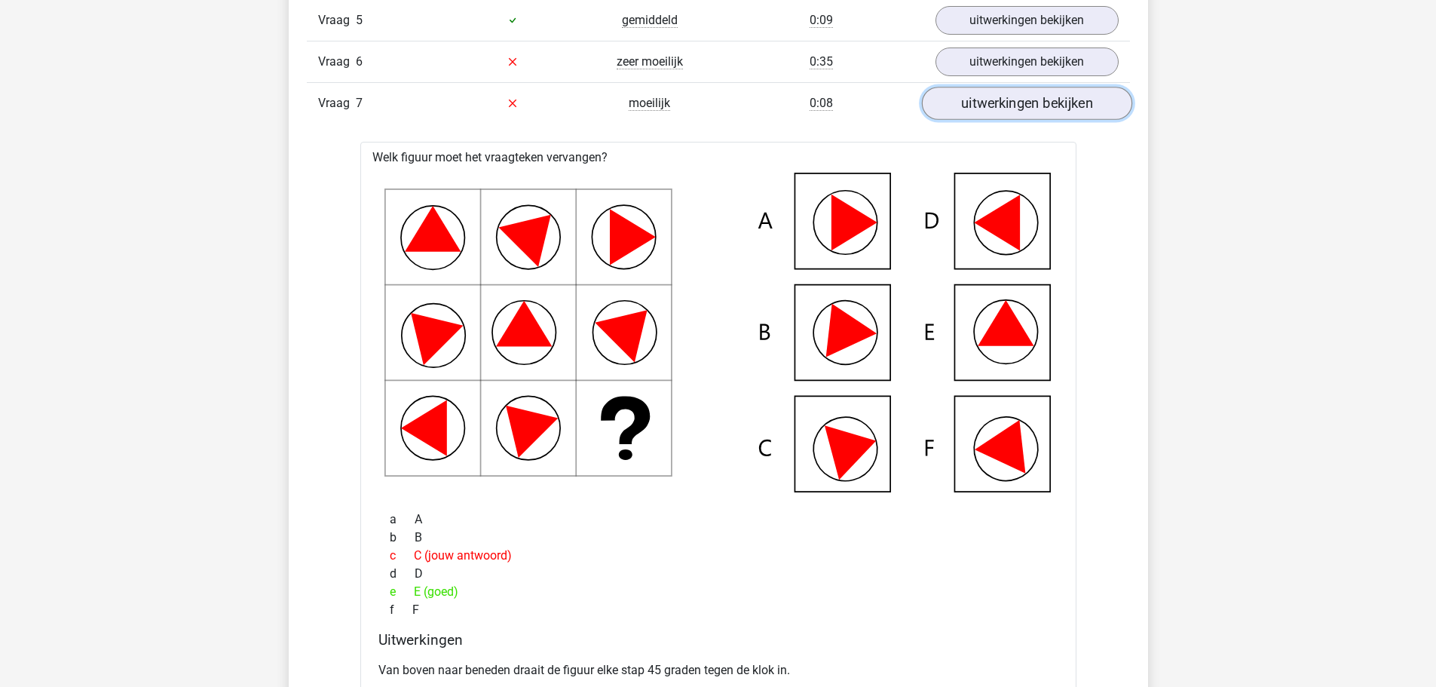
click at [1031, 99] on link "uitwerkingen bekijken" at bounding box center [1026, 103] width 210 height 33
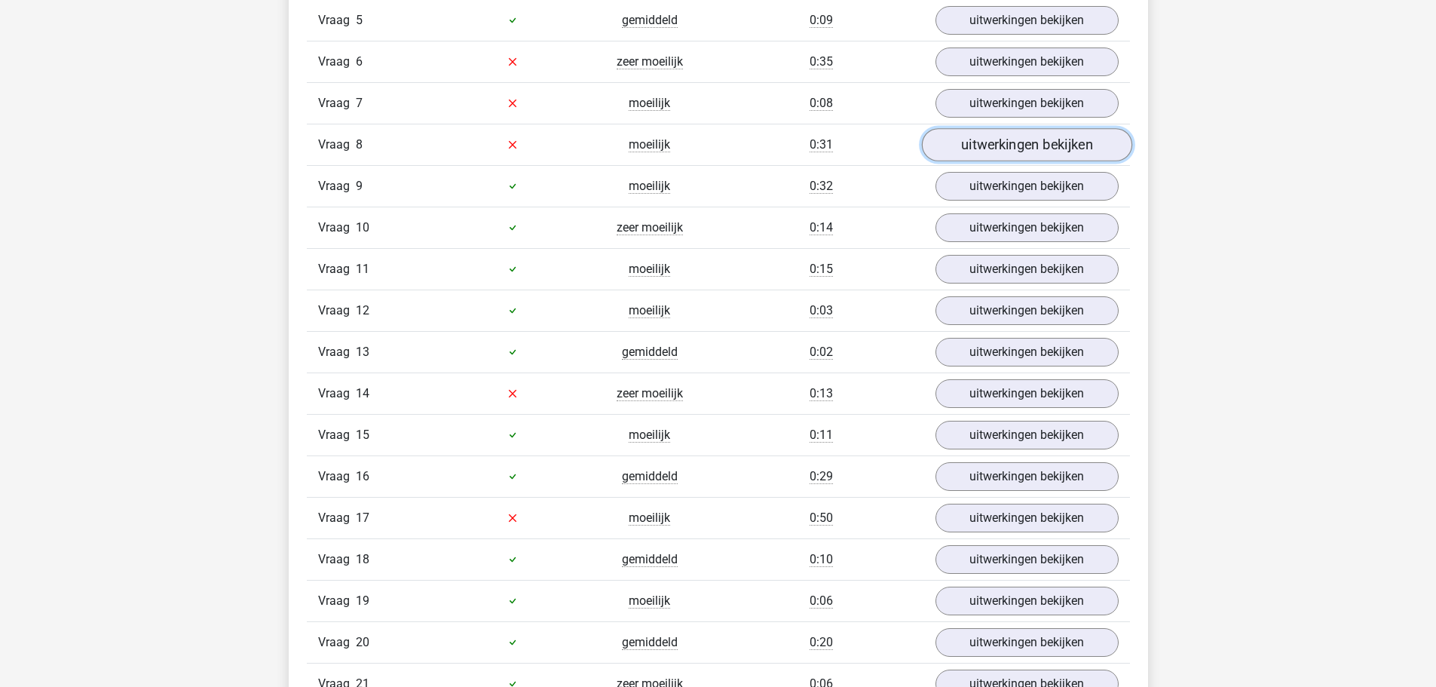
click at [1038, 153] on link "uitwerkingen bekijken" at bounding box center [1026, 144] width 210 height 33
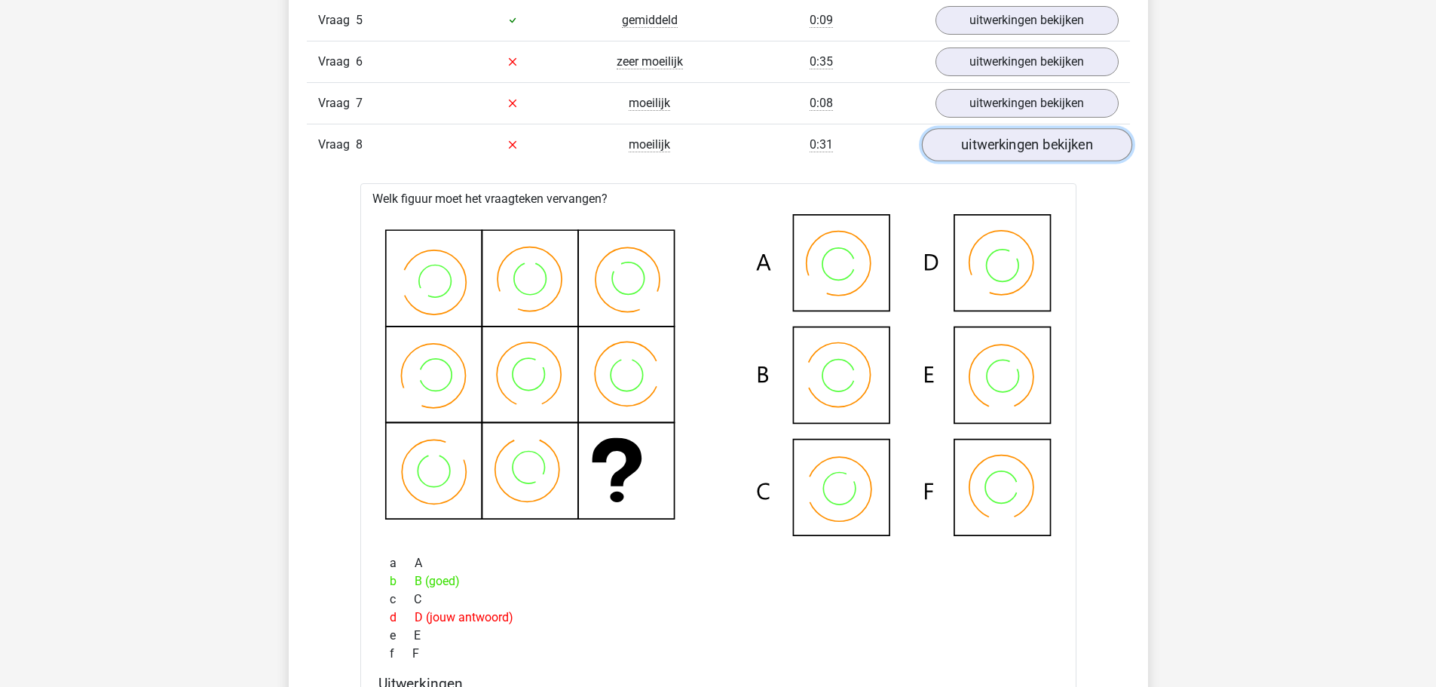
click at [1036, 150] on link "uitwerkingen bekijken" at bounding box center [1026, 144] width 210 height 33
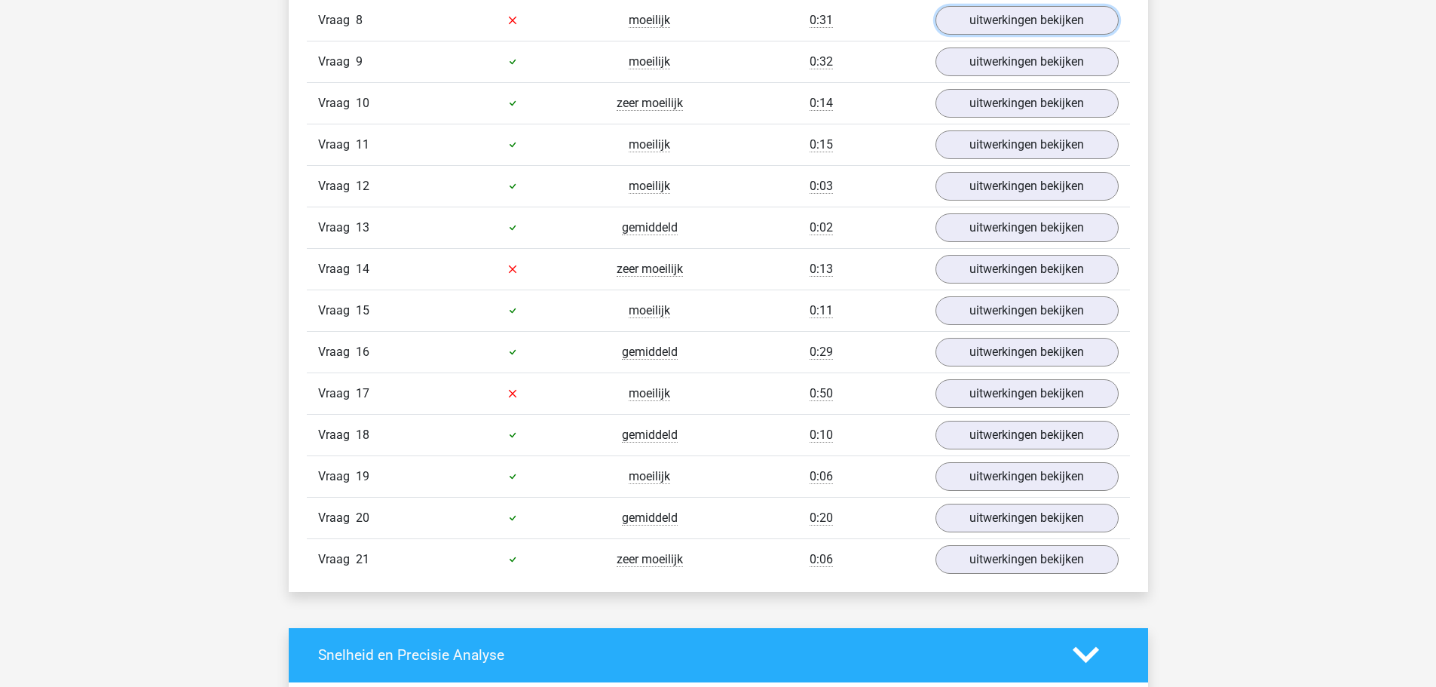
scroll to position [1508, 0]
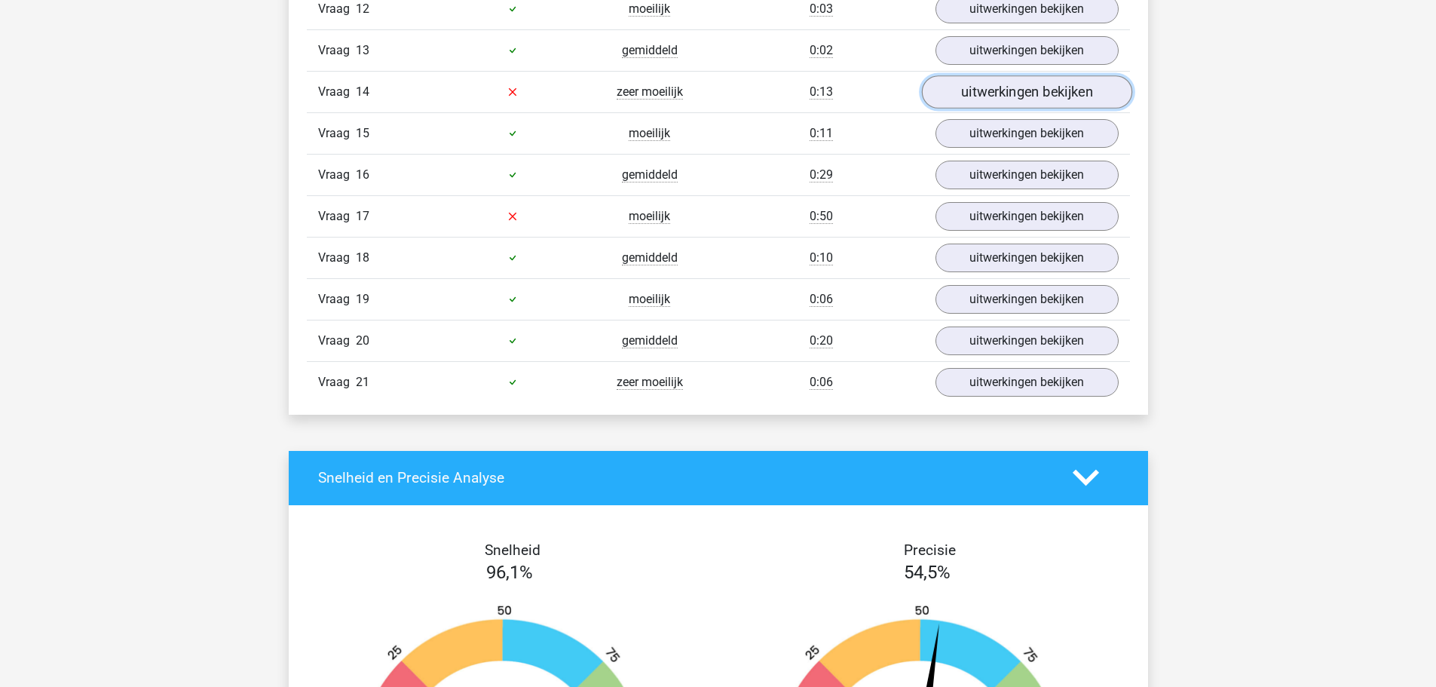
click at [1029, 88] on link "uitwerkingen bekijken" at bounding box center [1026, 91] width 210 height 33
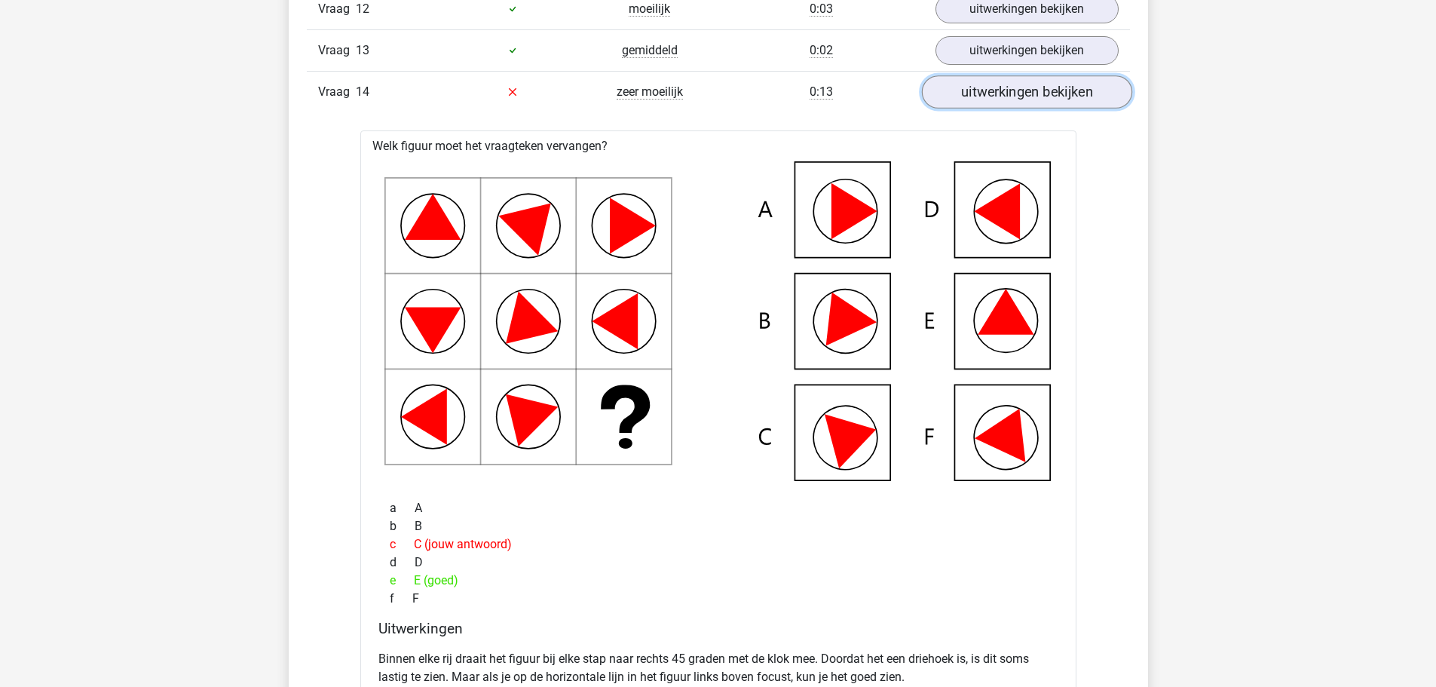
click at [1029, 91] on link "uitwerkingen bekijken" at bounding box center [1026, 91] width 210 height 33
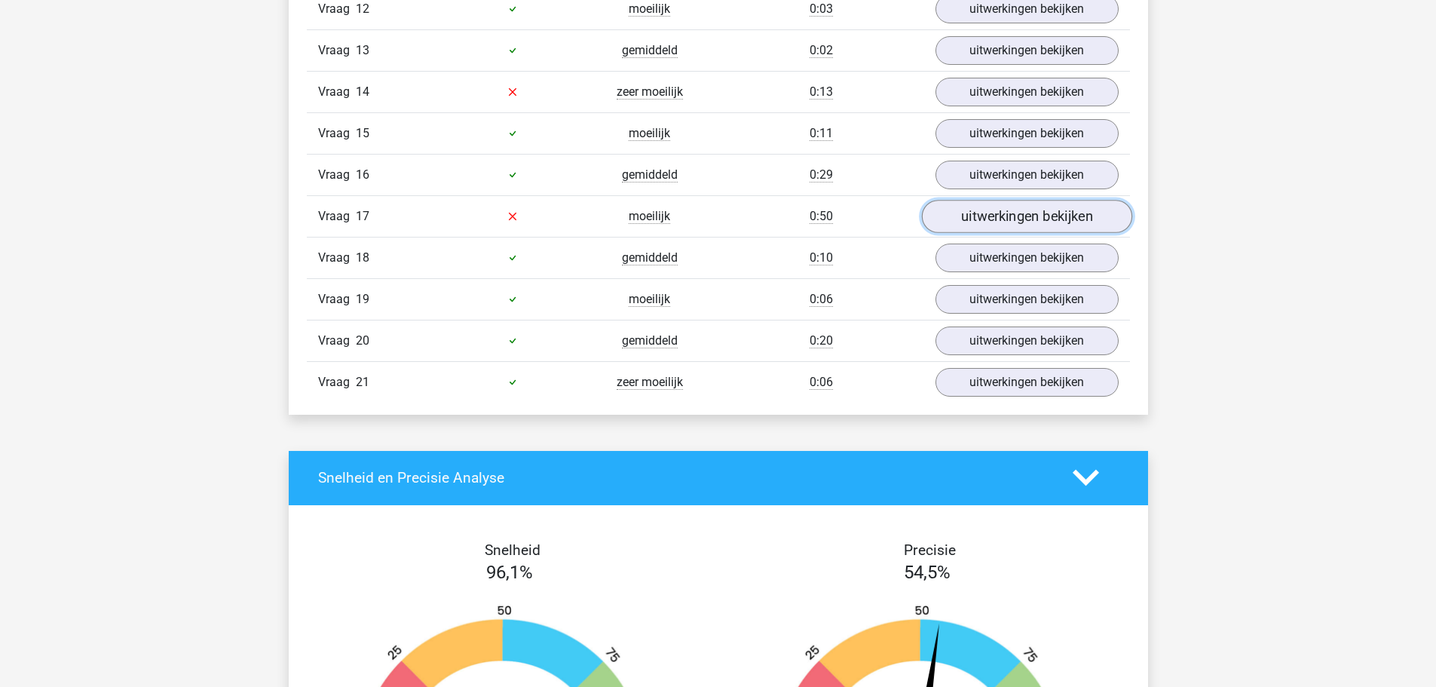
click at [1035, 222] on link "uitwerkingen bekijken" at bounding box center [1026, 216] width 210 height 33
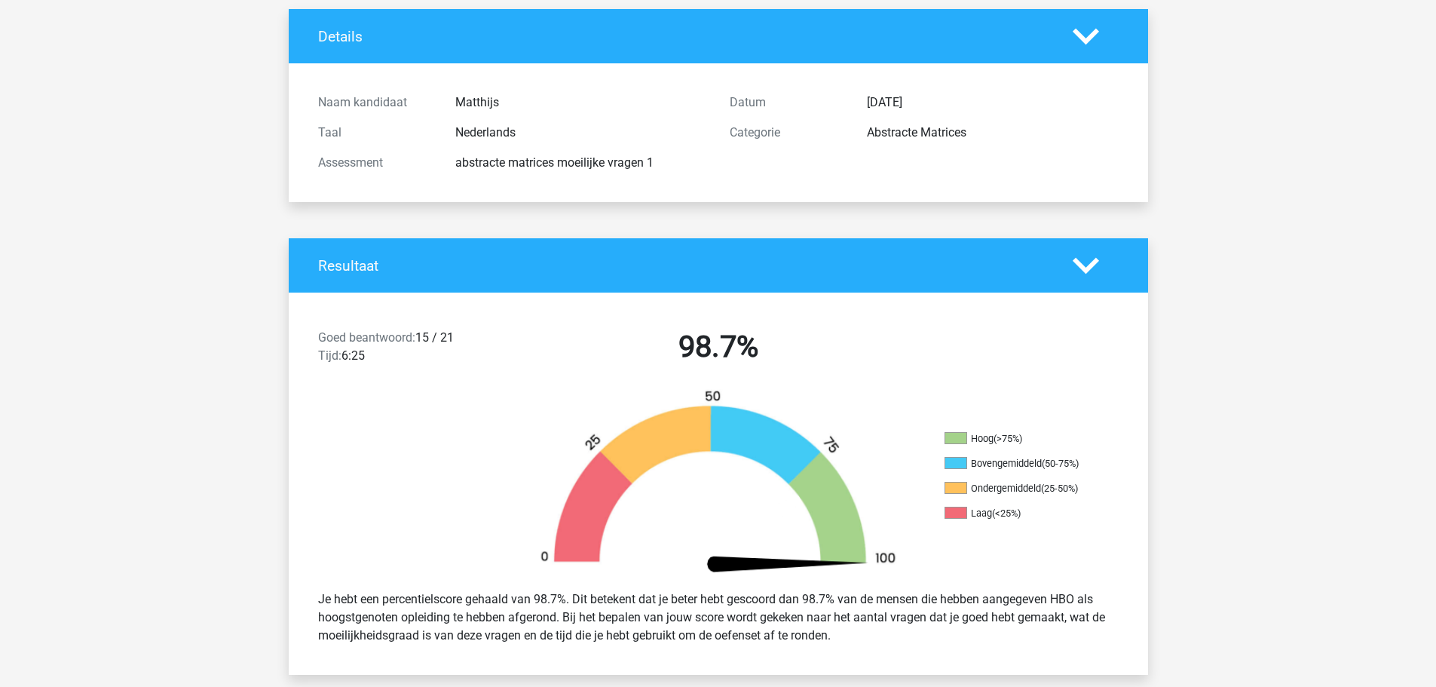
scroll to position [0, 0]
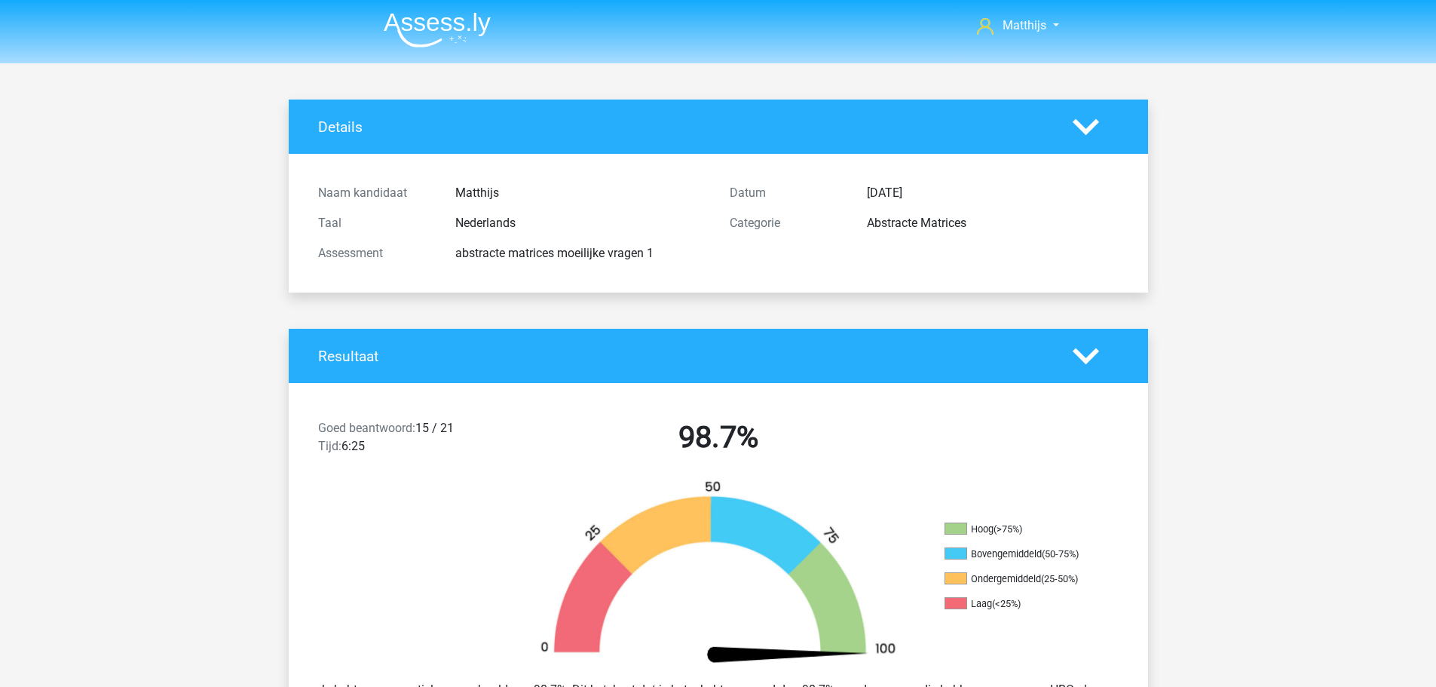
click at [477, 22] on img at bounding box center [437, 29] width 107 height 35
